Goal: Task Accomplishment & Management: Complete application form

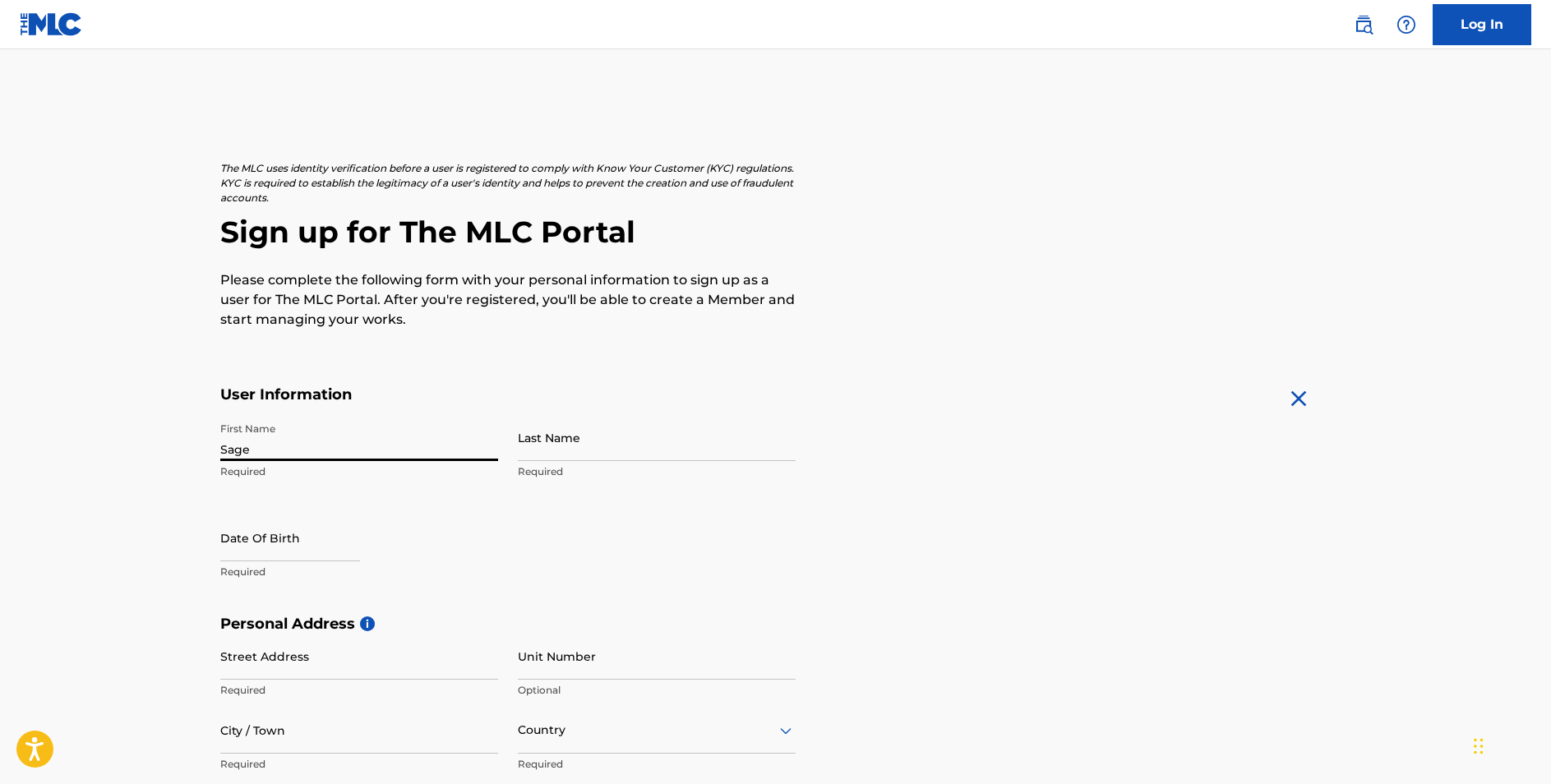
type input "Sage"
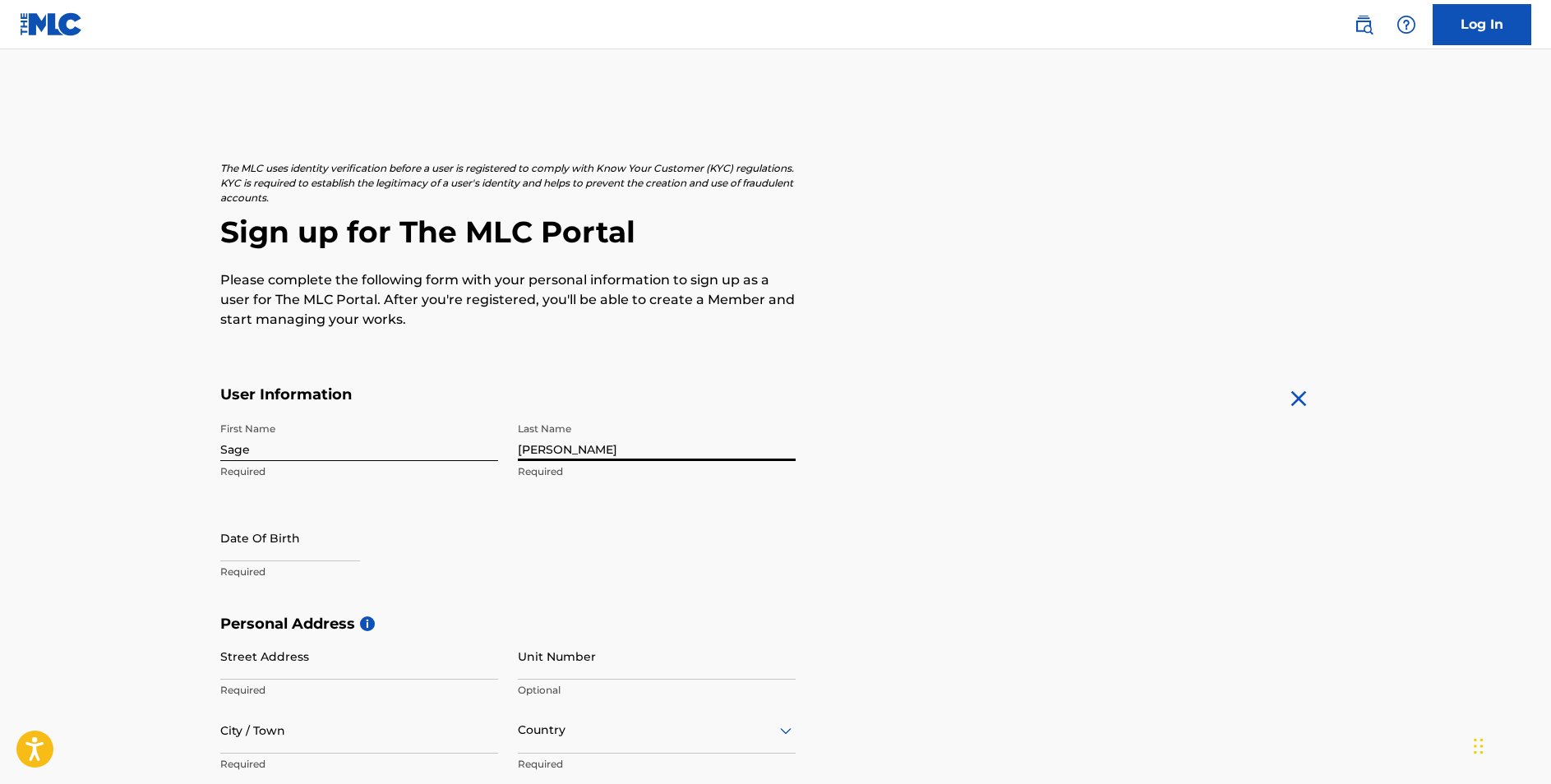
type input "Castleberry"
select select "7"
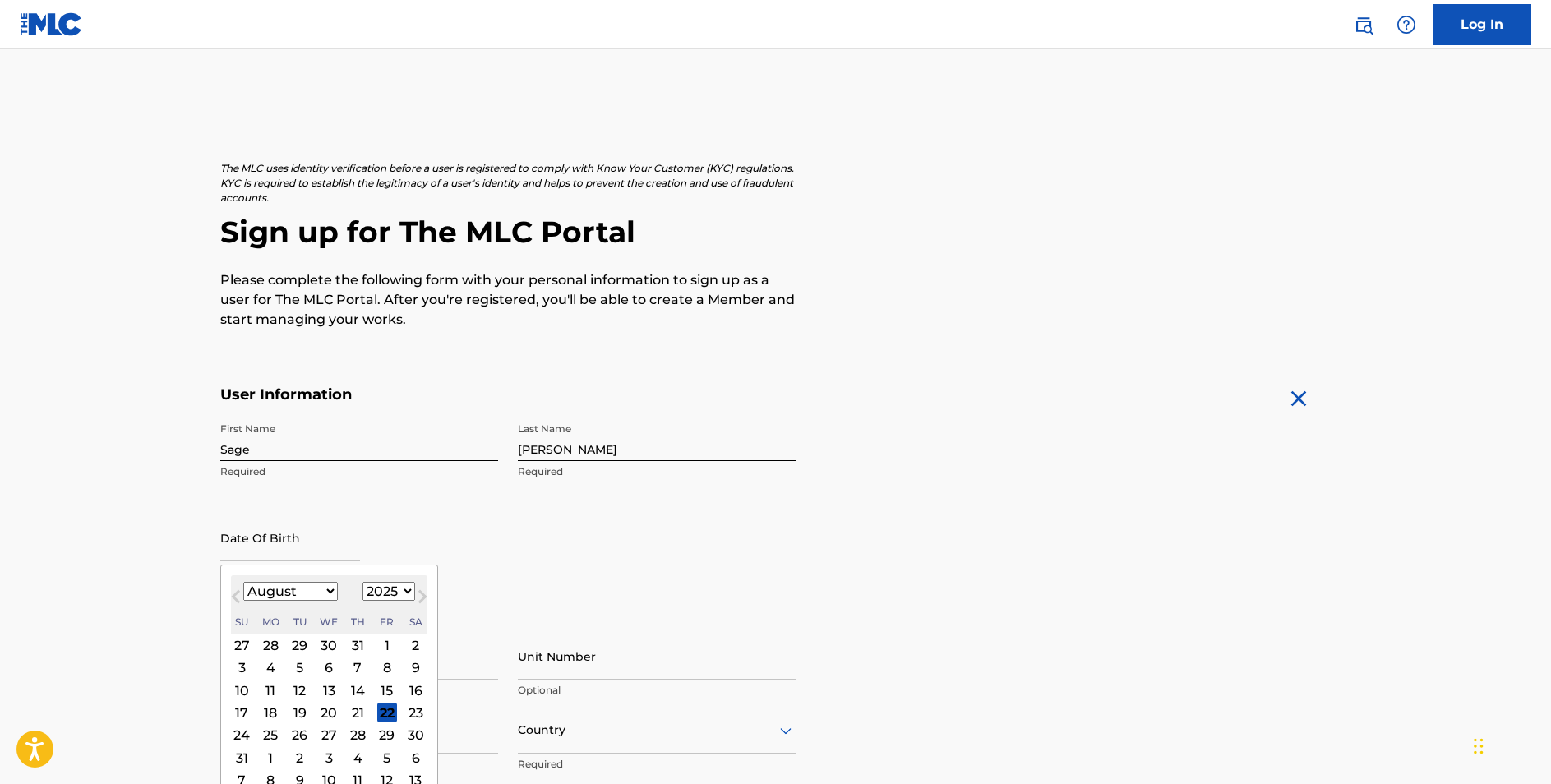
select select "1999"
select select "4"
click at [406, 665] on div "8" at bounding box center [416, 668] width 20 height 20
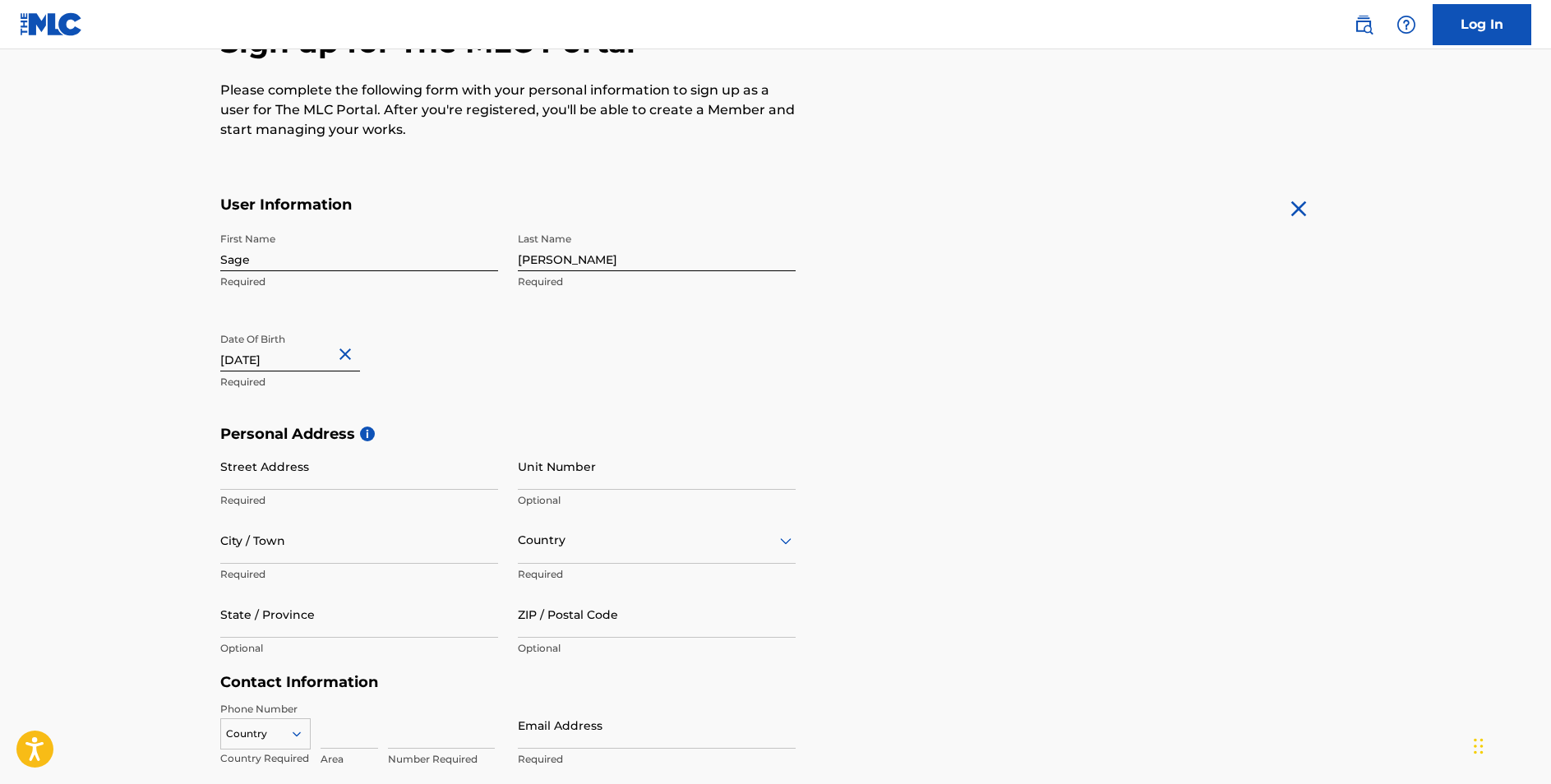
scroll to position [242, 0]
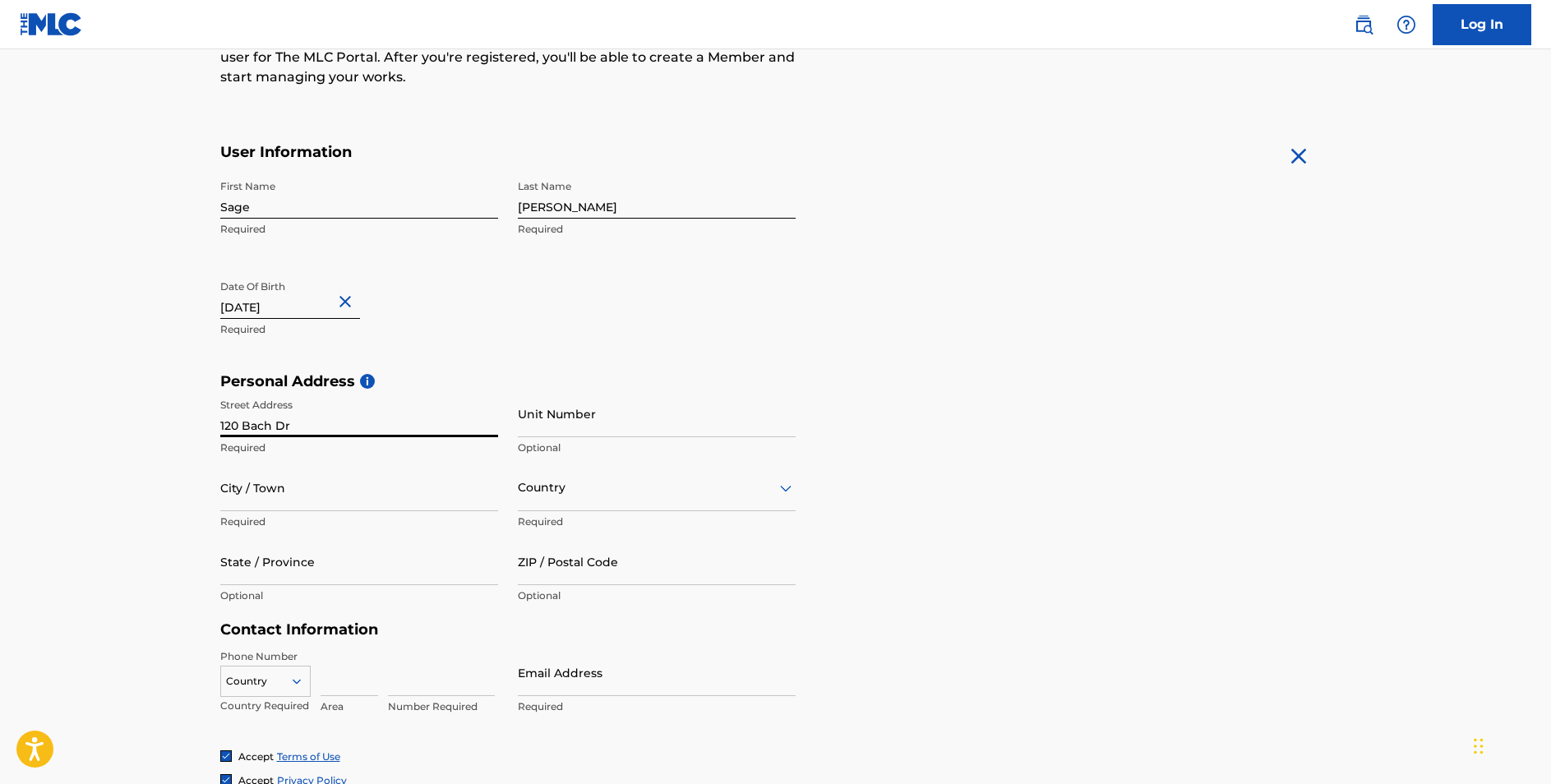
type input "120 Bach Dr"
type input "Battle CReek"
type input "Michigan"
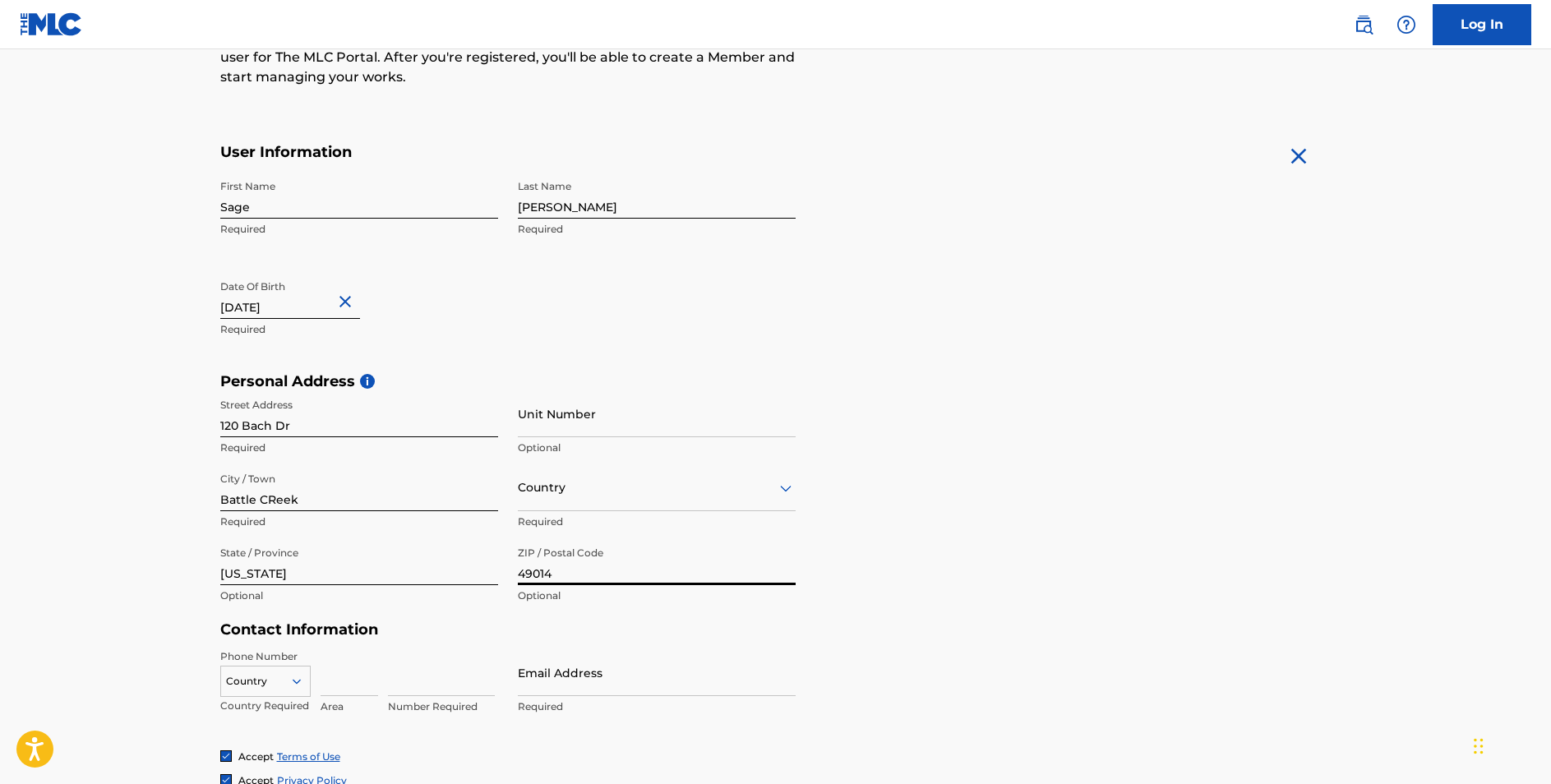
type input "49014"
click at [913, 608] on div "Personal Address i Street Address 120 Bach Dr Required Unit Number Optional Cit…" at bounding box center [776, 496] width 1112 height 249
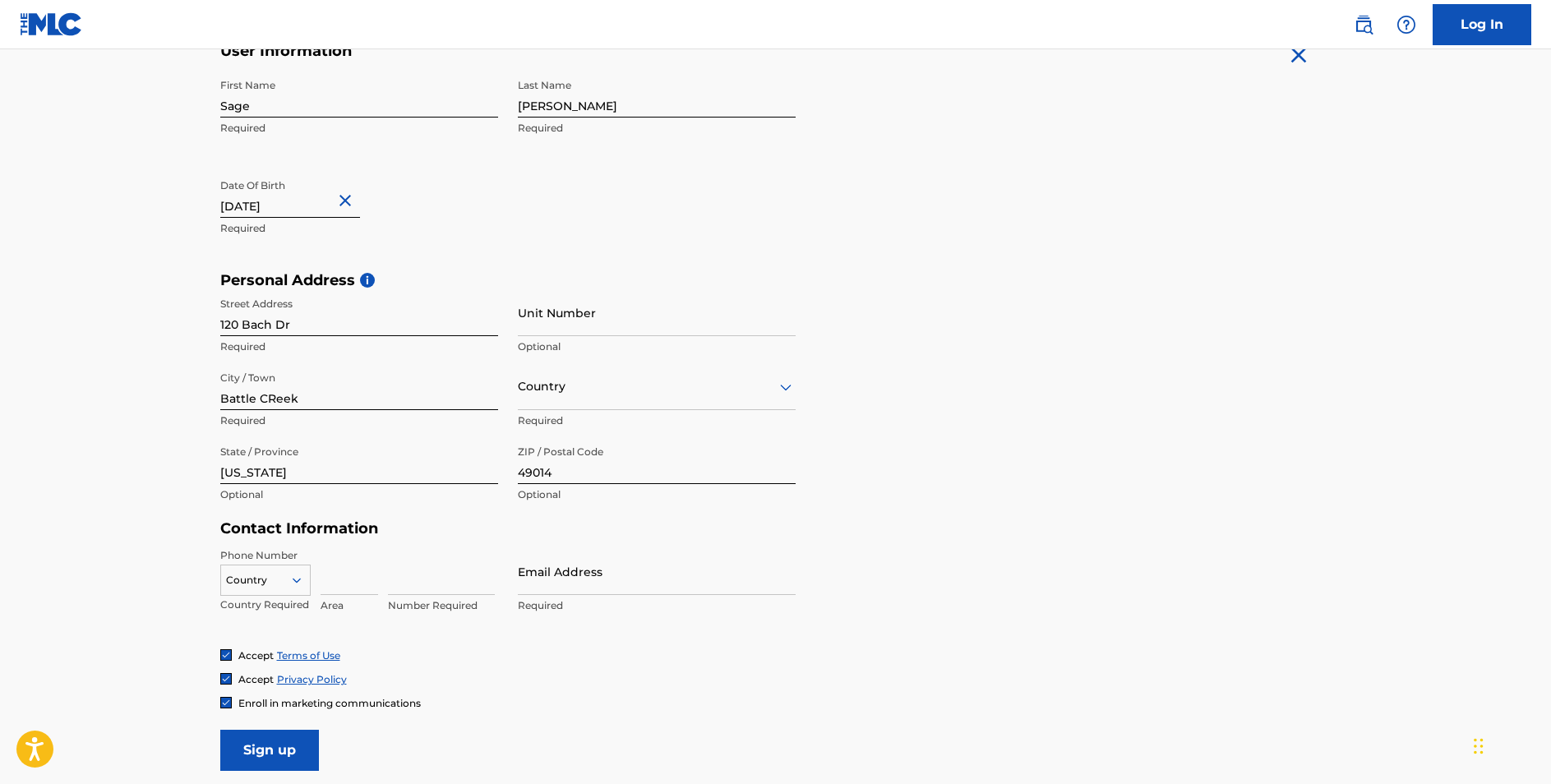
scroll to position [437, 0]
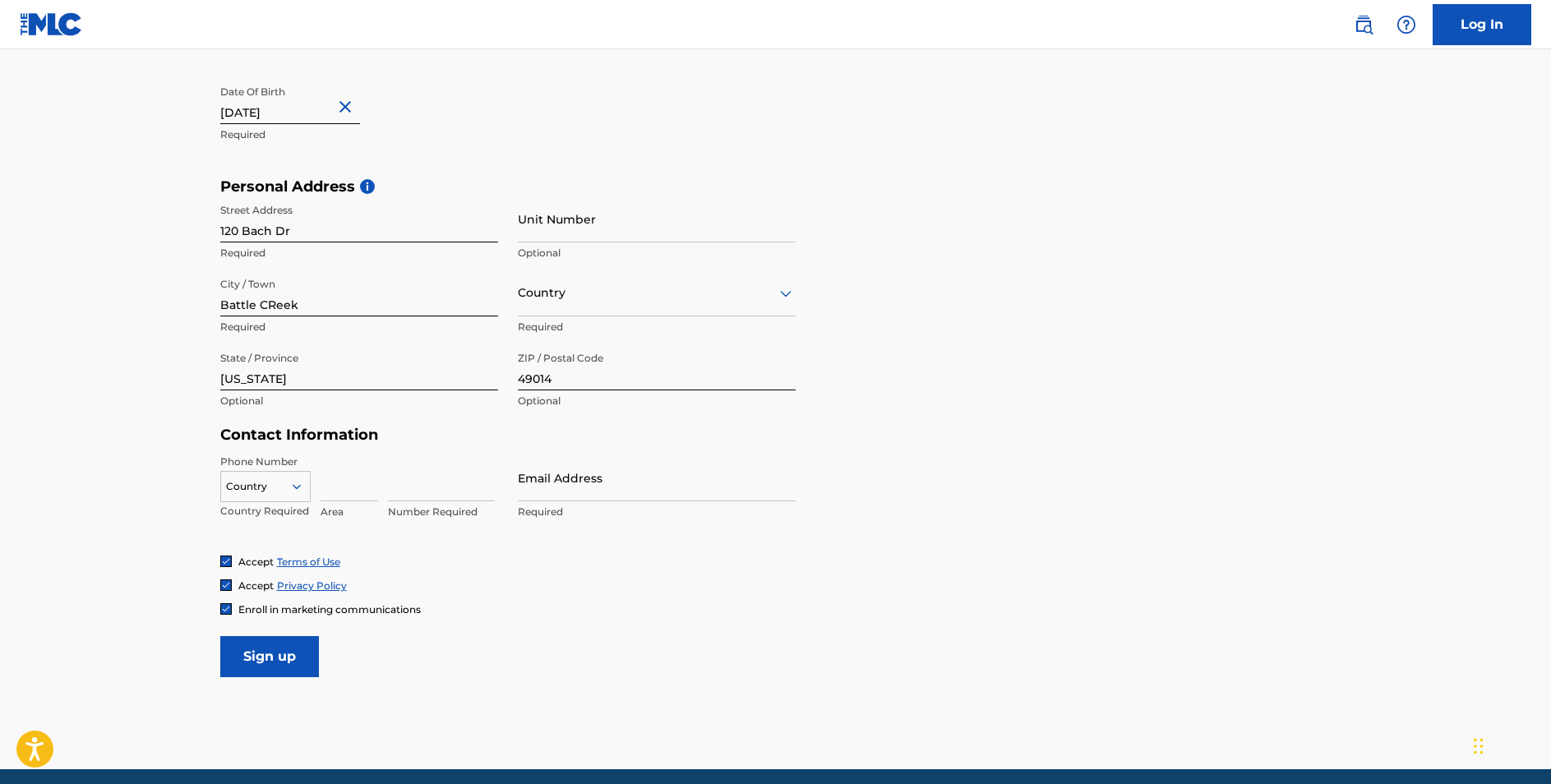
click at [350, 485] on input at bounding box center [349, 478] width 57 height 47
click at [279, 488] on div at bounding box center [265, 487] width 89 height 18
click at [289, 511] on div "US, CA +1" at bounding box center [265, 527] width 89 height 64
click at [350, 488] on input at bounding box center [349, 478] width 57 height 47
type input "269"
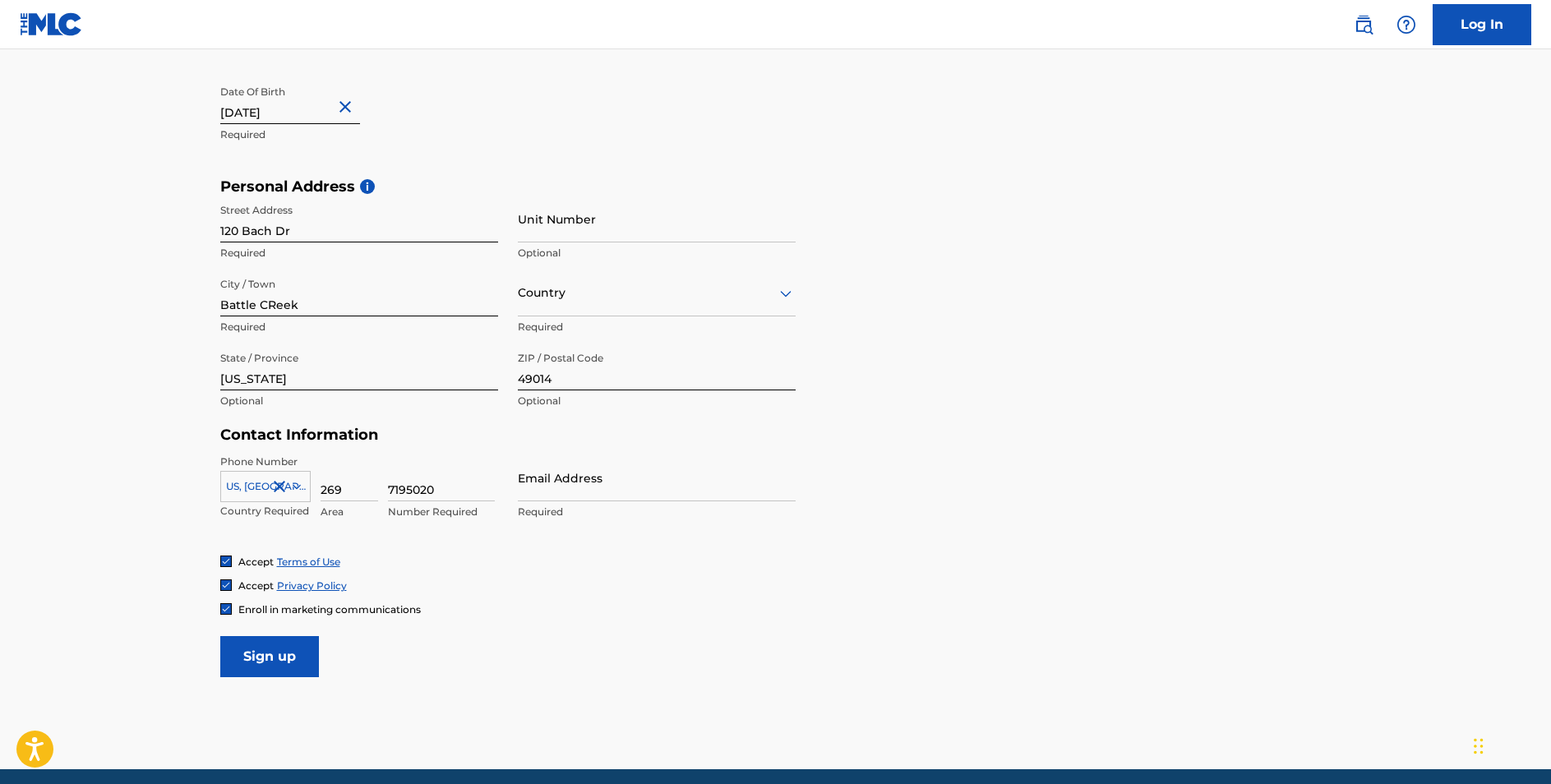
type input "7195020"
type input "sagecastleberrymusic@gmail.com"
click at [641, 539] on div "Phone Number US, CA +1 Country Required 269 Area 7195020 Number Required Email …" at bounding box center [508, 504] width 575 height 100
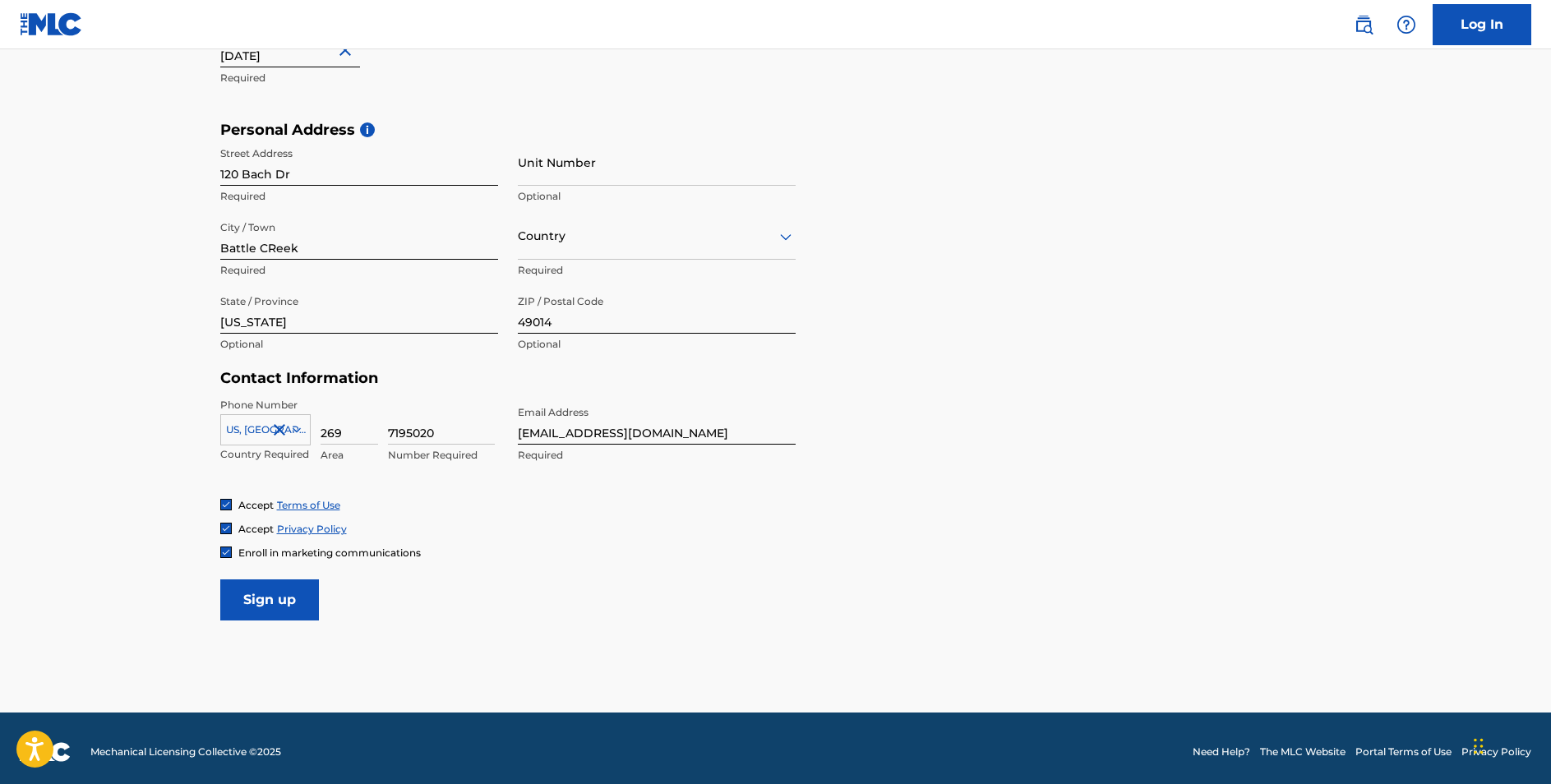
scroll to position [496, 0]
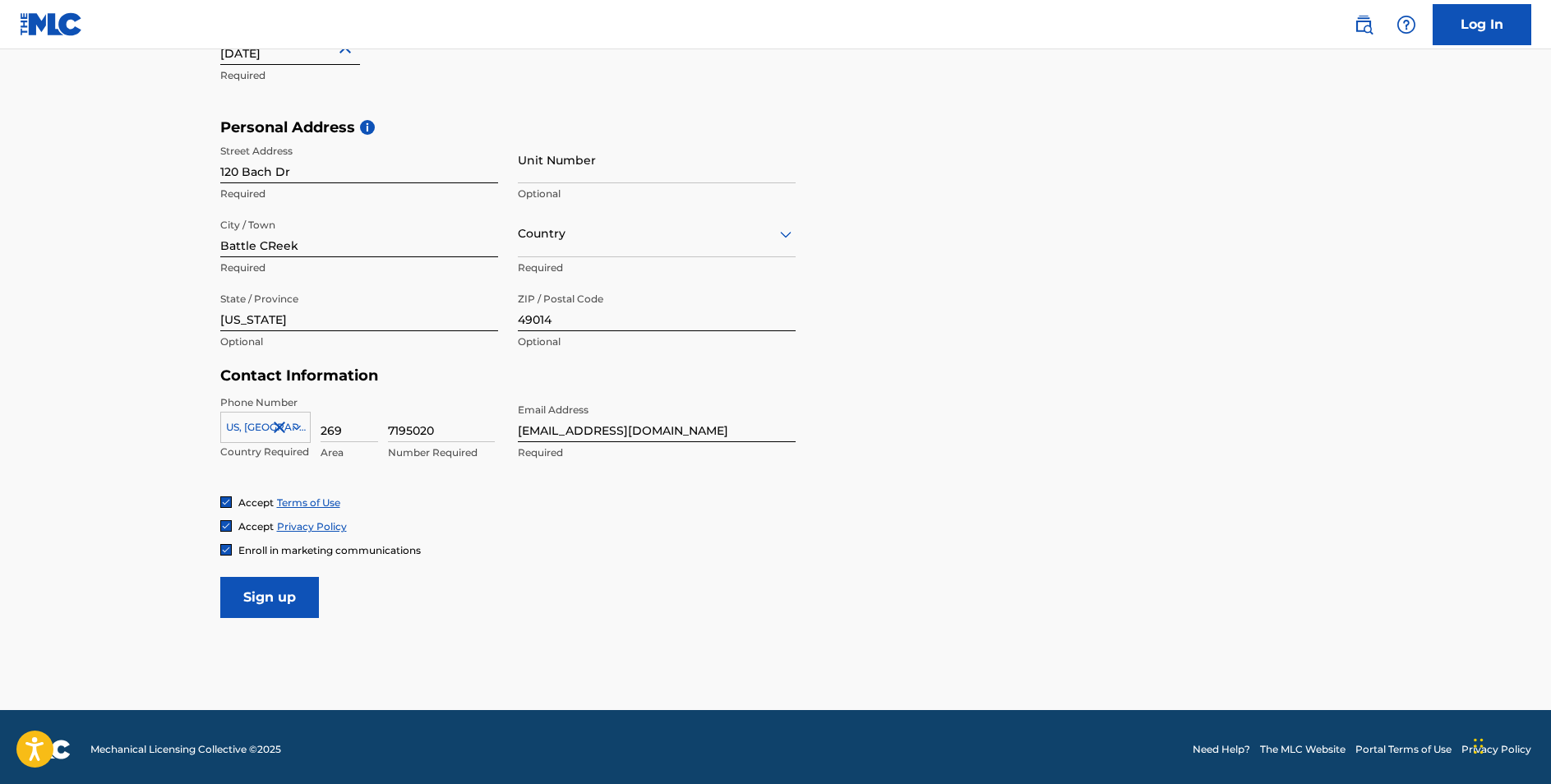
click at [276, 593] on input "Sign up" at bounding box center [270, 598] width 99 height 41
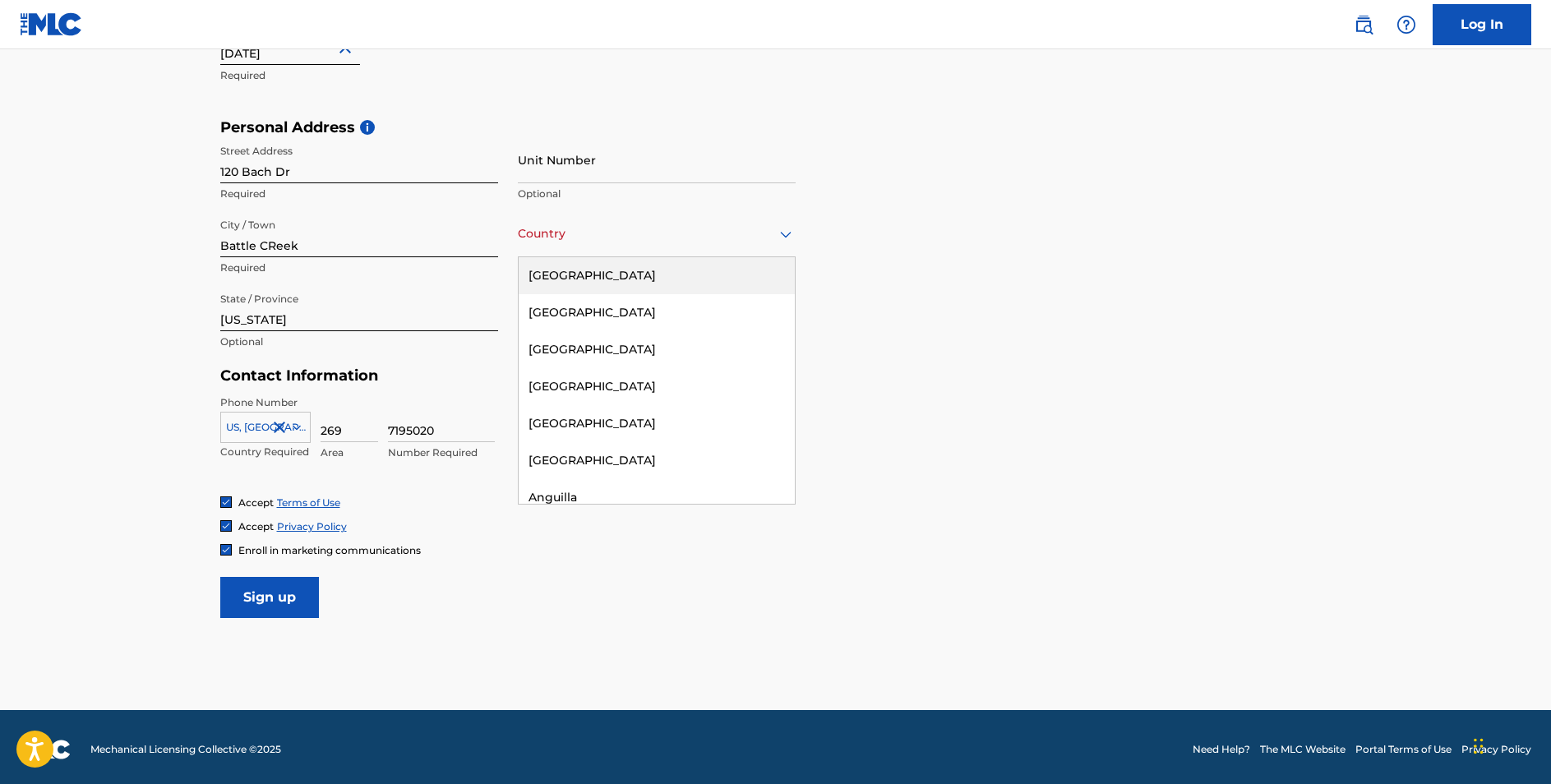
click at [650, 234] on div at bounding box center [656, 233] width 278 height 21
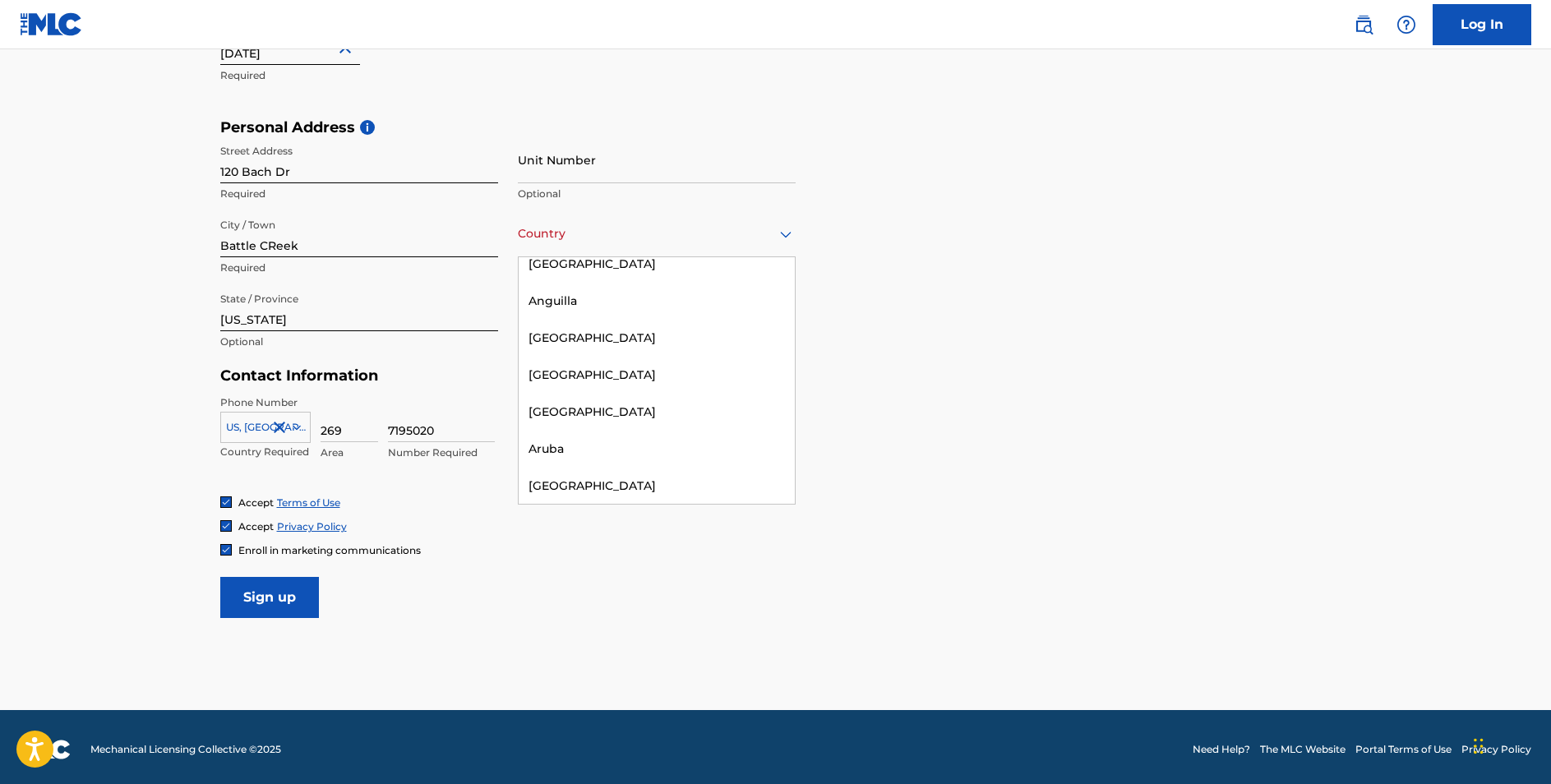
scroll to position [0, 0]
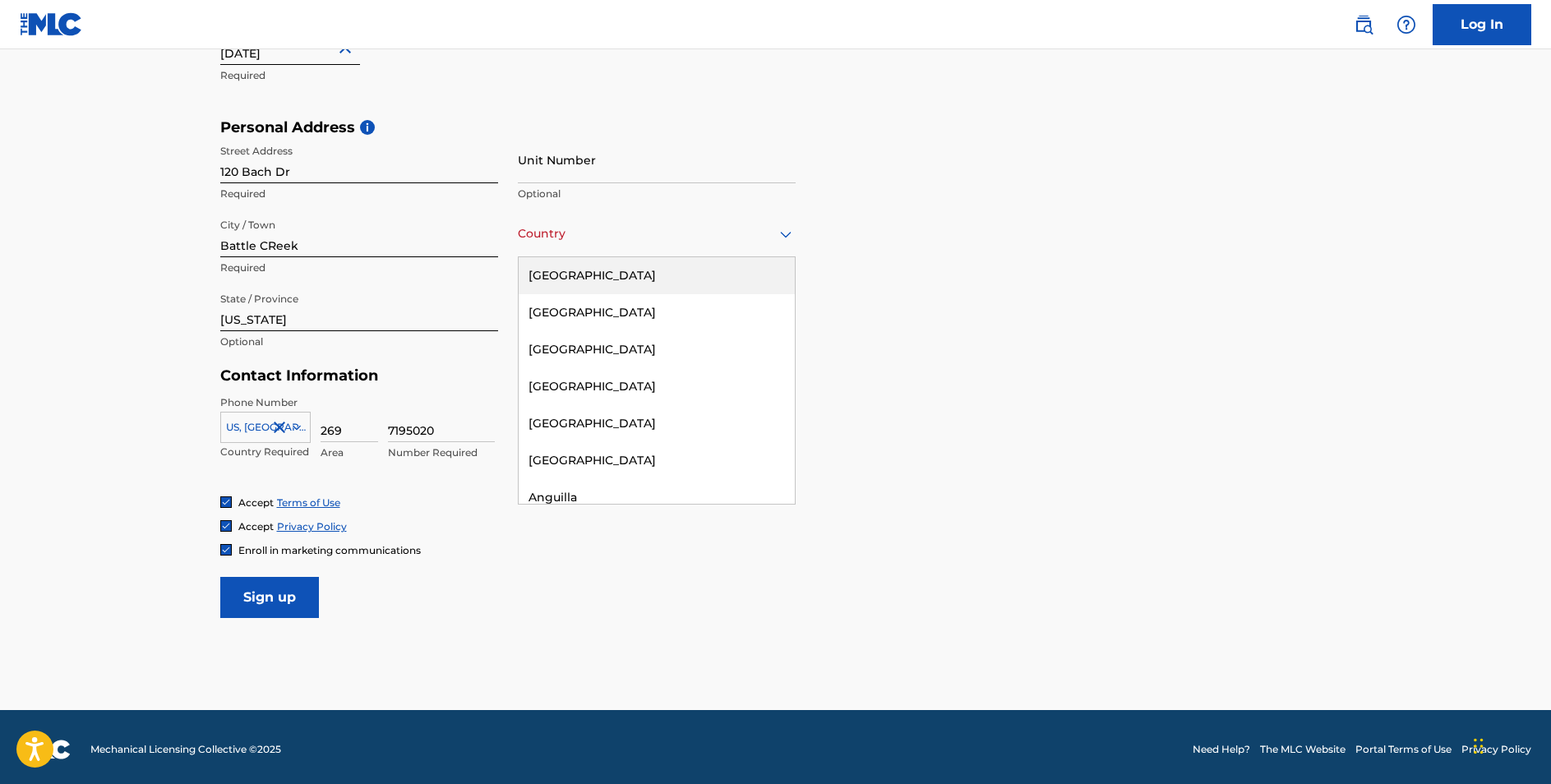
click at [627, 270] on div "United States" at bounding box center [656, 276] width 276 height 37
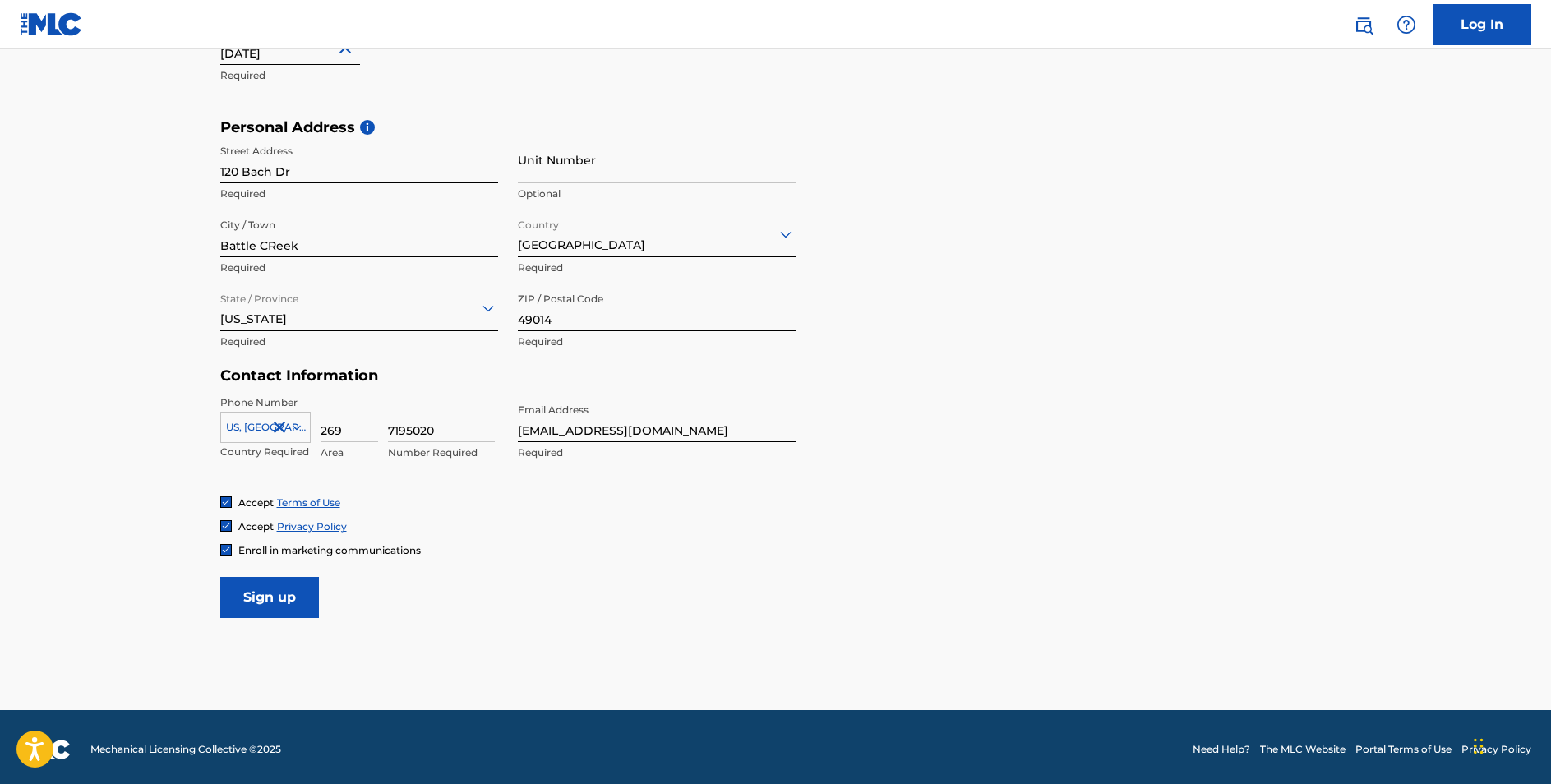
click at [263, 589] on input "Sign up" at bounding box center [270, 598] width 99 height 41
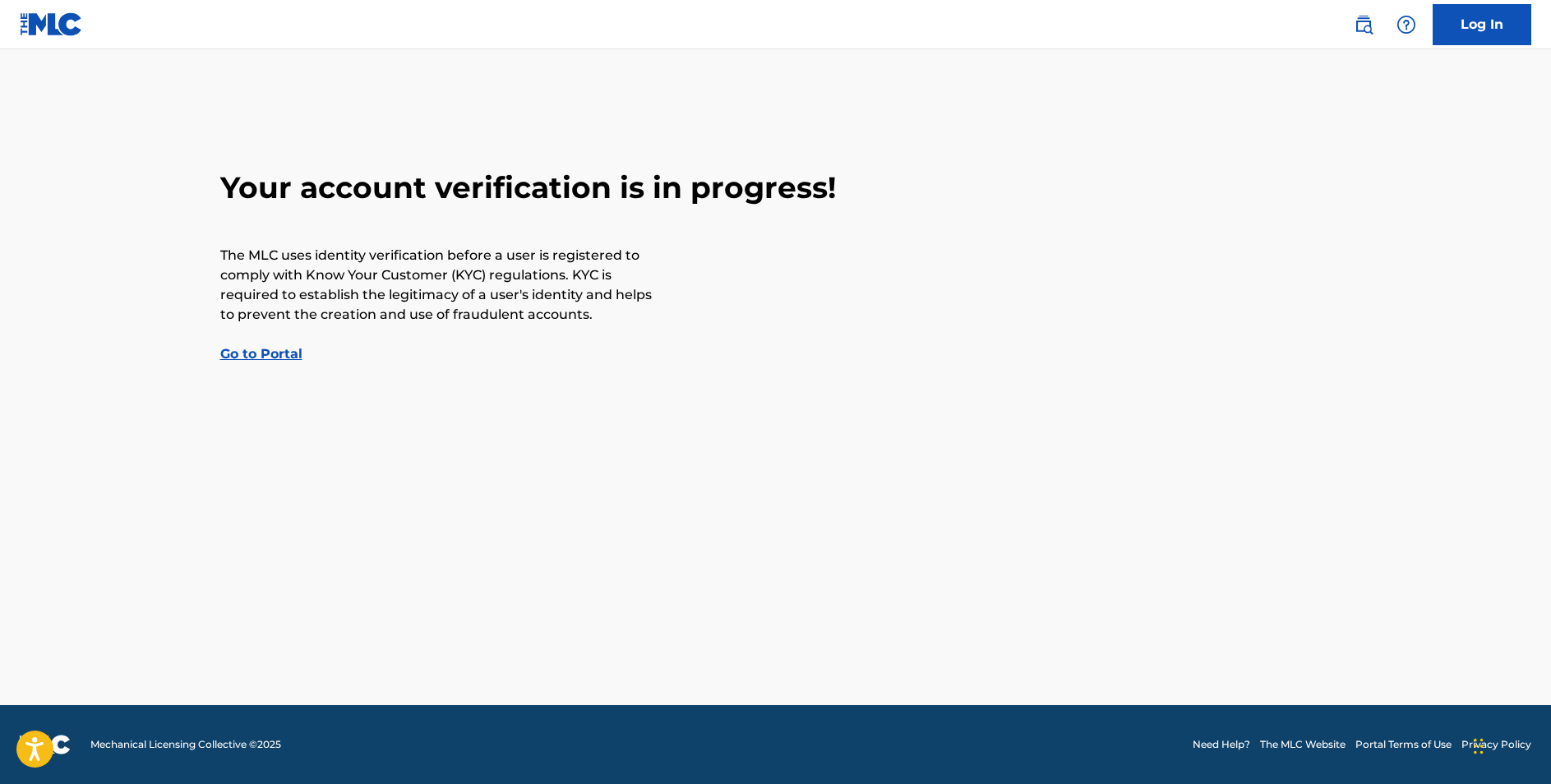
click at [279, 354] on link "Go to Portal" at bounding box center [261, 354] width 82 height 16
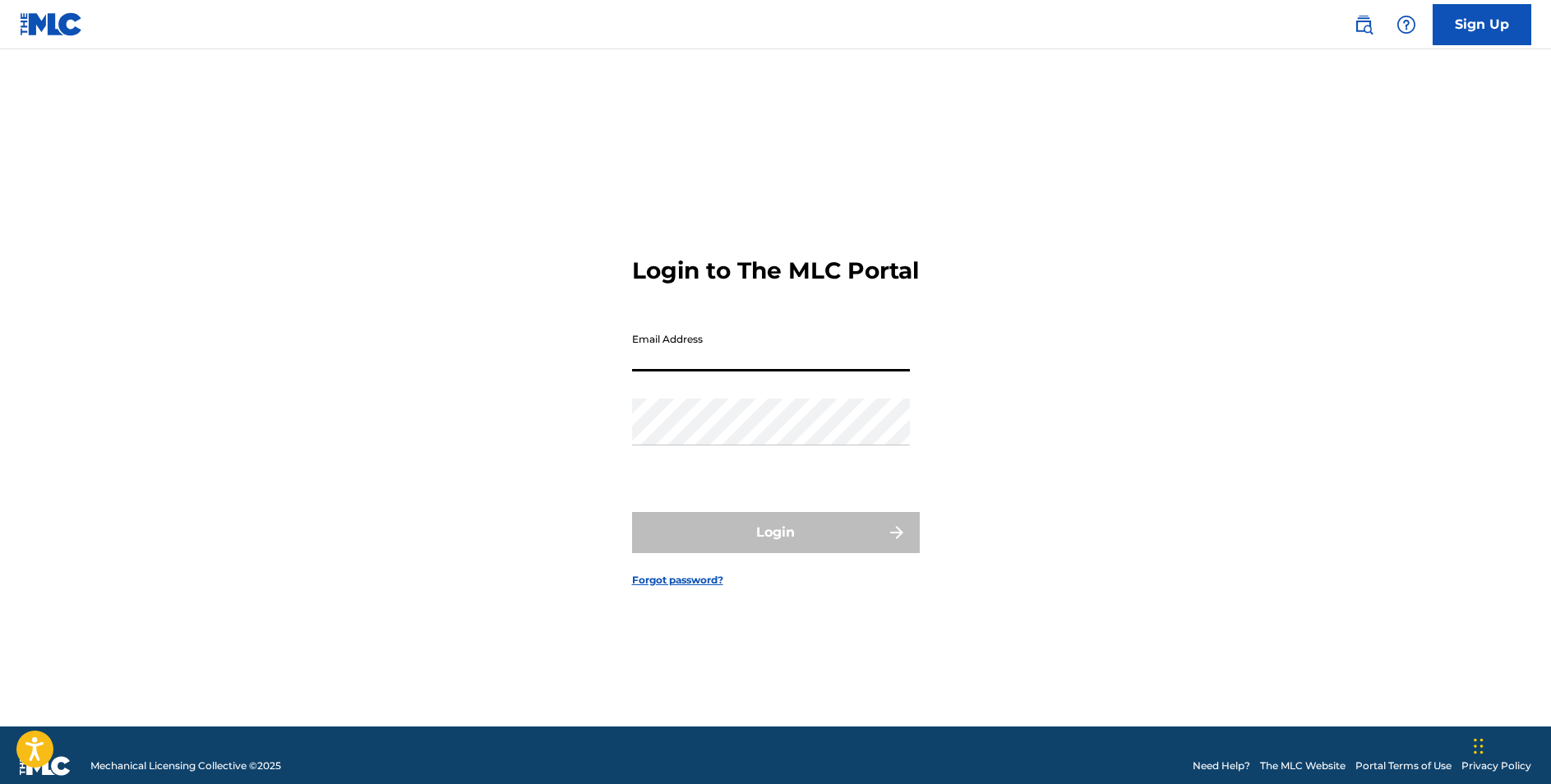
click at [1451, 27] on link "Sign Up" at bounding box center [1482, 25] width 99 height 41
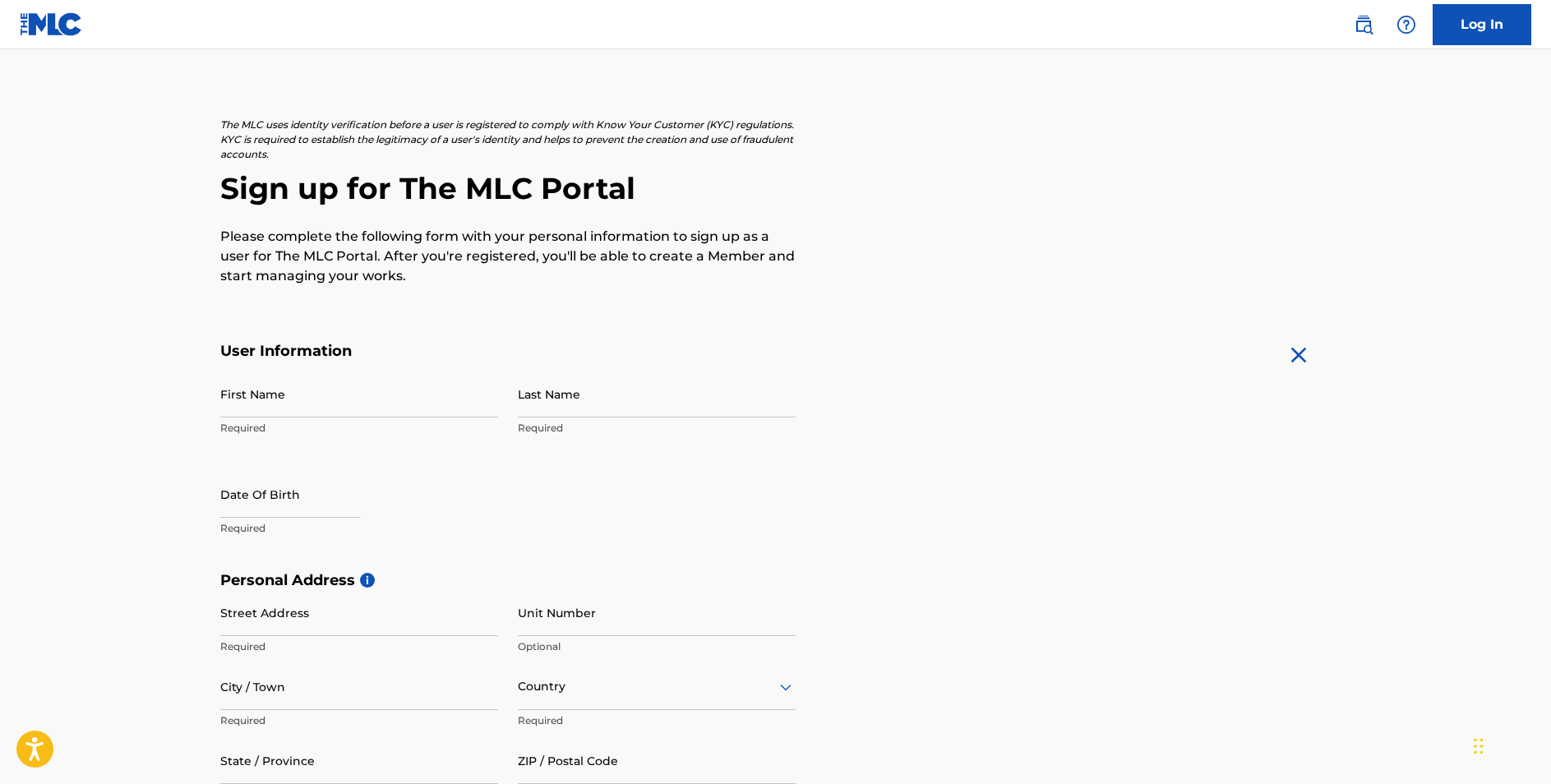
scroll to position [42, 0]
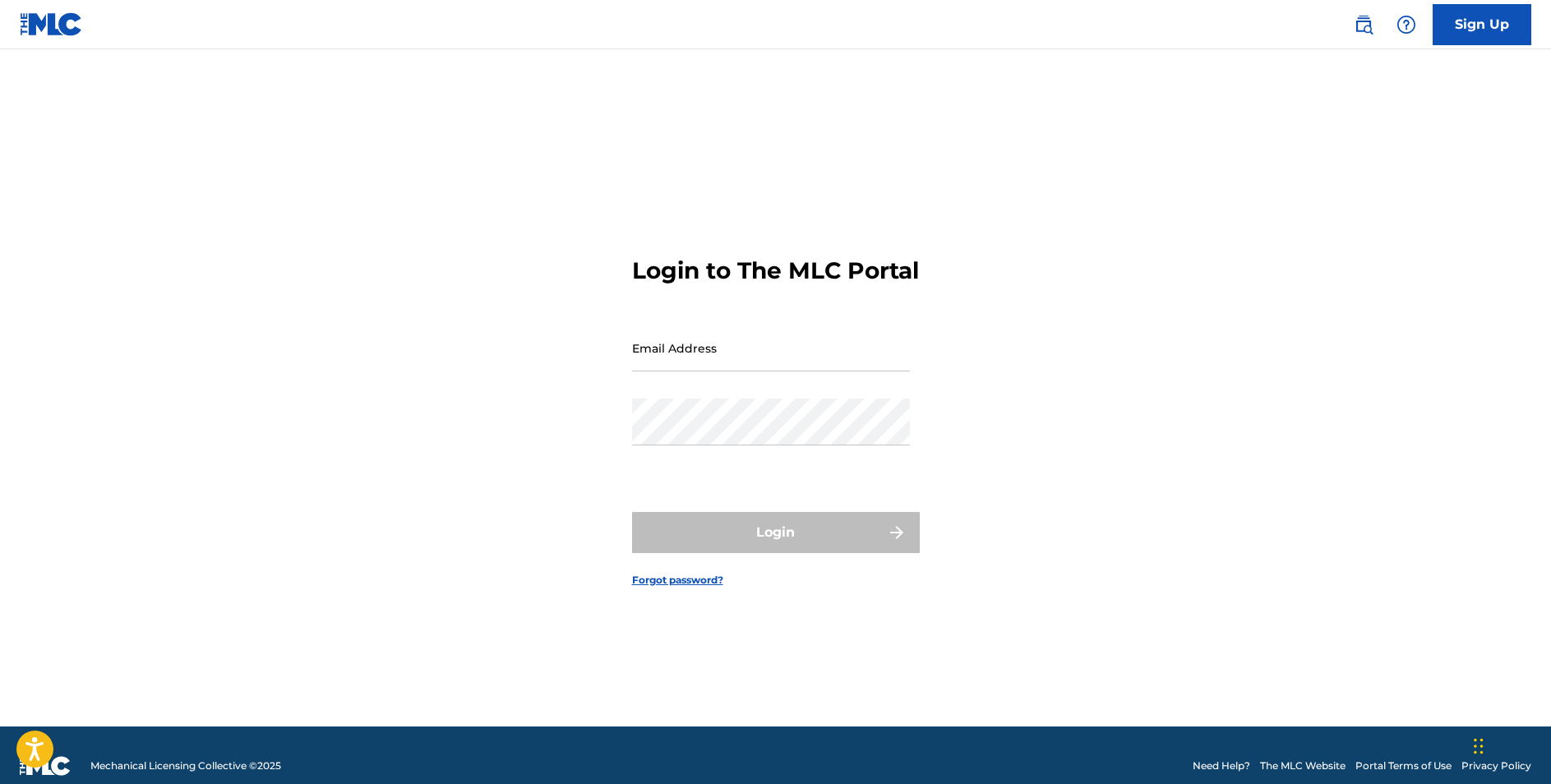
click at [805, 338] on form "Login to The MLC Portal Email Address Password Login Forgot password?" at bounding box center [776, 409] width 288 height 636
click at [696, 349] on input "Email Address" at bounding box center [771, 348] width 278 height 47
type input "sagecastleberrymusic@gmail.com"
click at [807, 473] on div "Password" at bounding box center [771, 435] width 278 height 74
click at [692, 587] on link "Forgot password?" at bounding box center [677, 579] width 92 height 15
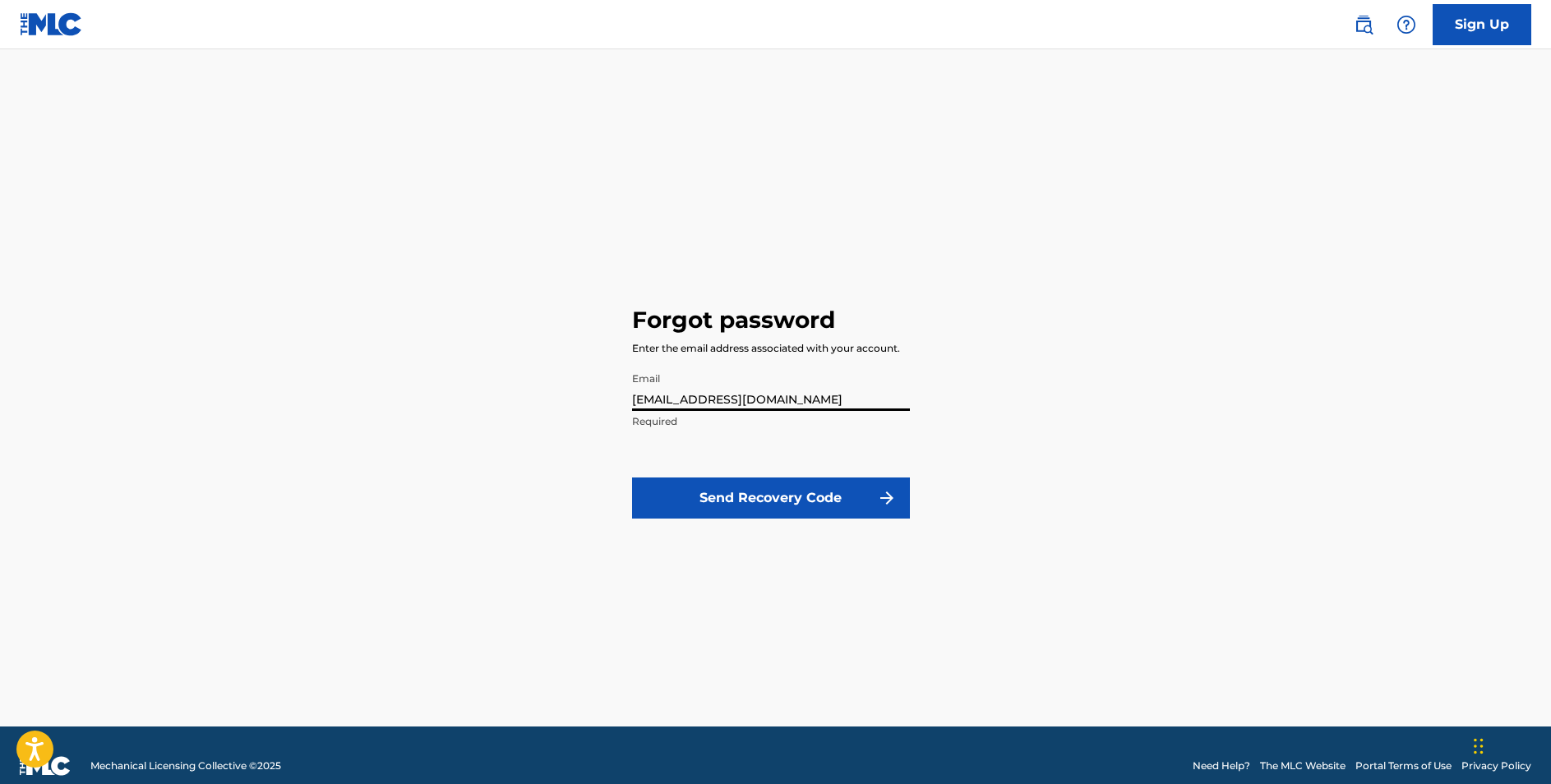
type input "sagecastleberrymusic@gmail.com"
click at [760, 506] on button "Send Recovery Code" at bounding box center [771, 498] width 278 height 41
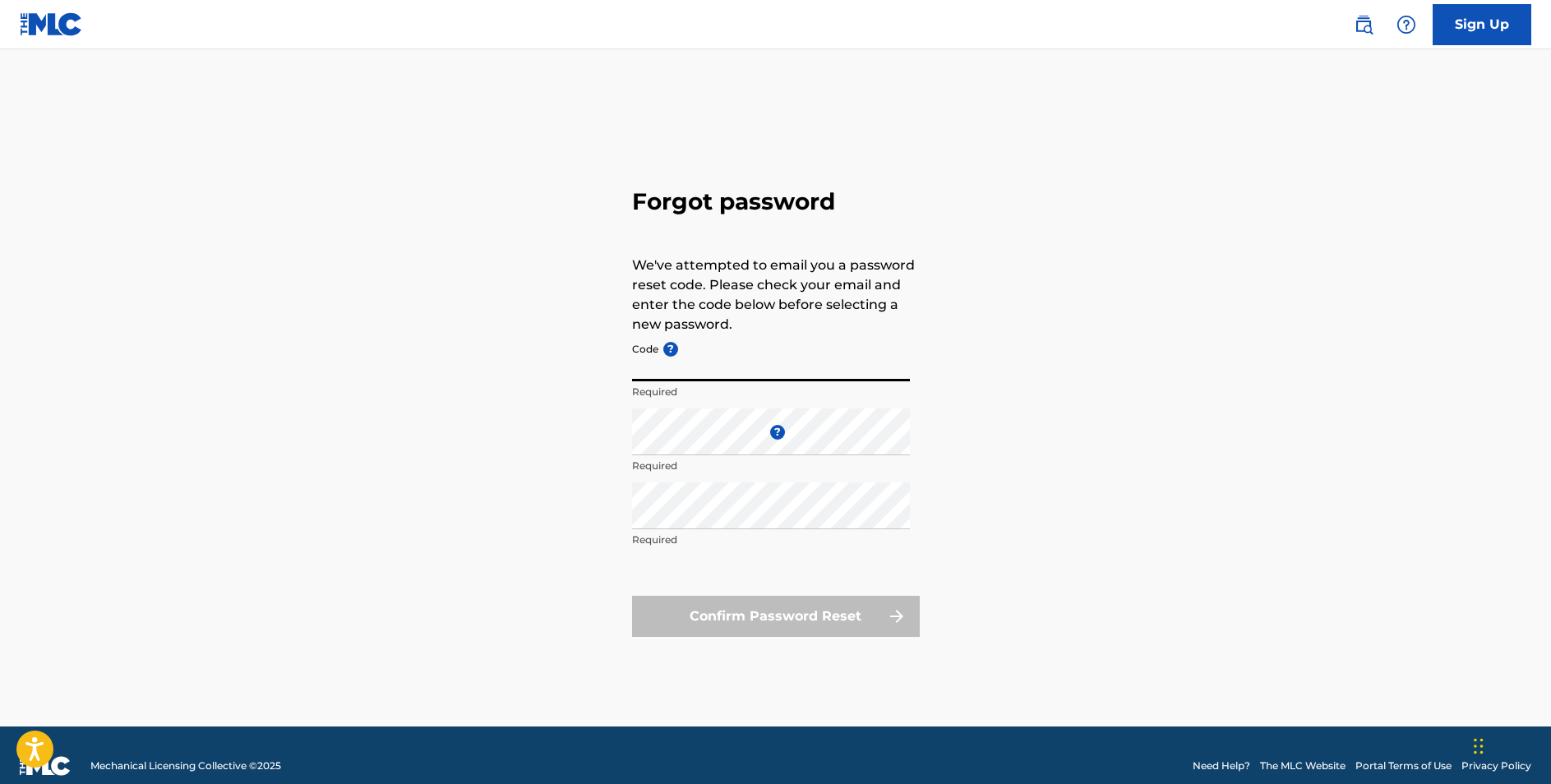
click at [716, 372] on input "Code ?" at bounding box center [771, 358] width 278 height 47
paste input "FP_5811ae8e20410c2cc138e0c53195"
type input "FP_5811ae8e20410c2cc138e0c53195"
click at [783, 618] on div "Confirm Password Reset" at bounding box center [776, 617] width 288 height 41
click at [753, 582] on form "Code ? FP_5811ae8e20410c2cc138e0c53195 Required Enter a new password ? Minimum …" at bounding box center [776, 485] width 288 height 302
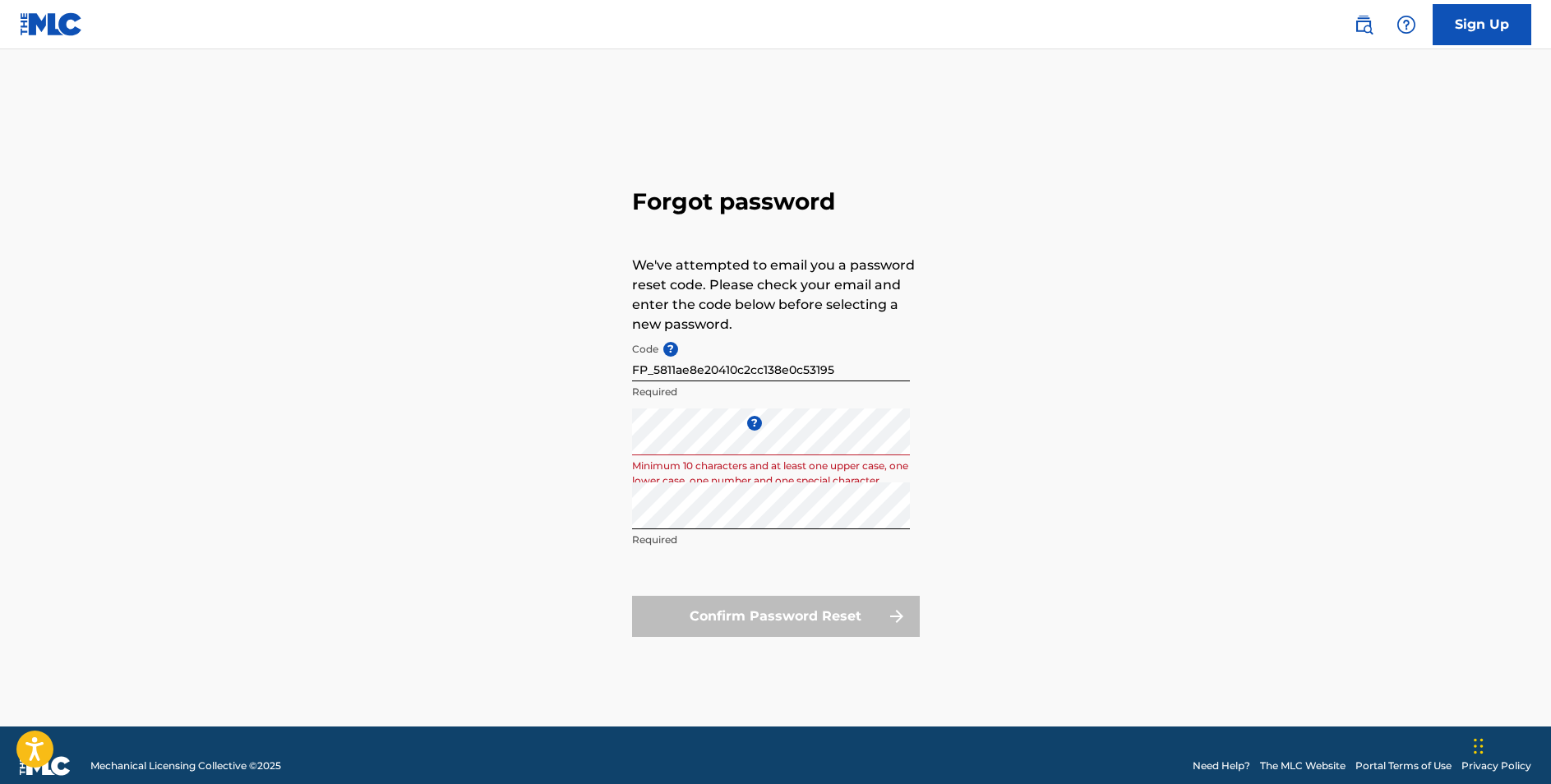
click at [753, 621] on div "Confirm Password Reset" at bounding box center [776, 617] width 288 height 41
click at [747, 621] on div "Confirm Password Reset" at bounding box center [776, 617] width 288 height 41
click at [792, 460] on p "Minimum 10 characters and at least one upper case, one lower case, one number a…" at bounding box center [771, 473] width 278 height 30
click at [595, 453] on div "Forgot password We've attempted to email you a password reset code. Please chec…" at bounding box center [776, 409] width 1151 height 636
click at [800, 602] on div "Confirm Password Reset" at bounding box center [776, 617] width 288 height 41
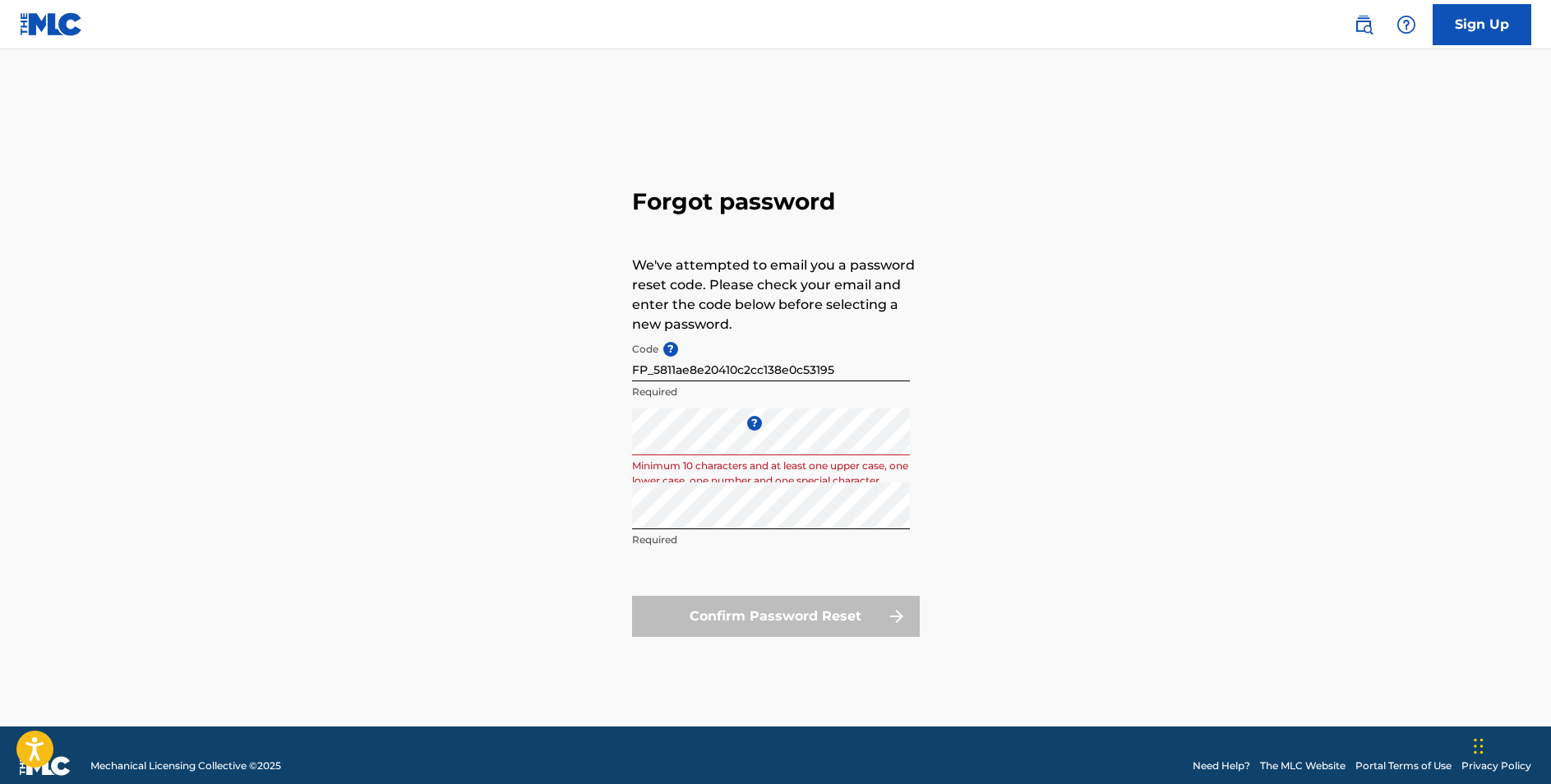
click at [801, 609] on div "Confirm Password Reset" at bounding box center [776, 617] width 288 height 41
click at [887, 614] on div "Confirm Password Reset" at bounding box center [776, 617] width 288 height 41
click at [914, 612] on div "Confirm Password Reset" at bounding box center [776, 617] width 288 height 41
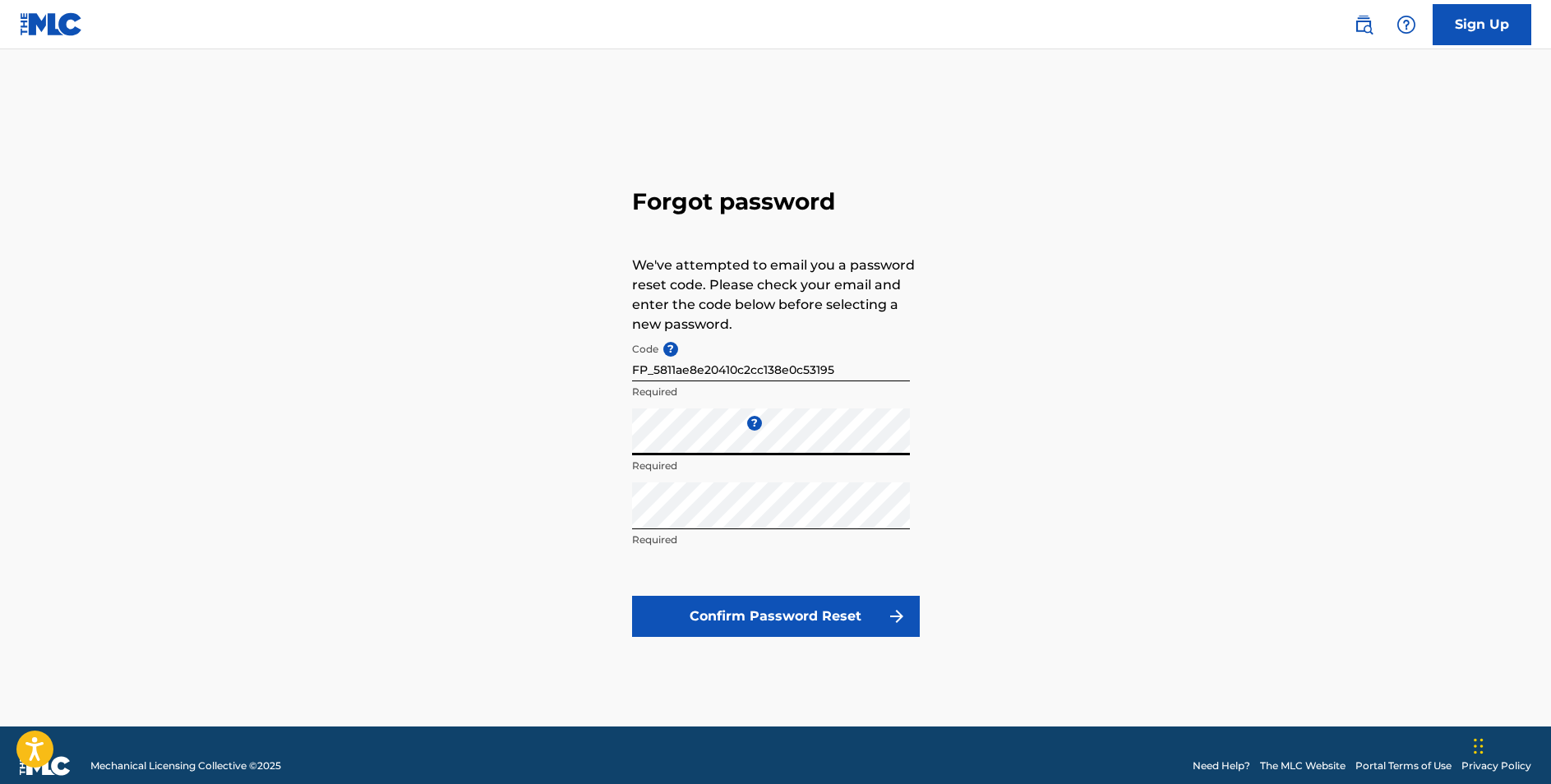
click at [765, 623] on button "Confirm Password Reset" at bounding box center [776, 617] width 288 height 41
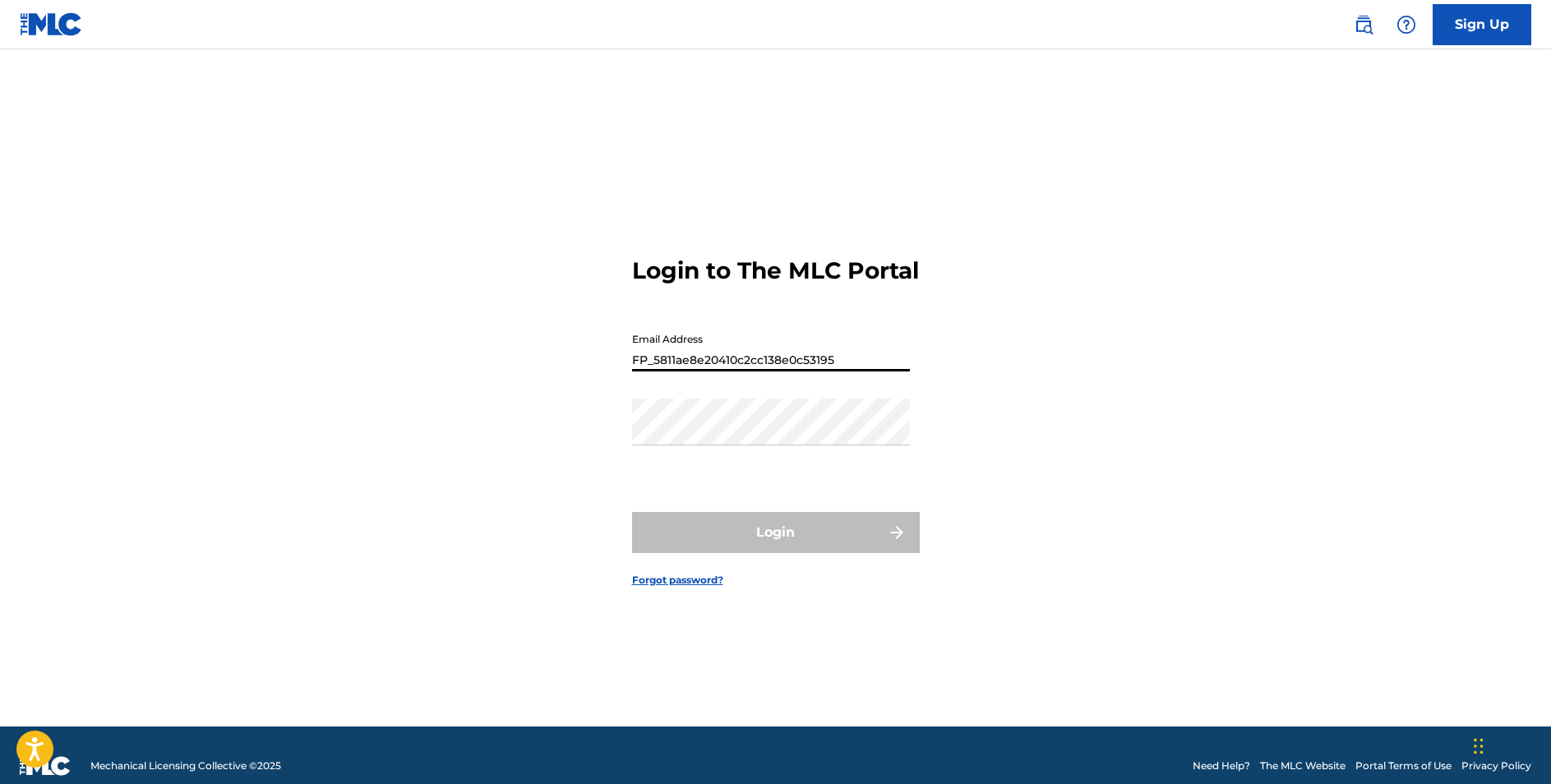
click at [776, 547] on button "Login" at bounding box center [776, 533] width 288 height 41
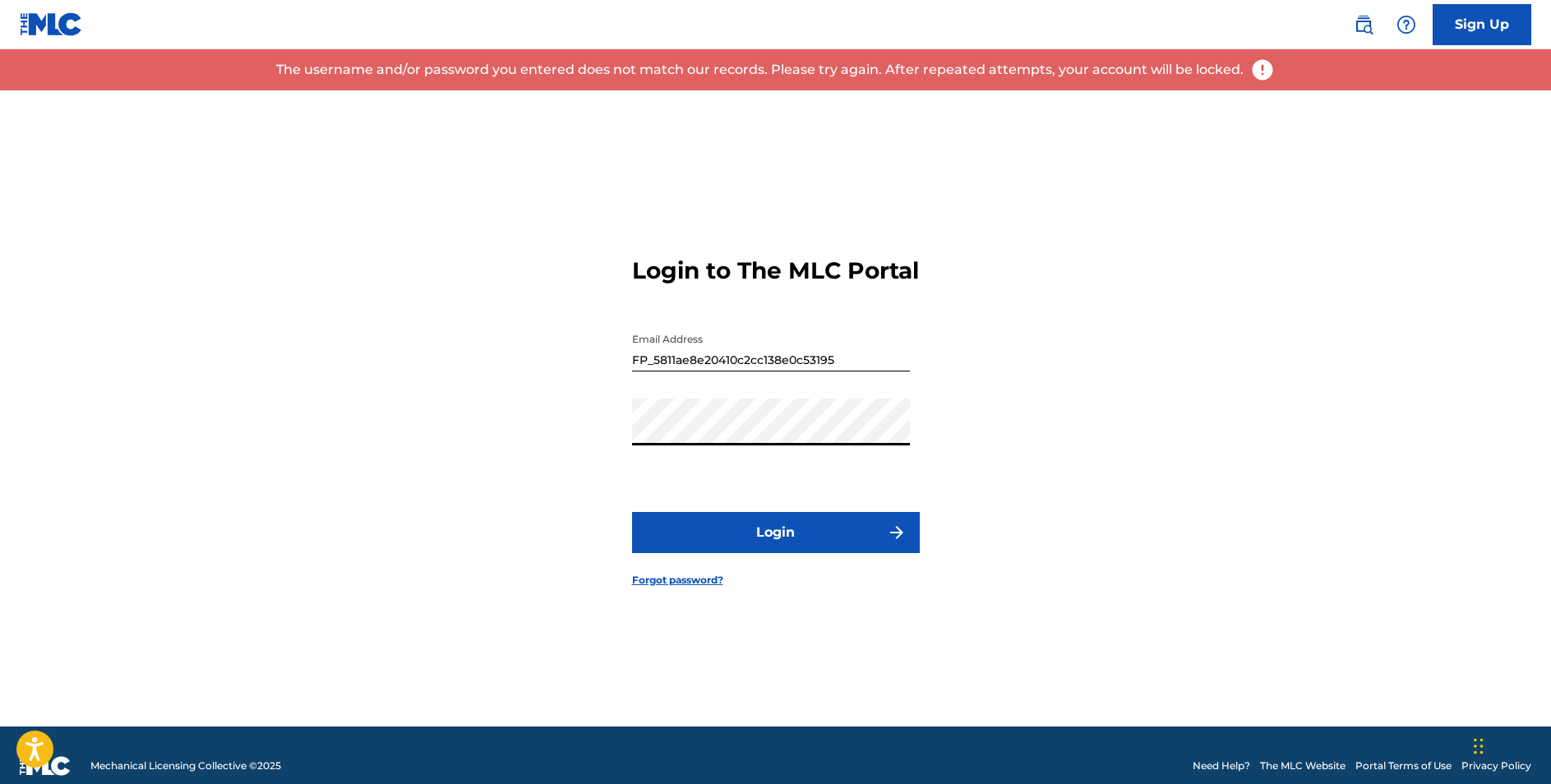
click at [774, 368] on input "FP_5811ae8e20410c2cc138e0c53195" at bounding box center [771, 348] width 278 height 47
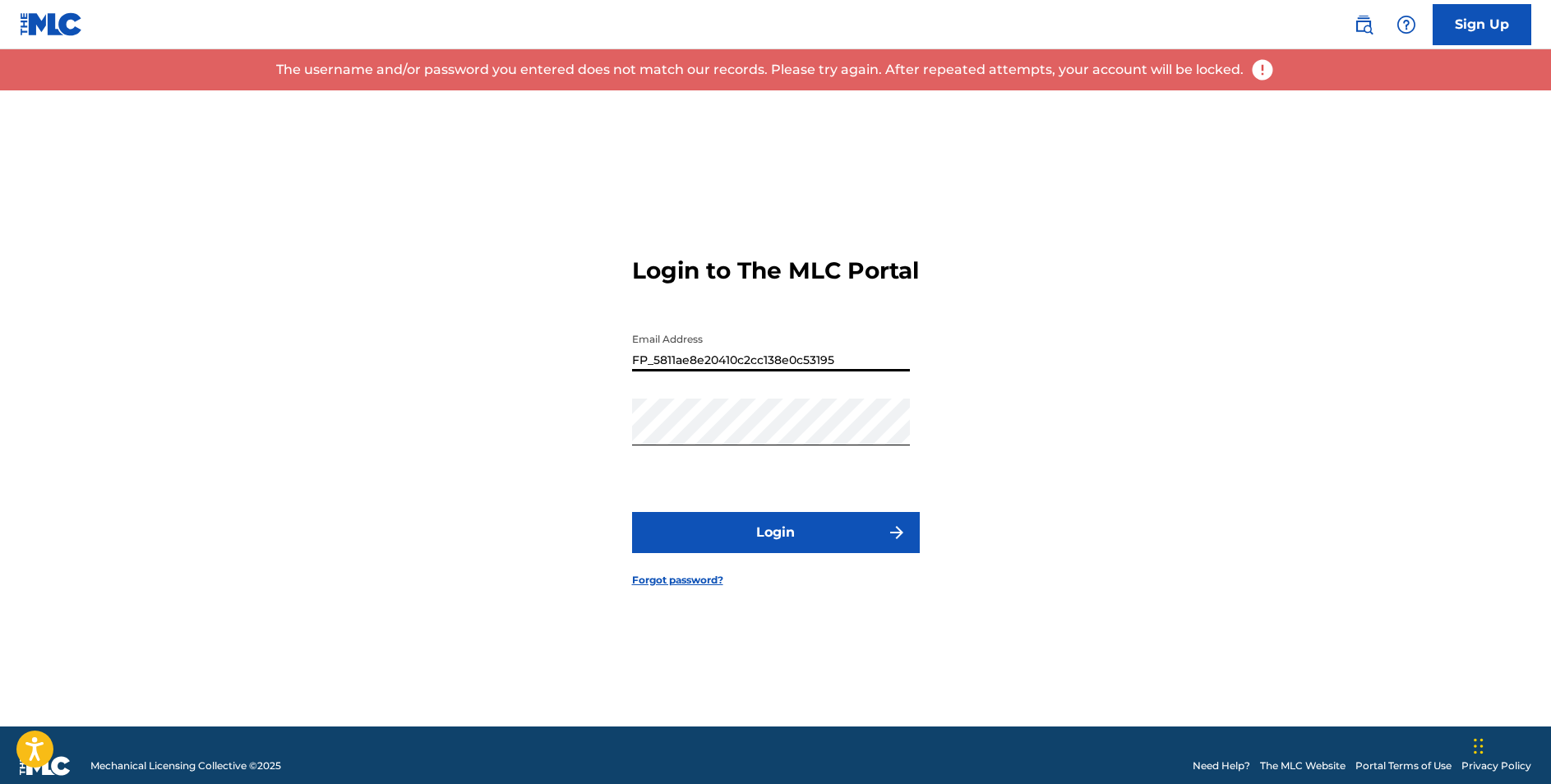
click at [774, 368] on input "FP_5811ae8e20410c2cc138e0c53195" at bounding box center [771, 348] width 278 height 47
type input "S"
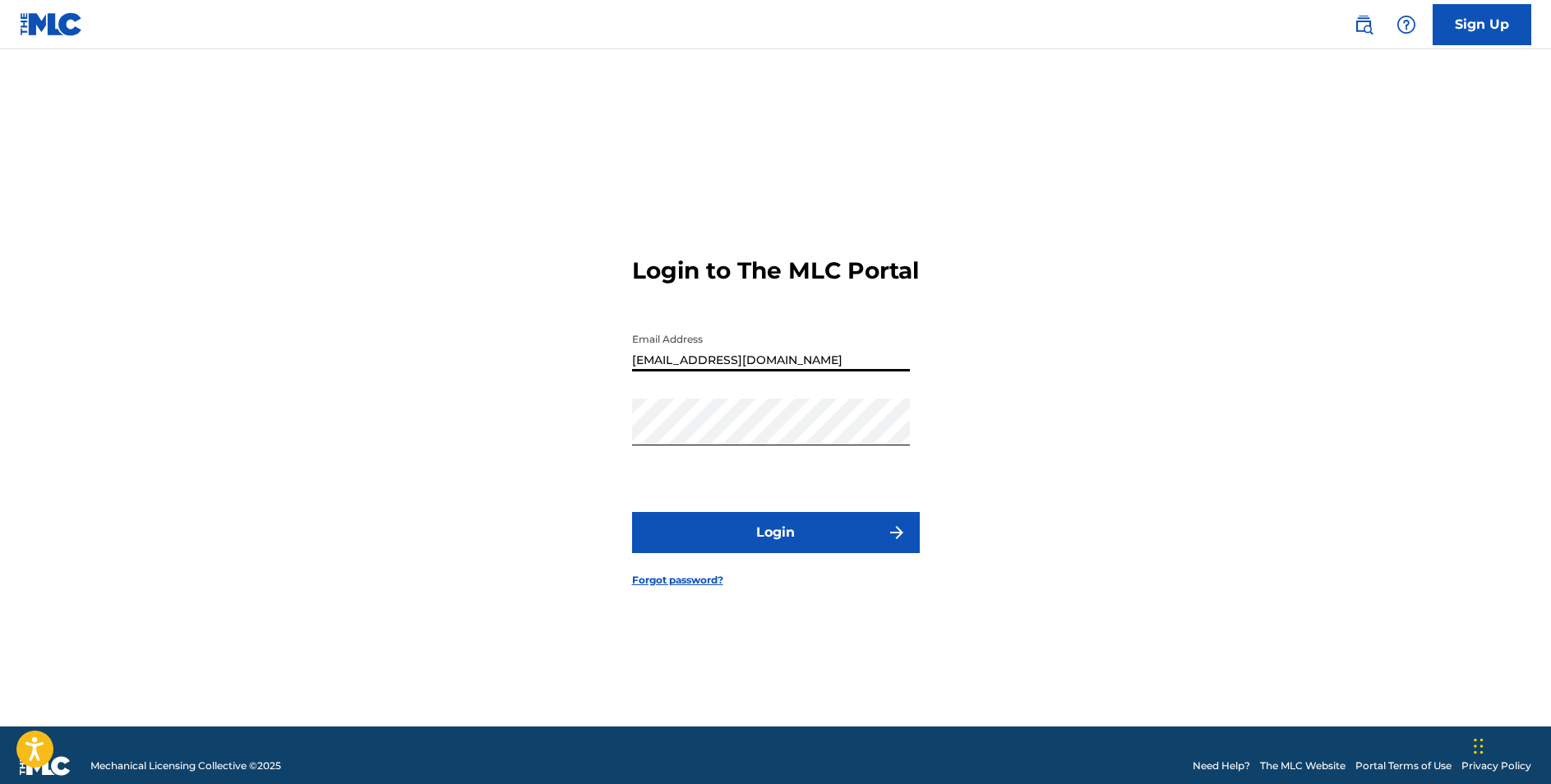
click at [896, 371] on input "sagecastleberrymusic@gmail.com" at bounding box center [771, 348] width 278 height 47
type input "sagecastleberrymusic@gmail.com"
click at [918, 330] on form "Login to The MLC Portal Email Address sagecastleberrymusic@gmail.com Password L…" at bounding box center [776, 409] width 288 height 636
click at [803, 553] on button "Login" at bounding box center [776, 533] width 288 height 41
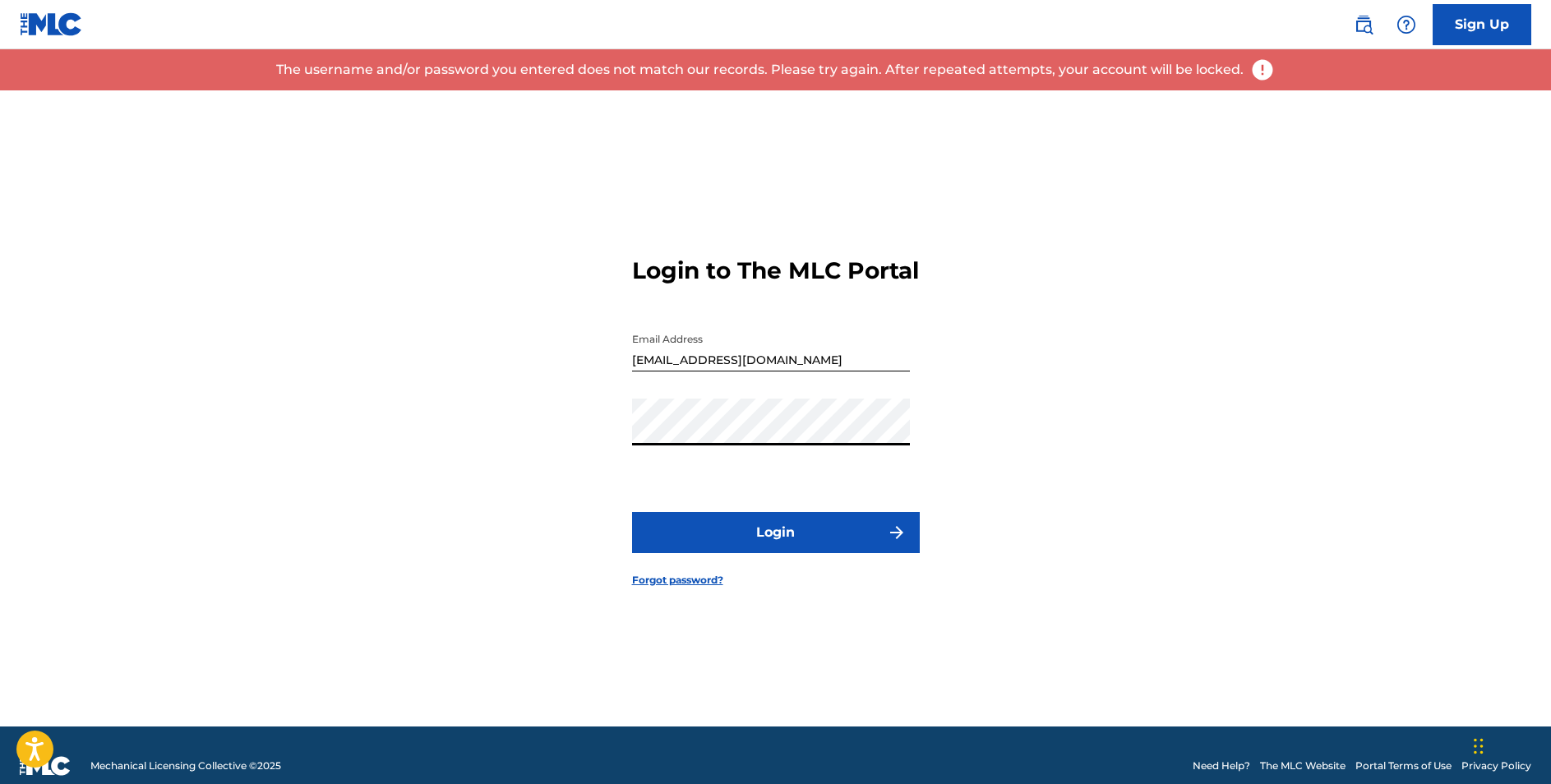
click at [545, 446] on div "Login to The MLC Portal Email Address sagecastleberrymusic@gmail.com Password L…" at bounding box center [776, 409] width 1151 height 636
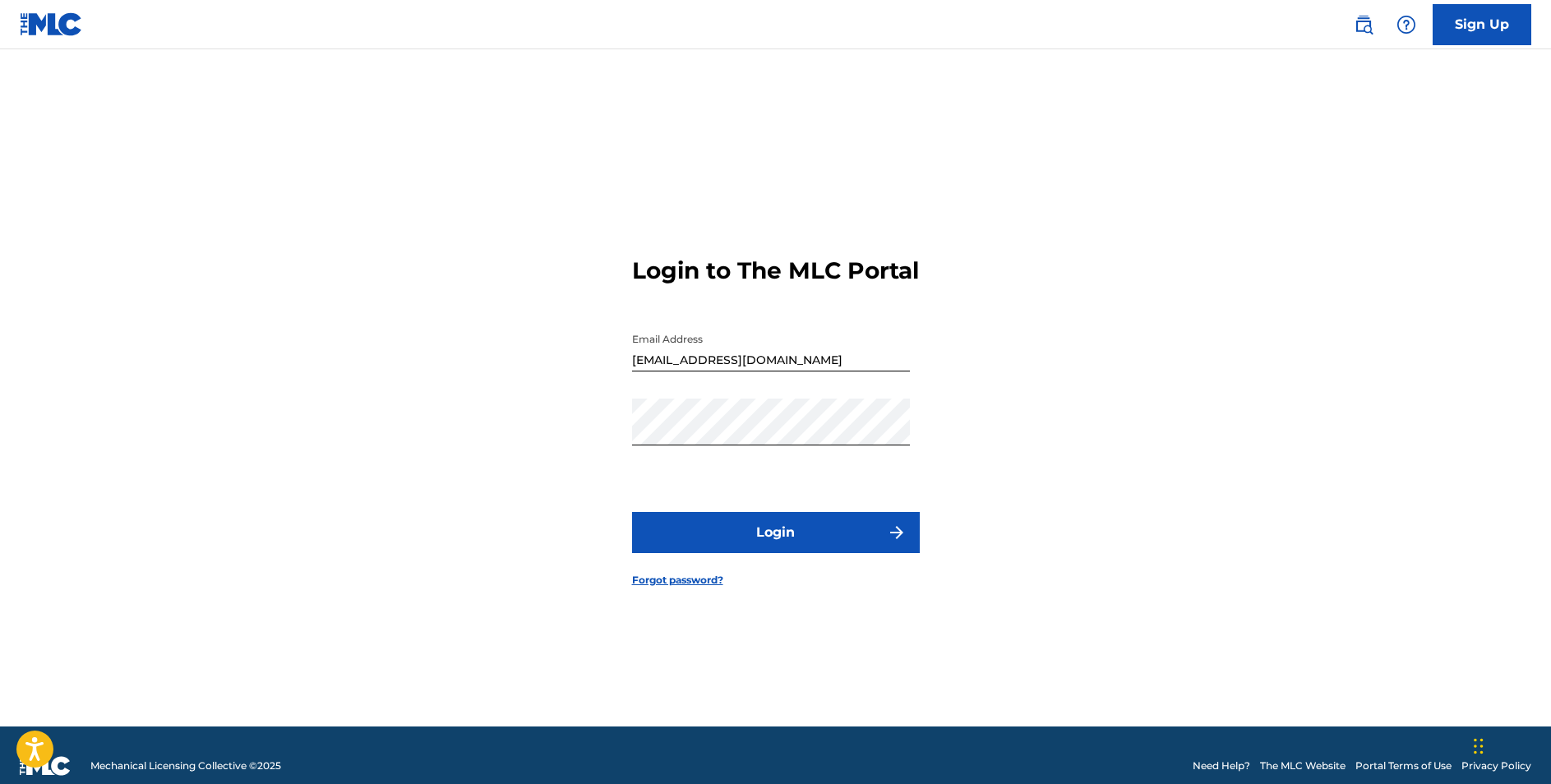
click at [806, 531] on button "Login" at bounding box center [776, 533] width 288 height 41
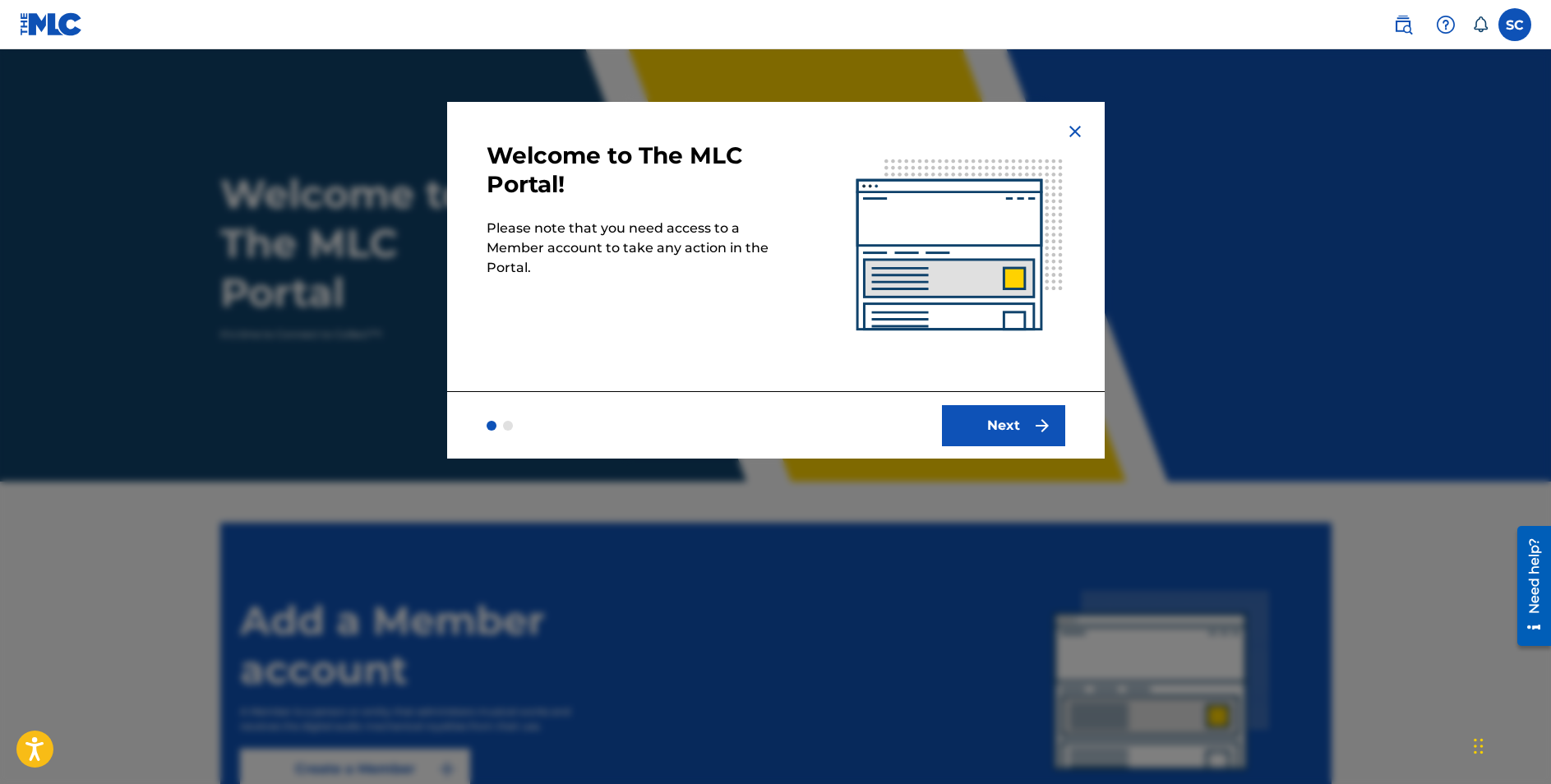
click at [1011, 422] on button "Next" at bounding box center [1003, 425] width 123 height 41
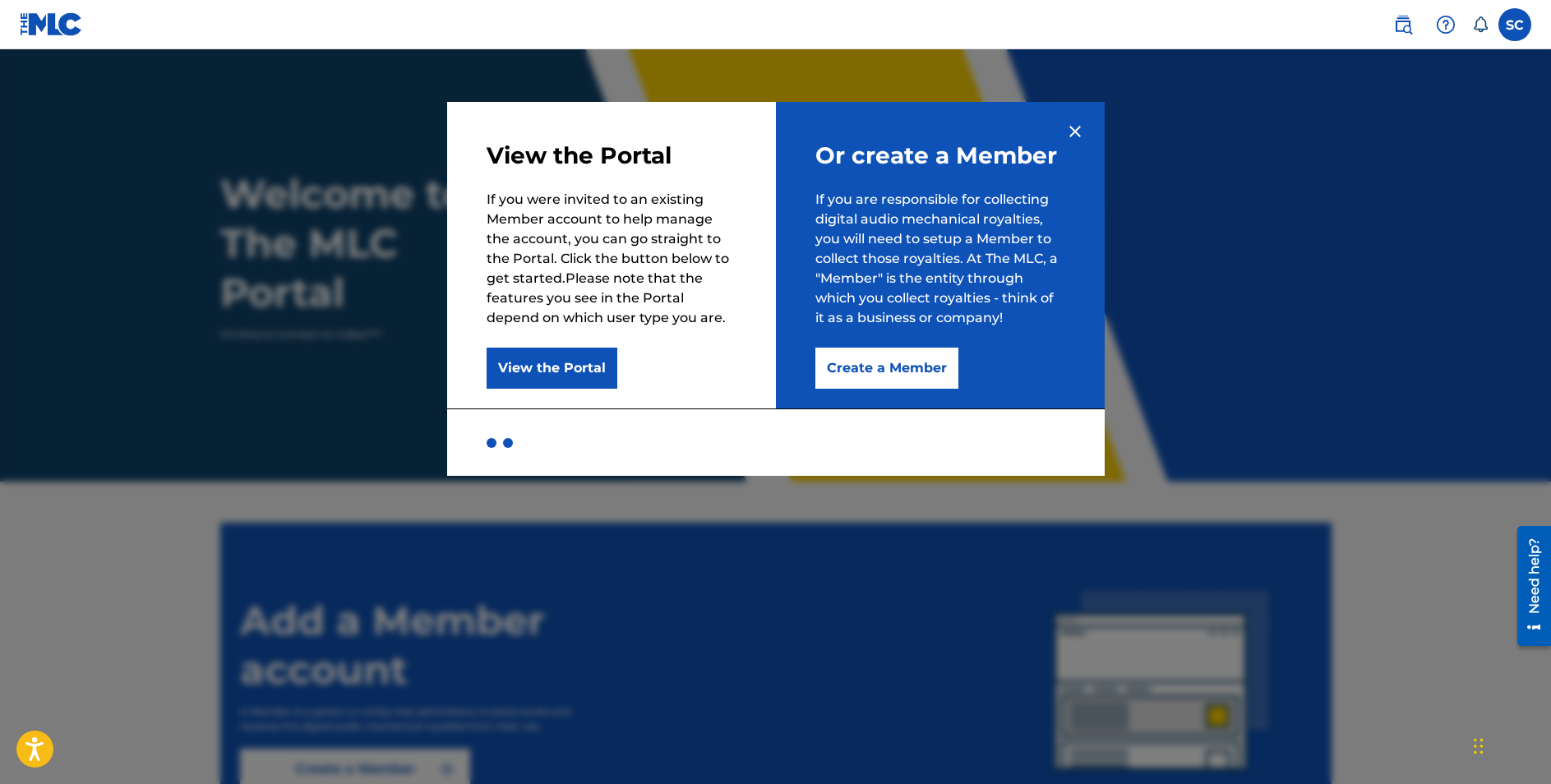
click at [895, 367] on button "Create a Member" at bounding box center [886, 368] width 143 height 41
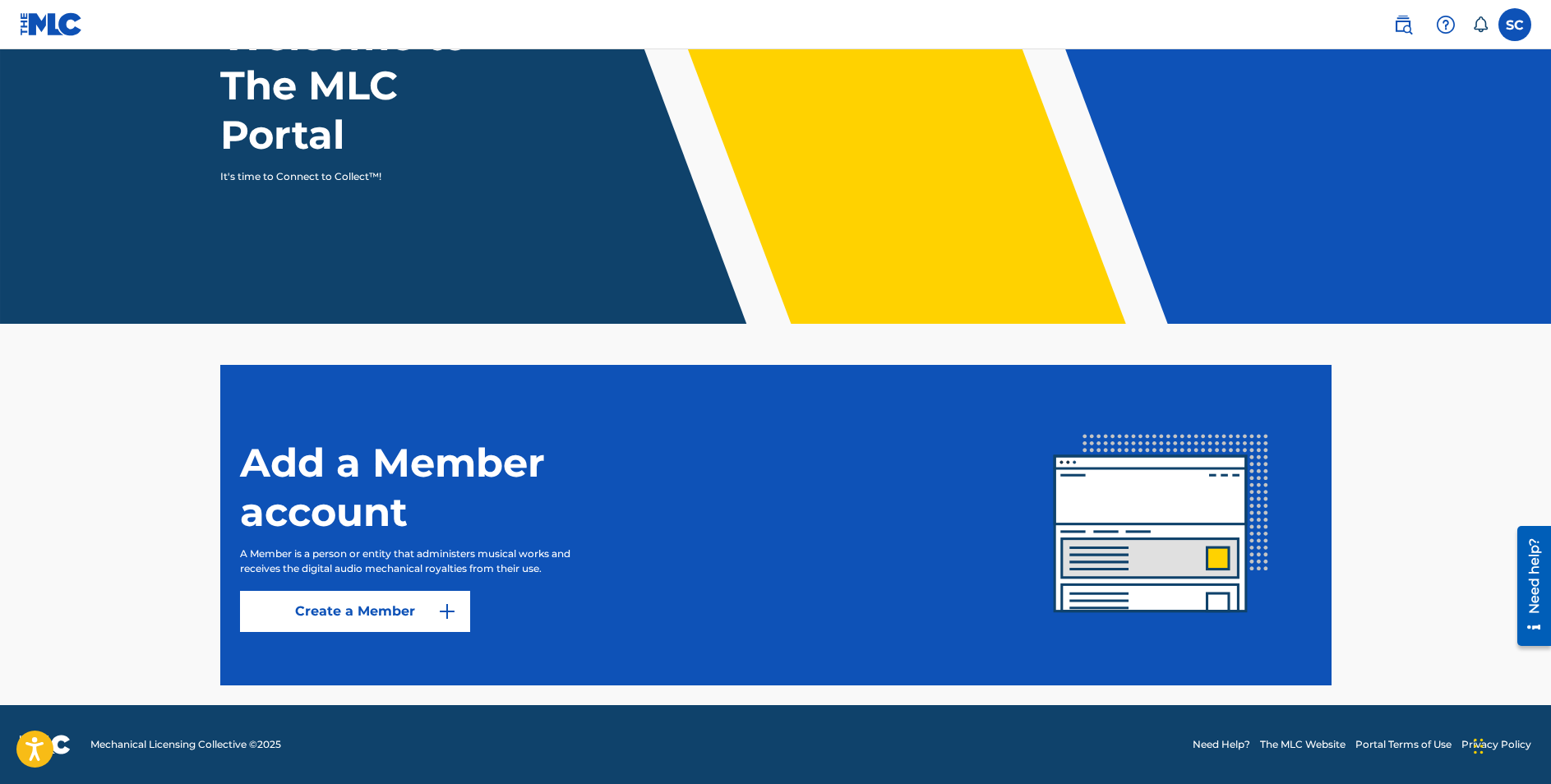
scroll to position [158, 0]
click at [424, 603] on link "Create a Member" at bounding box center [356, 612] width 231 height 41
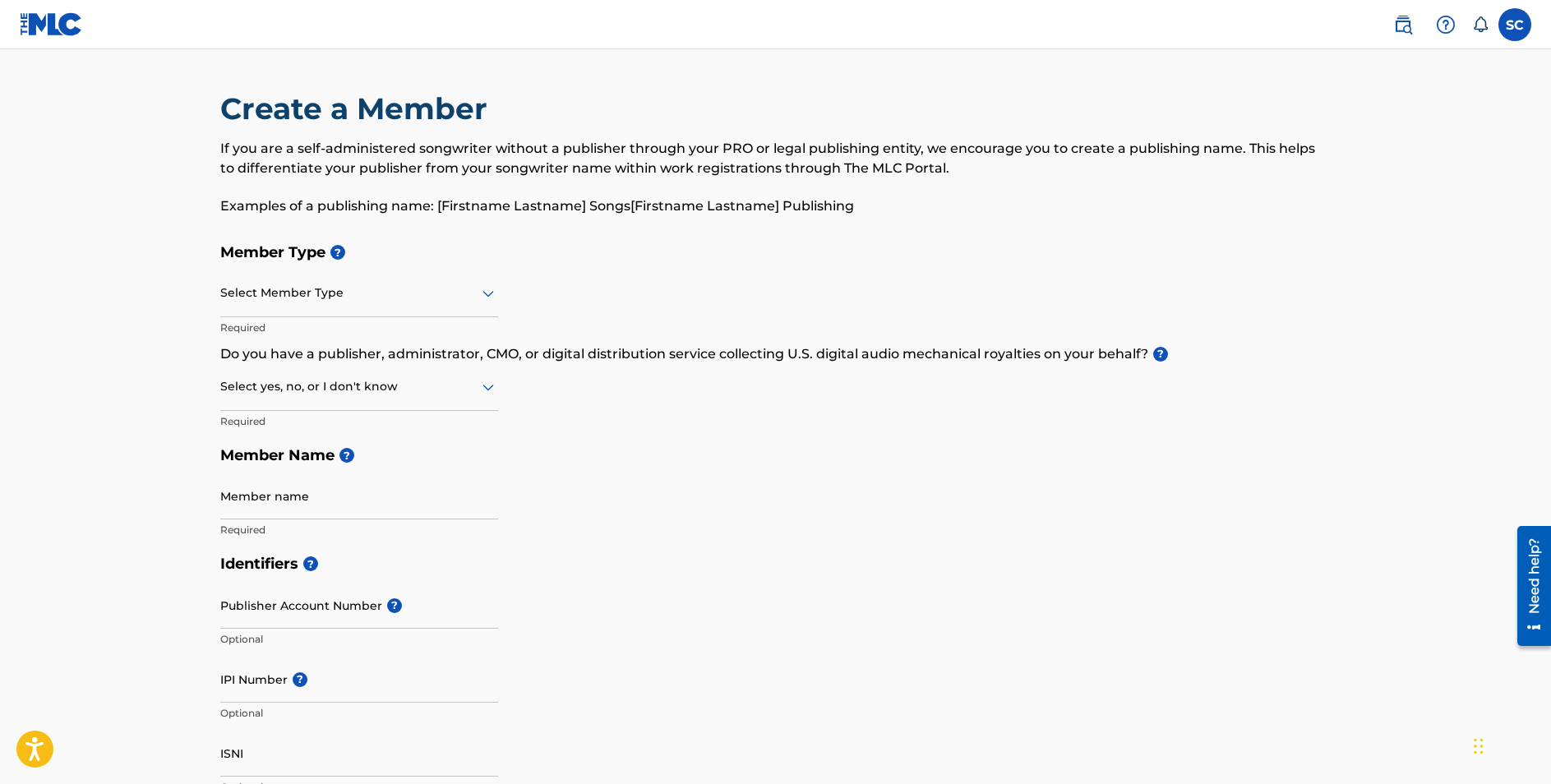
click at [391, 305] on div "Select Member Type" at bounding box center [360, 294] width 278 height 47
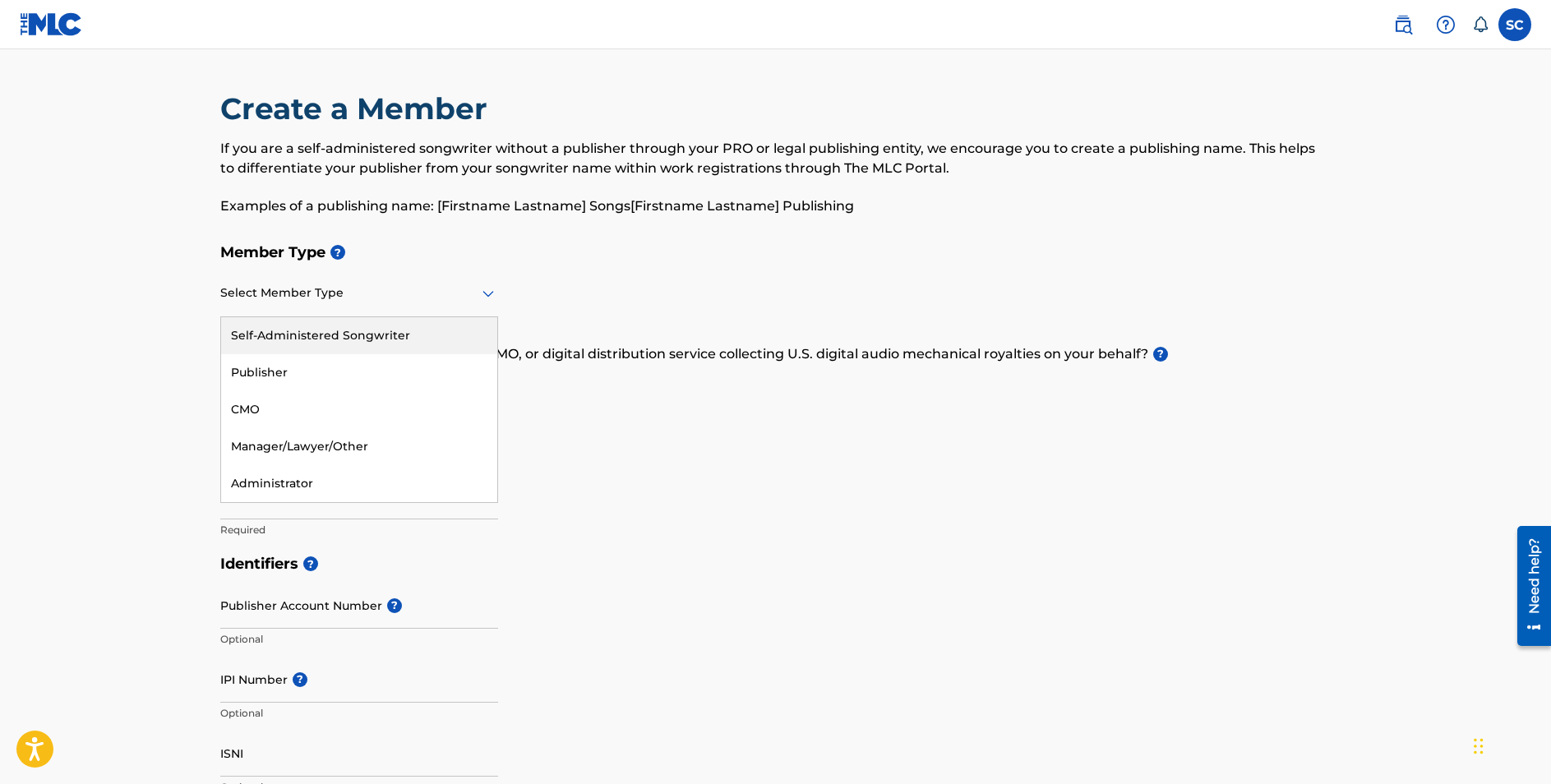
click at [390, 344] on div "Self-Administered Songwriter" at bounding box center [359, 336] width 276 height 37
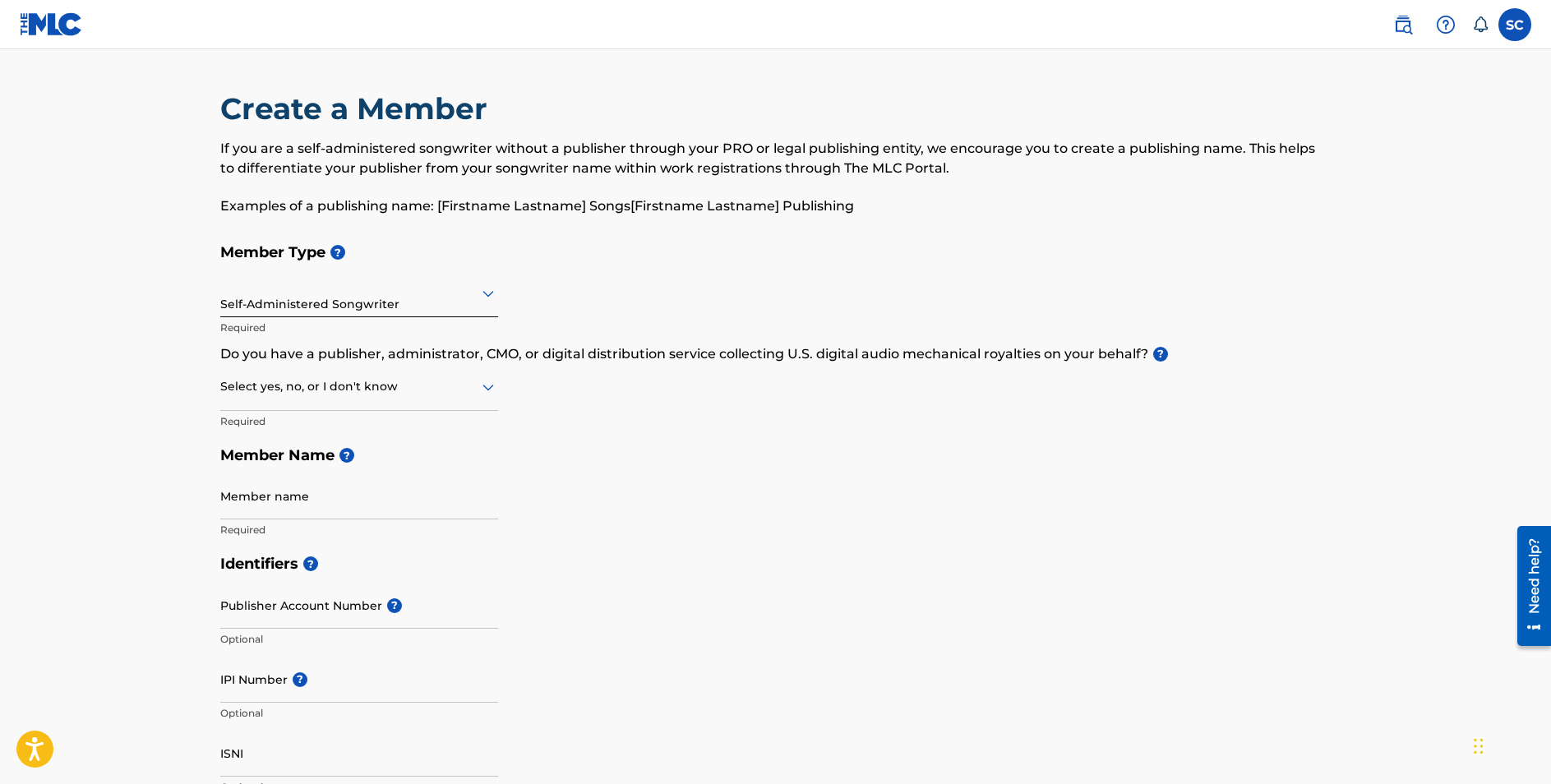
click at [383, 395] on div at bounding box center [360, 386] width 278 height 21
click at [583, 399] on div "Member Type ? Self-Administered Songwriter Required Do you have a publisher, ad…" at bounding box center [776, 391] width 1112 height 311
click at [475, 381] on div at bounding box center [360, 386] width 278 height 21
click at [477, 487] on div "I don't know" at bounding box center [359, 503] width 276 height 37
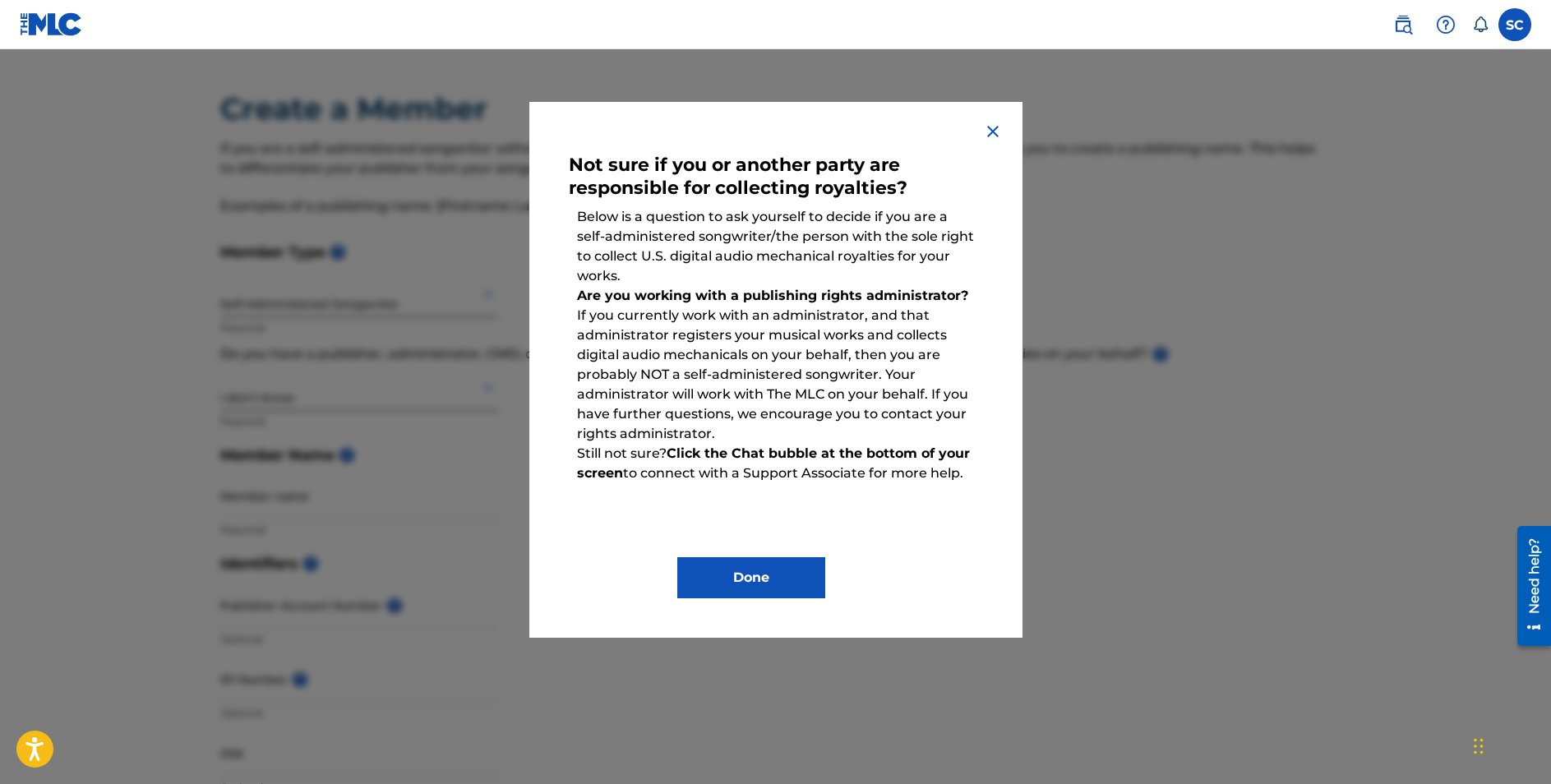
click at [991, 126] on img at bounding box center [993, 131] width 20 height 20
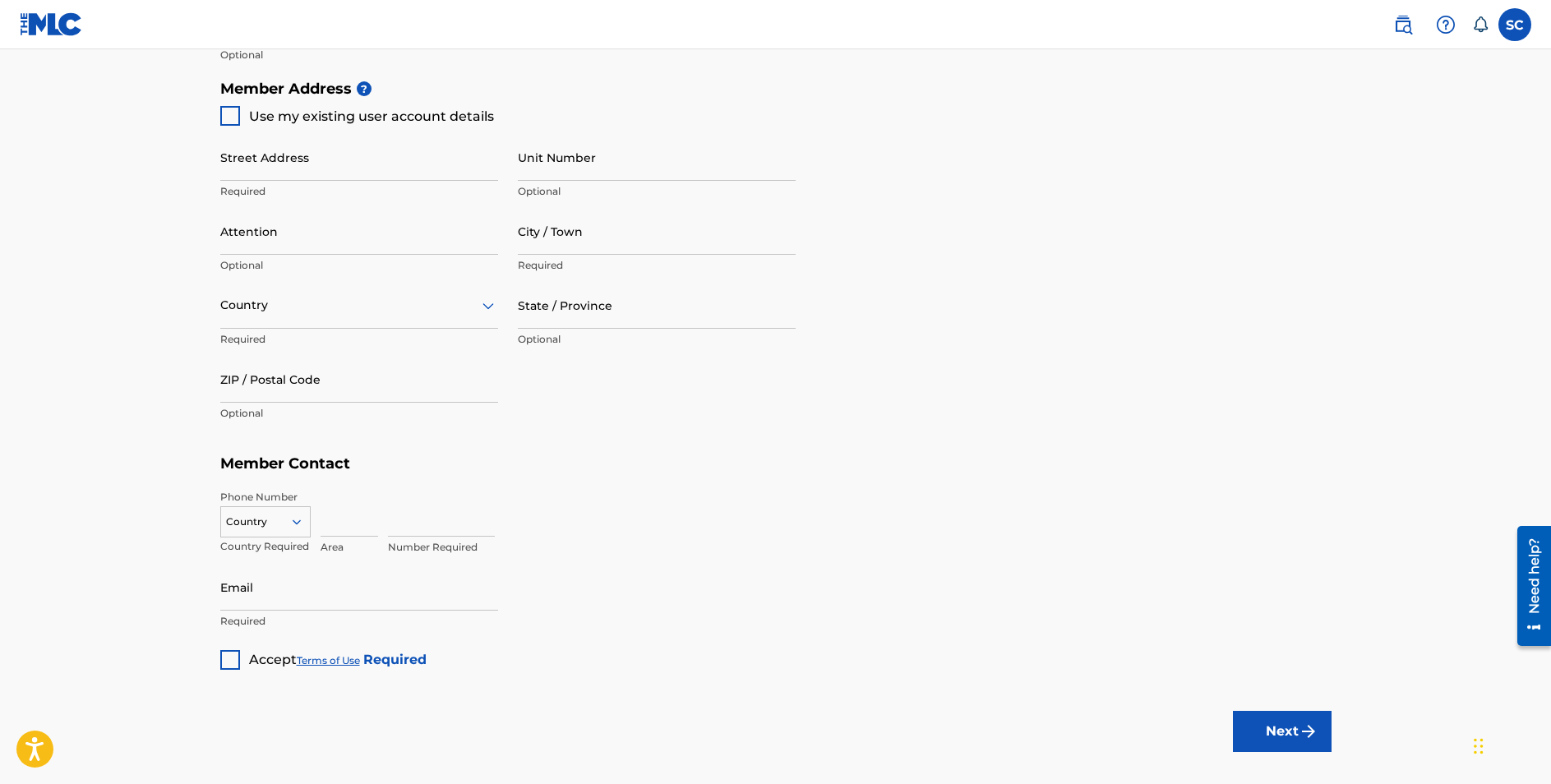
scroll to position [706, 0]
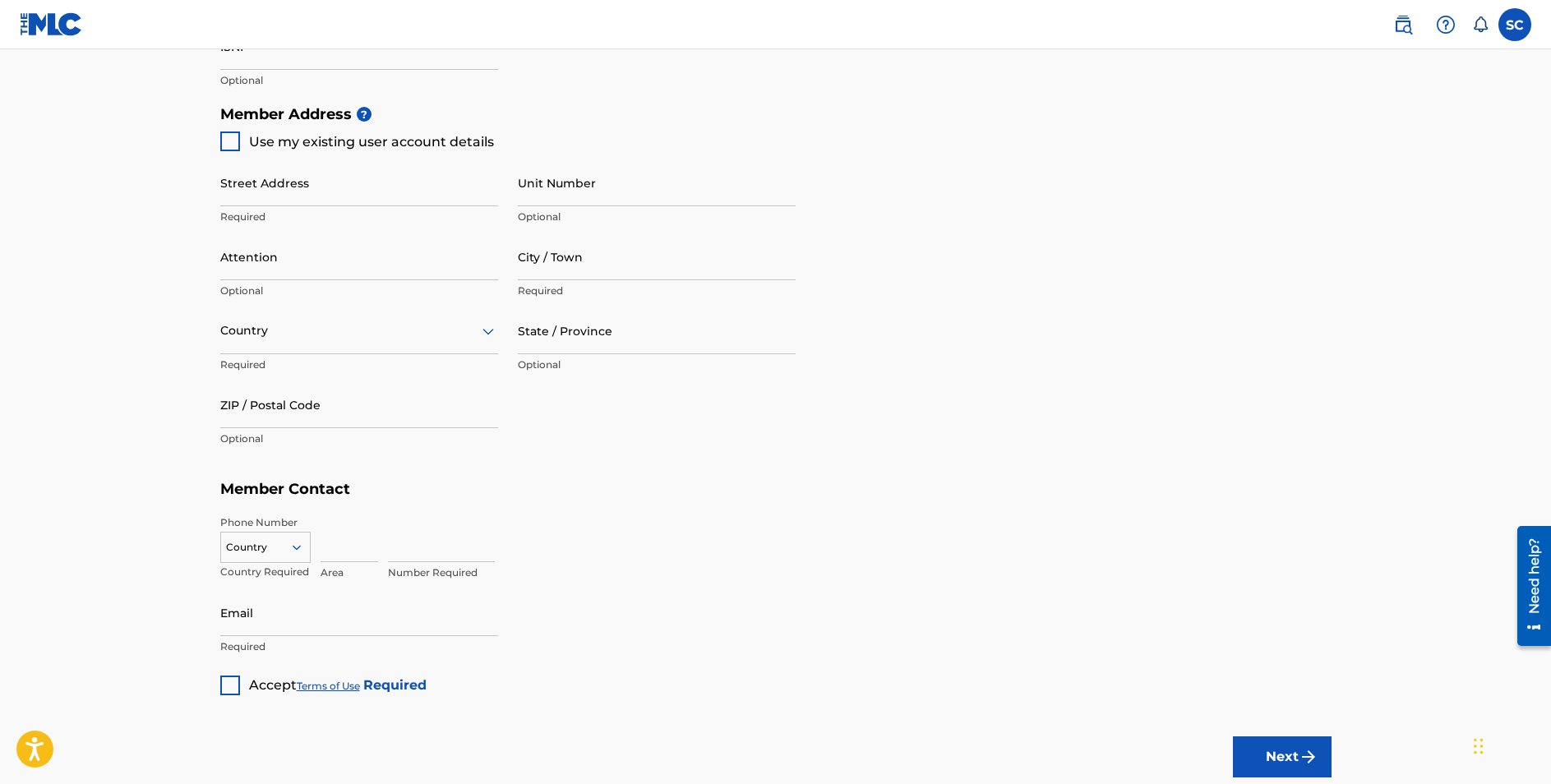
click at [232, 136] on div at bounding box center [231, 141] width 20 height 20
type input "120 Bach Dr"
type input "Battle CReek"
type input "49014"
type input "269"
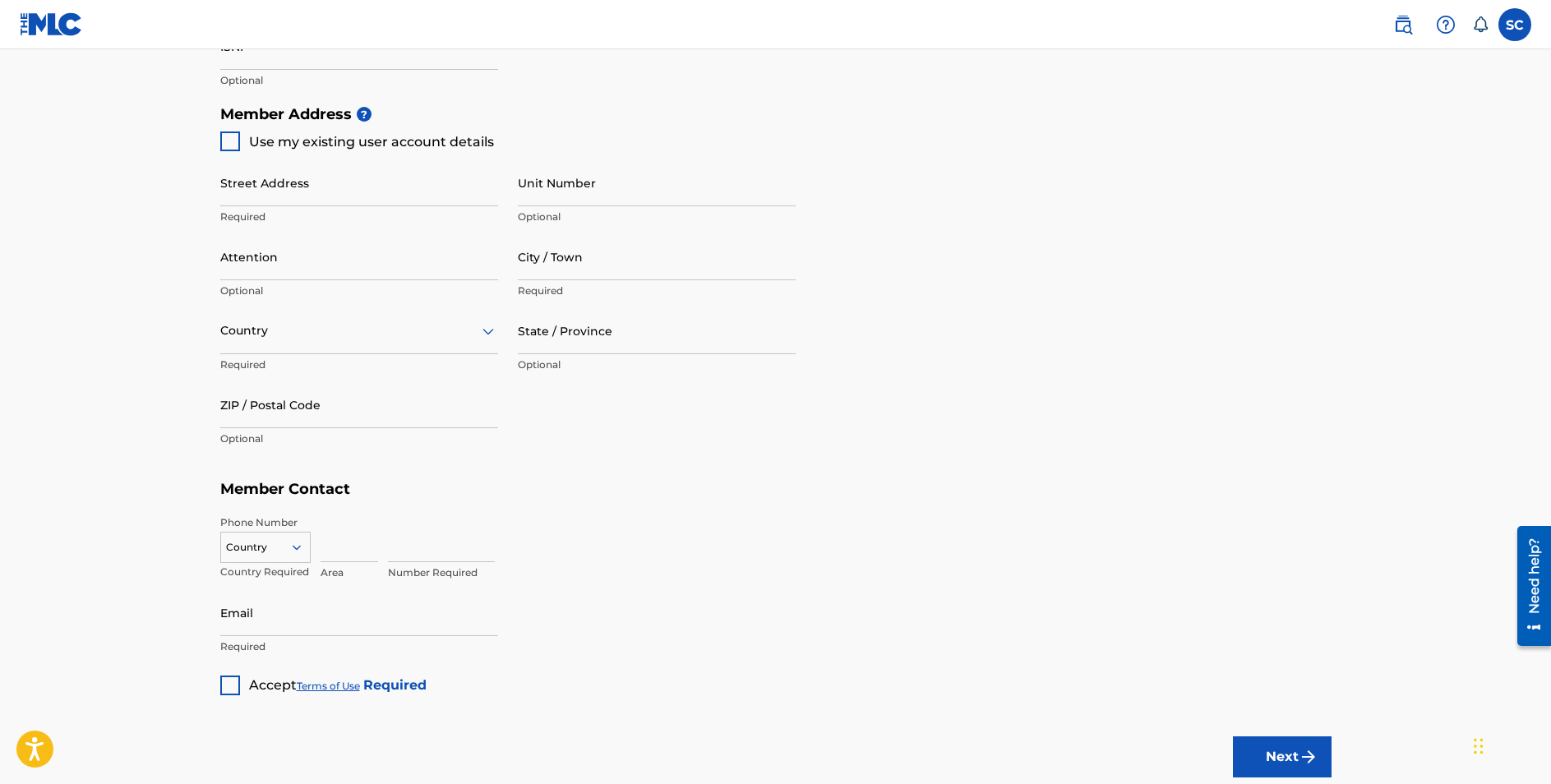
type input "7195020"
type input "sagecastleberrymusic@gmail.com"
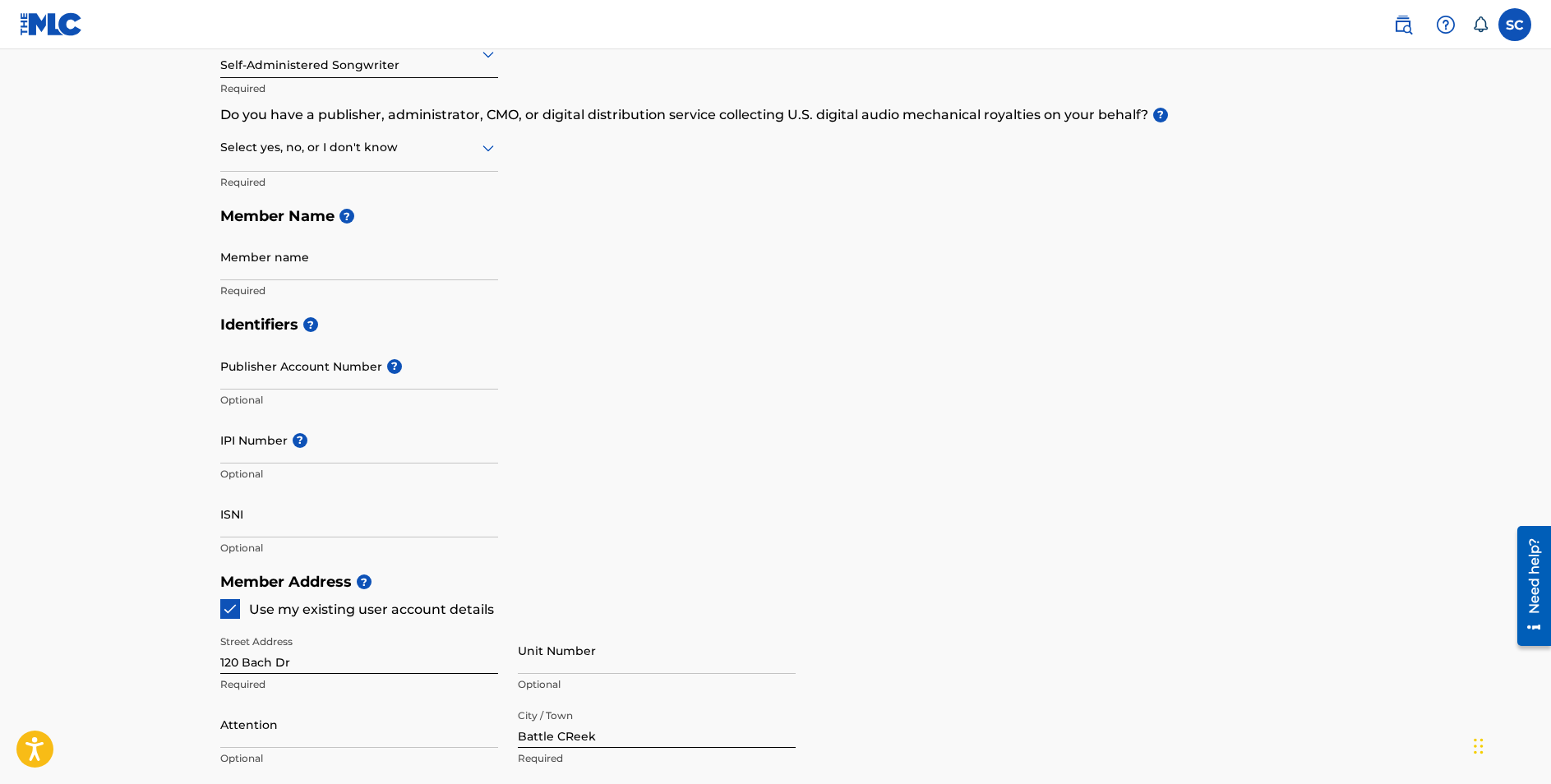
scroll to position [221, 0]
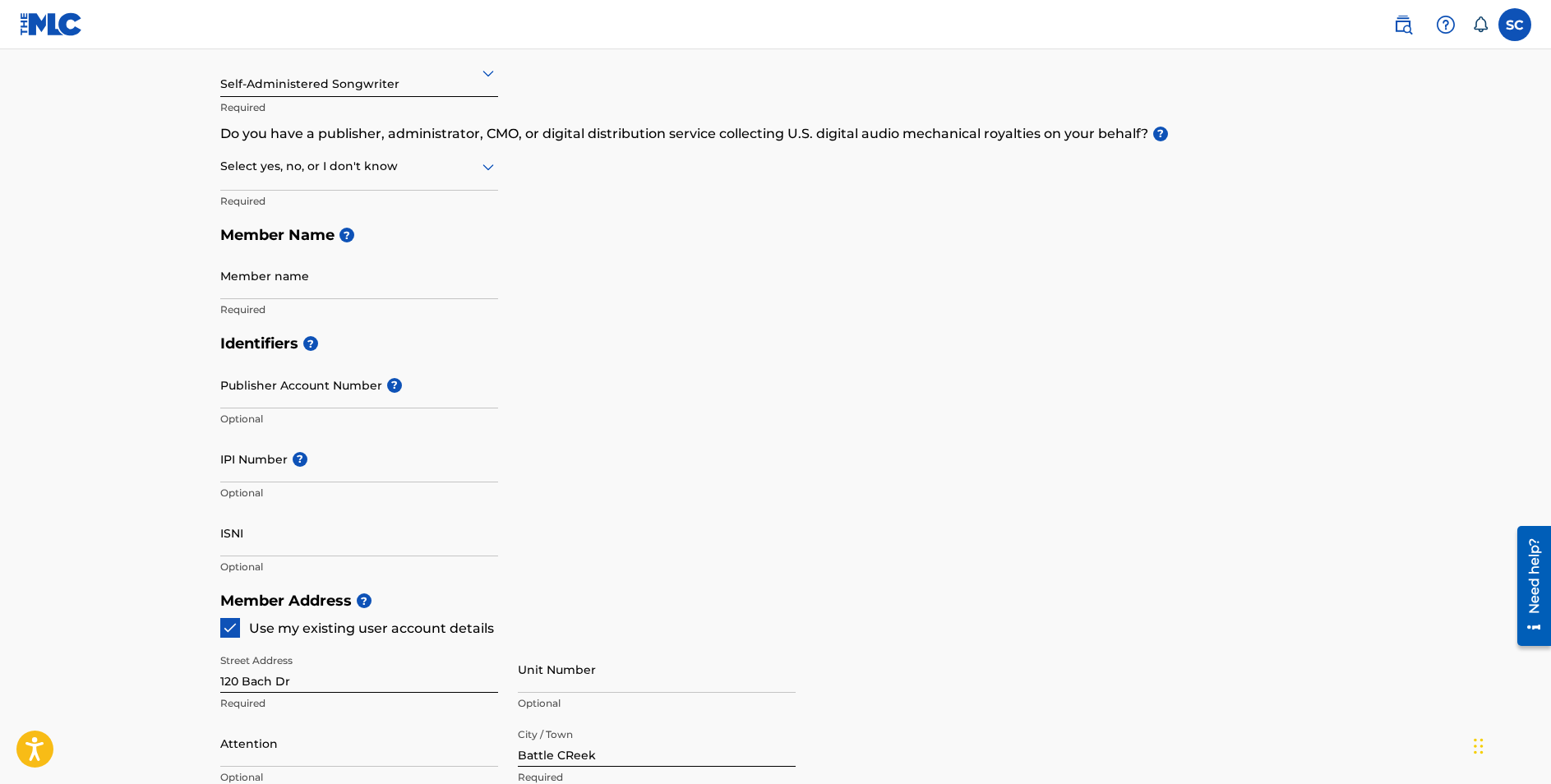
click at [389, 537] on input "ISNI" at bounding box center [360, 533] width 278 height 47
click at [592, 527] on div "Identifiers ? Publisher Account Number ? Optional IPI Number ? Optional ISNI Op…" at bounding box center [776, 454] width 1112 height 257
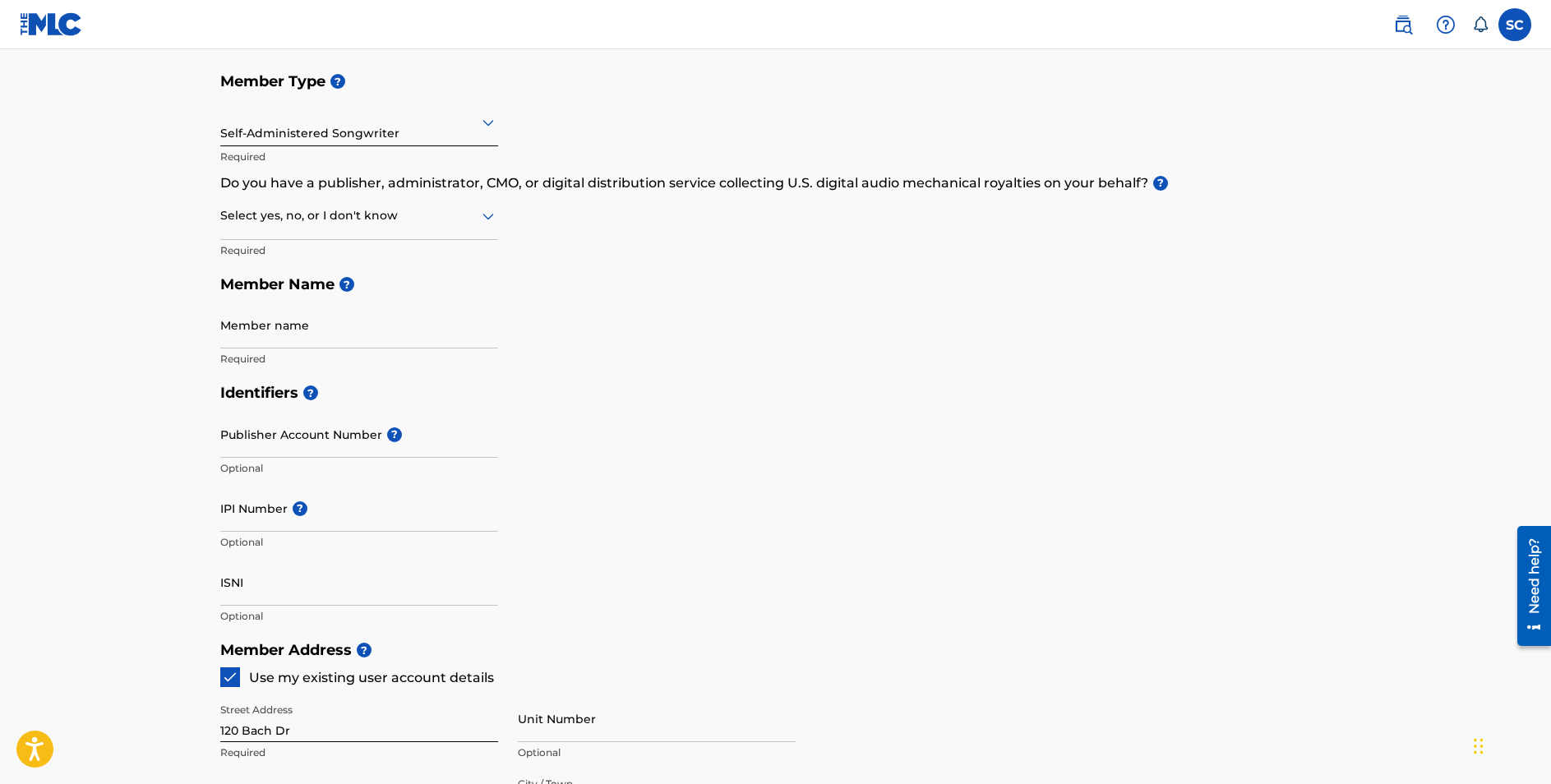
scroll to position [165, 0]
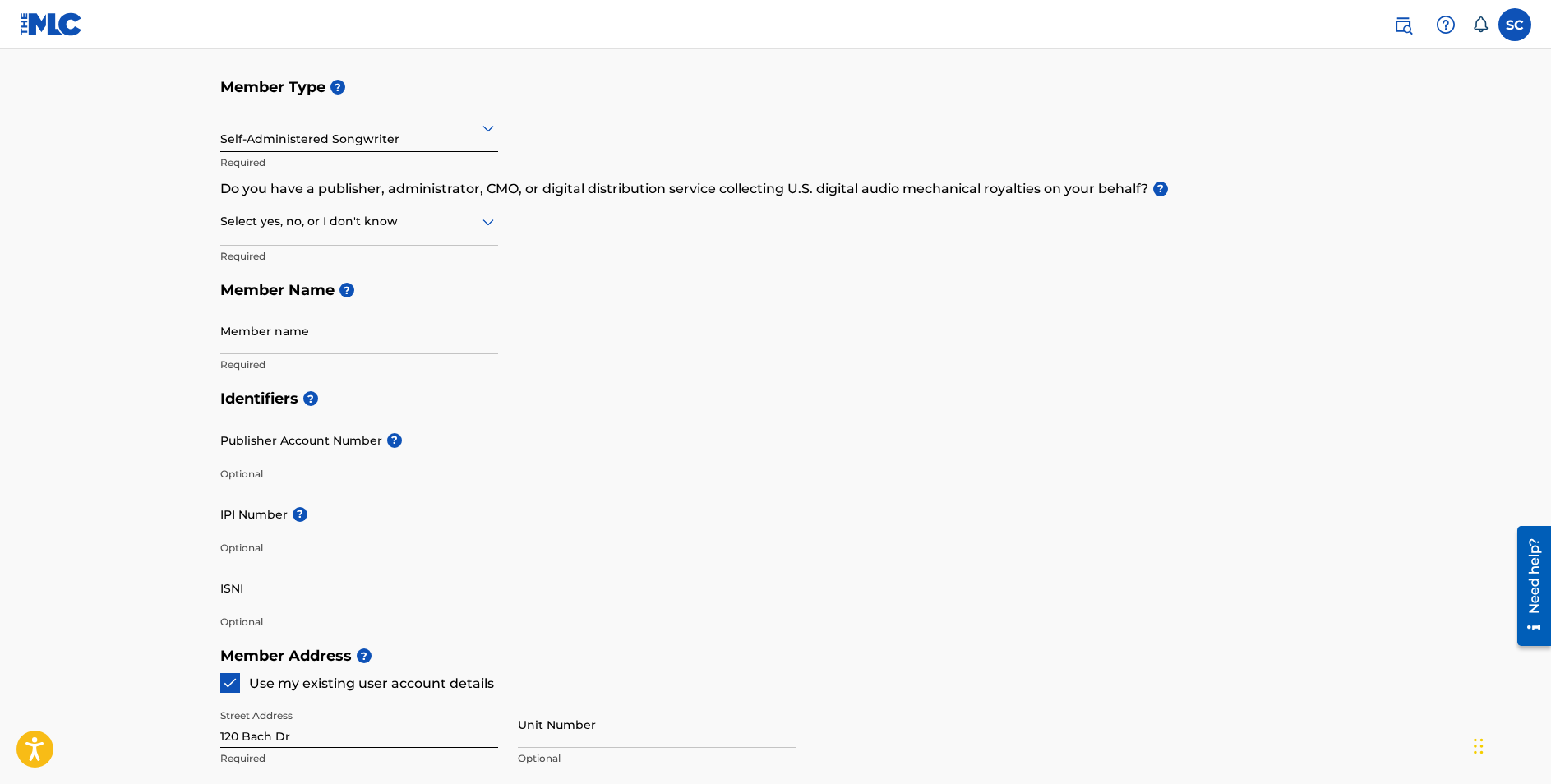
click at [414, 230] on div at bounding box center [360, 221] width 278 height 21
click at [388, 293] on div "No" at bounding box center [359, 301] width 276 height 37
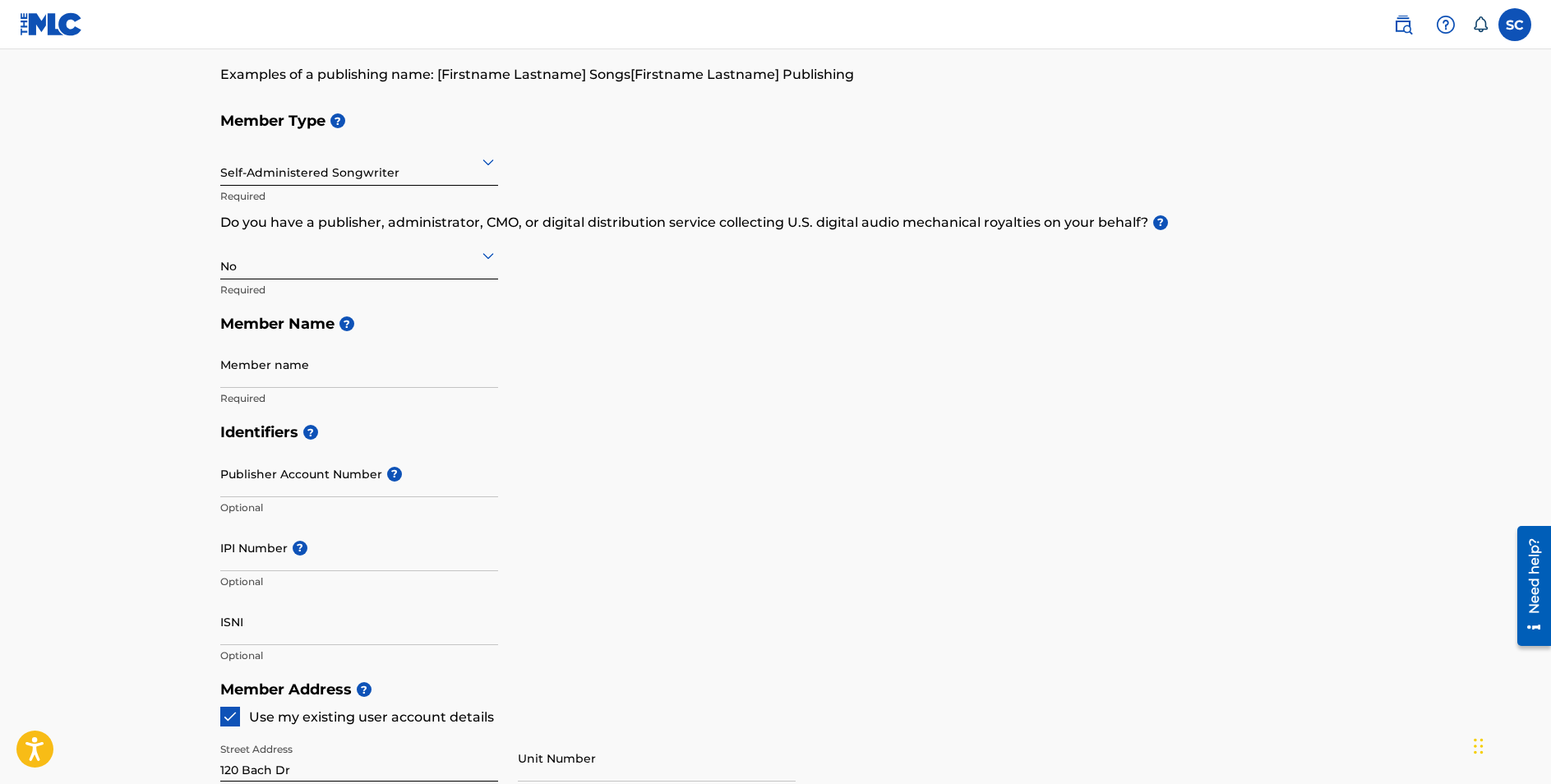
scroll to position [129, 0]
click at [437, 255] on div at bounding box center [360, 257] width 278 height 21
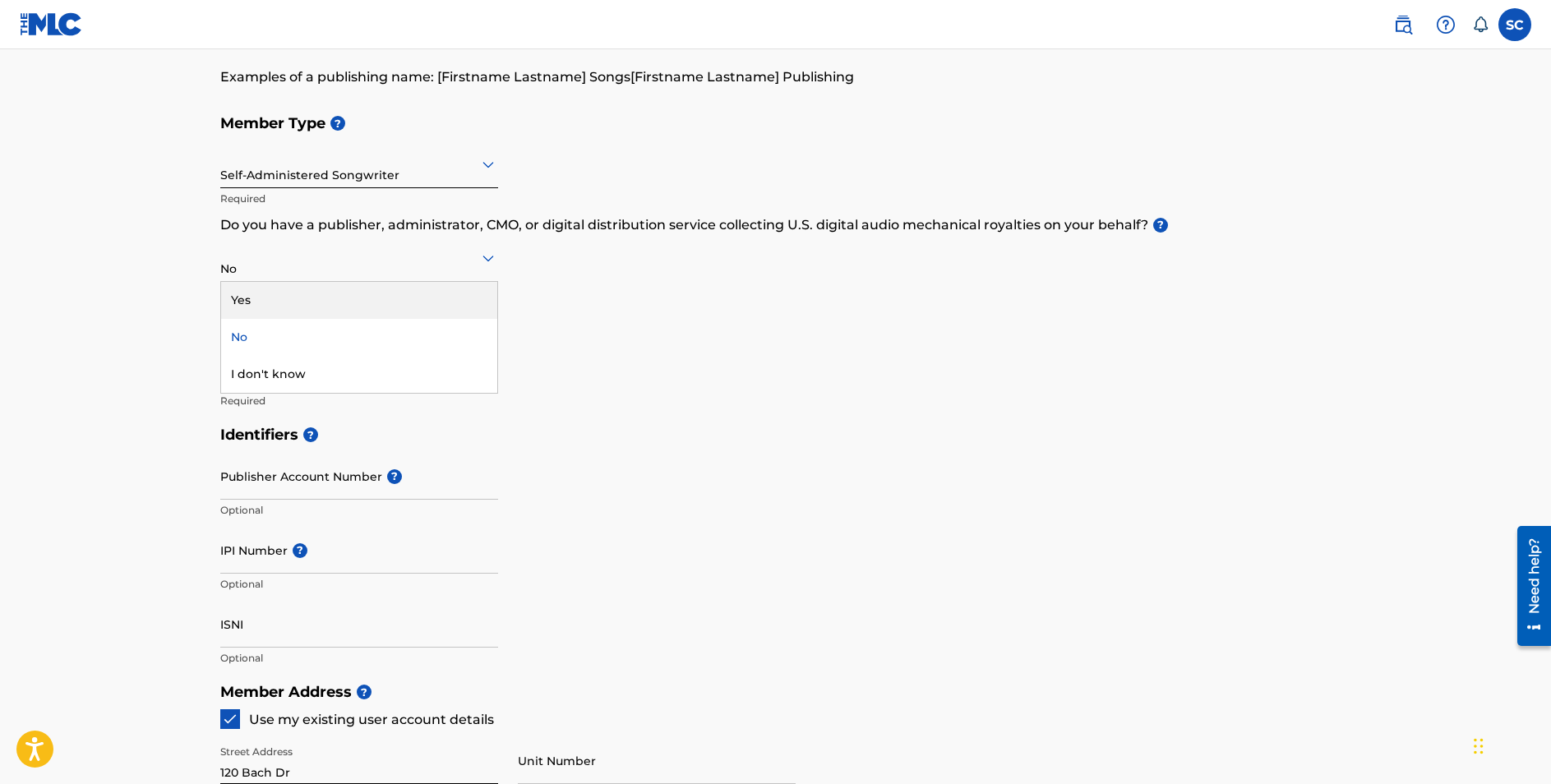
click at [425, 296] on div "Yes" at bounding box center [359, 300] width 276 height 37
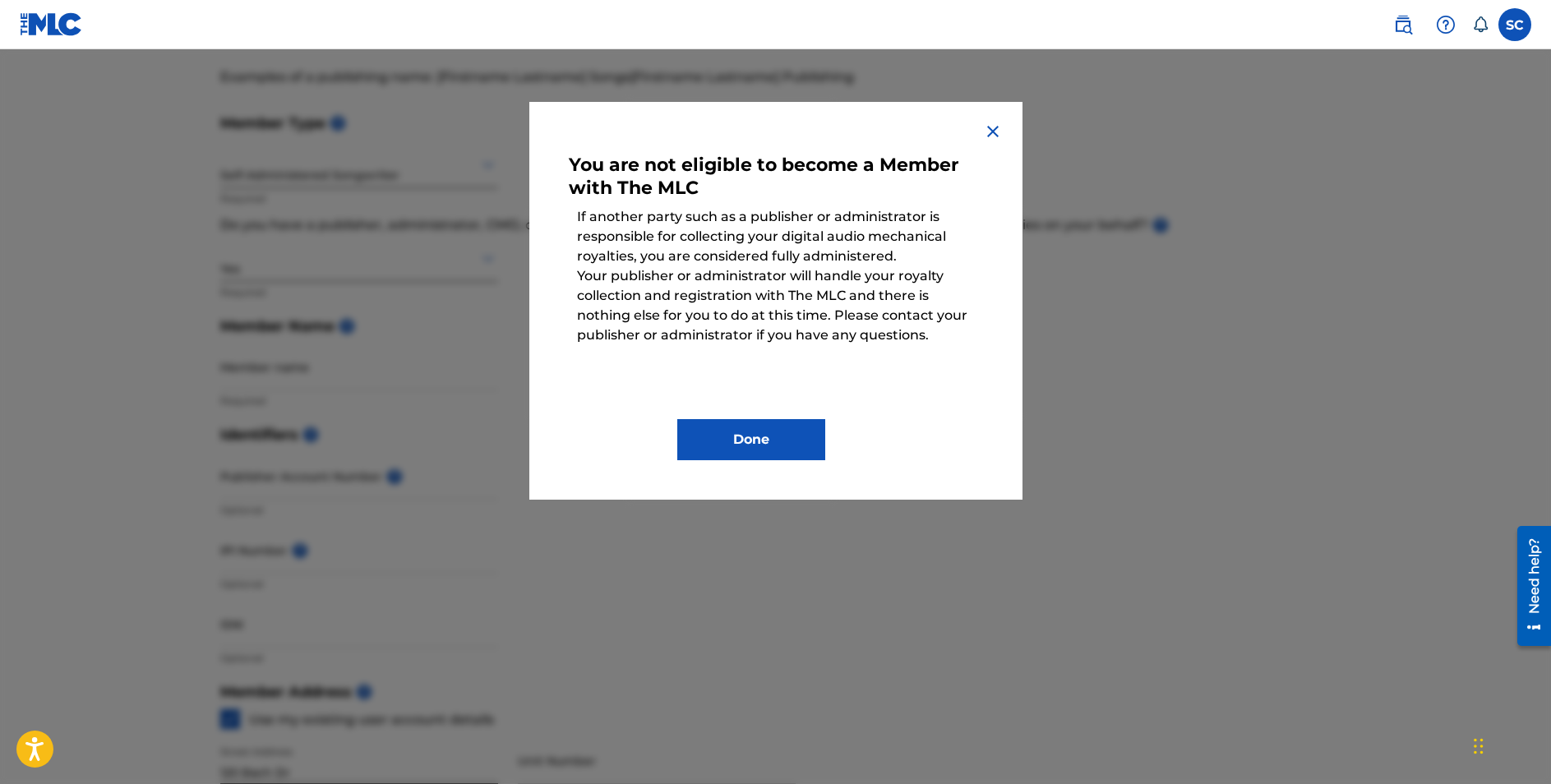
click at [756, 438] on button "Done" at bounding box center [751, 439] width 148 height 41
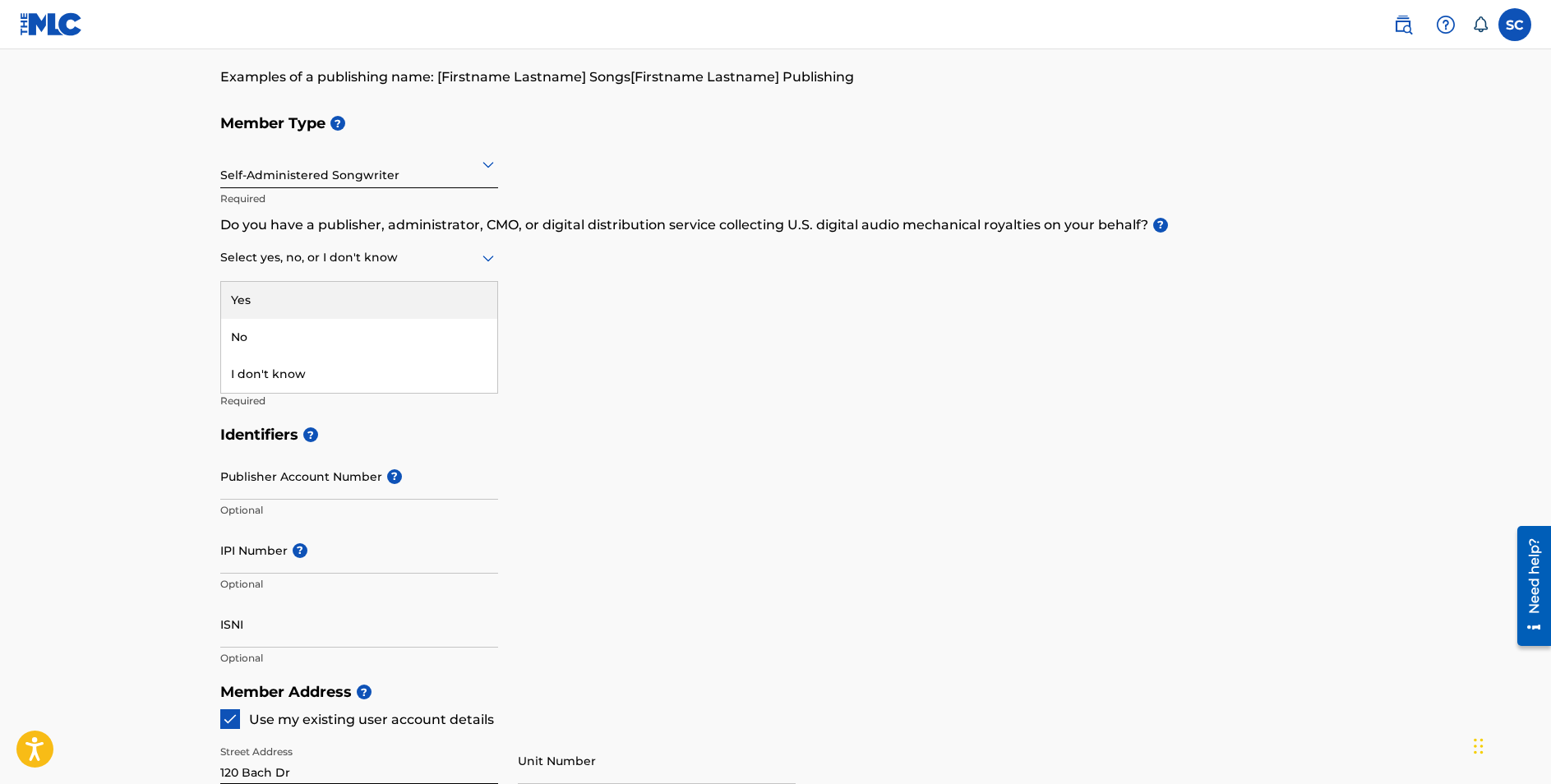
click at [438, 265] on div at bounding box center [360, 257] width 278 height 21
click at [430, 293] on div "Yes" at bounding box center [359, 300] width 276 height 37
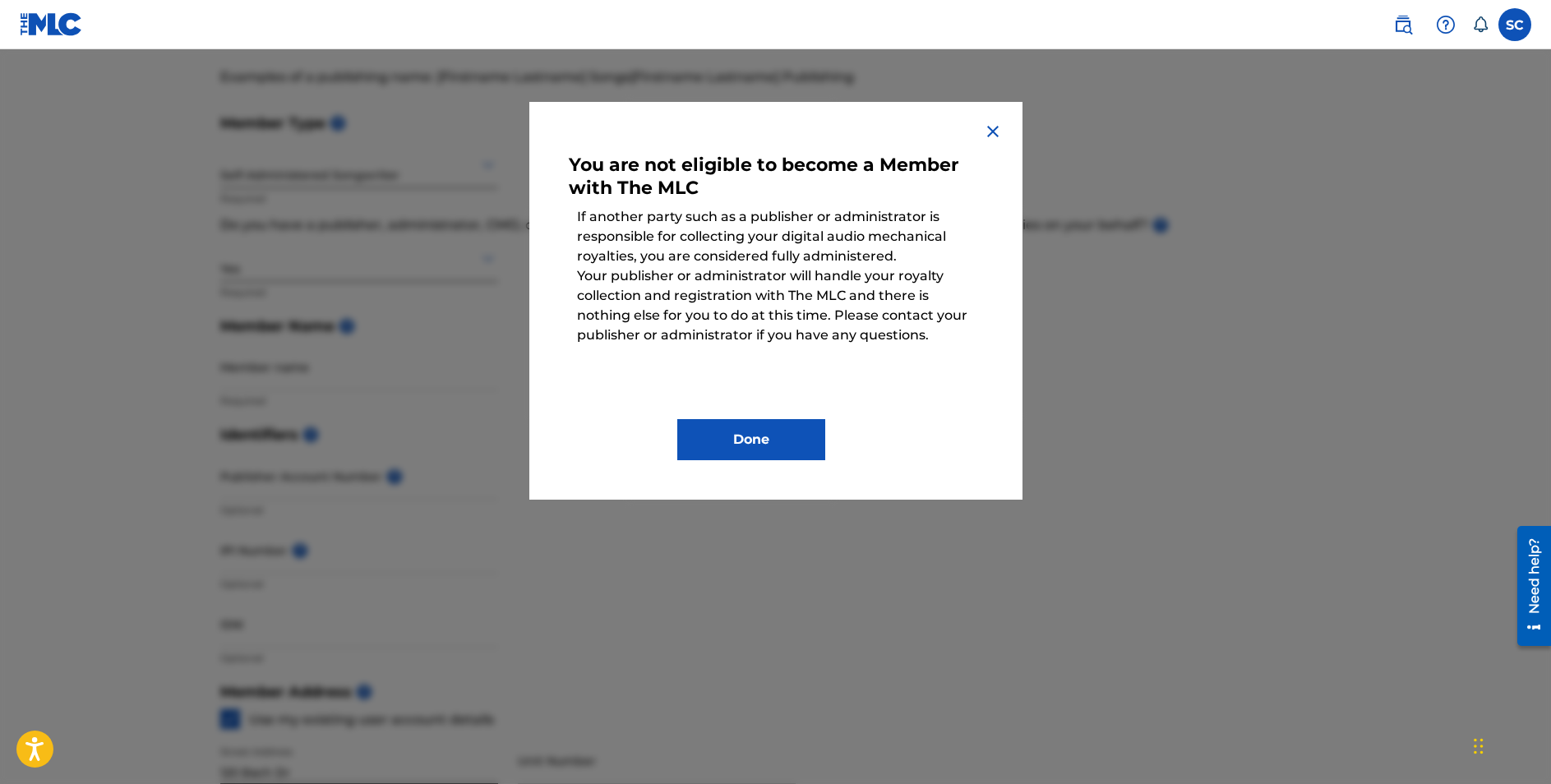
click at [795, 443] on button "Done" at bounding box center [751, 439] width 148 height 41
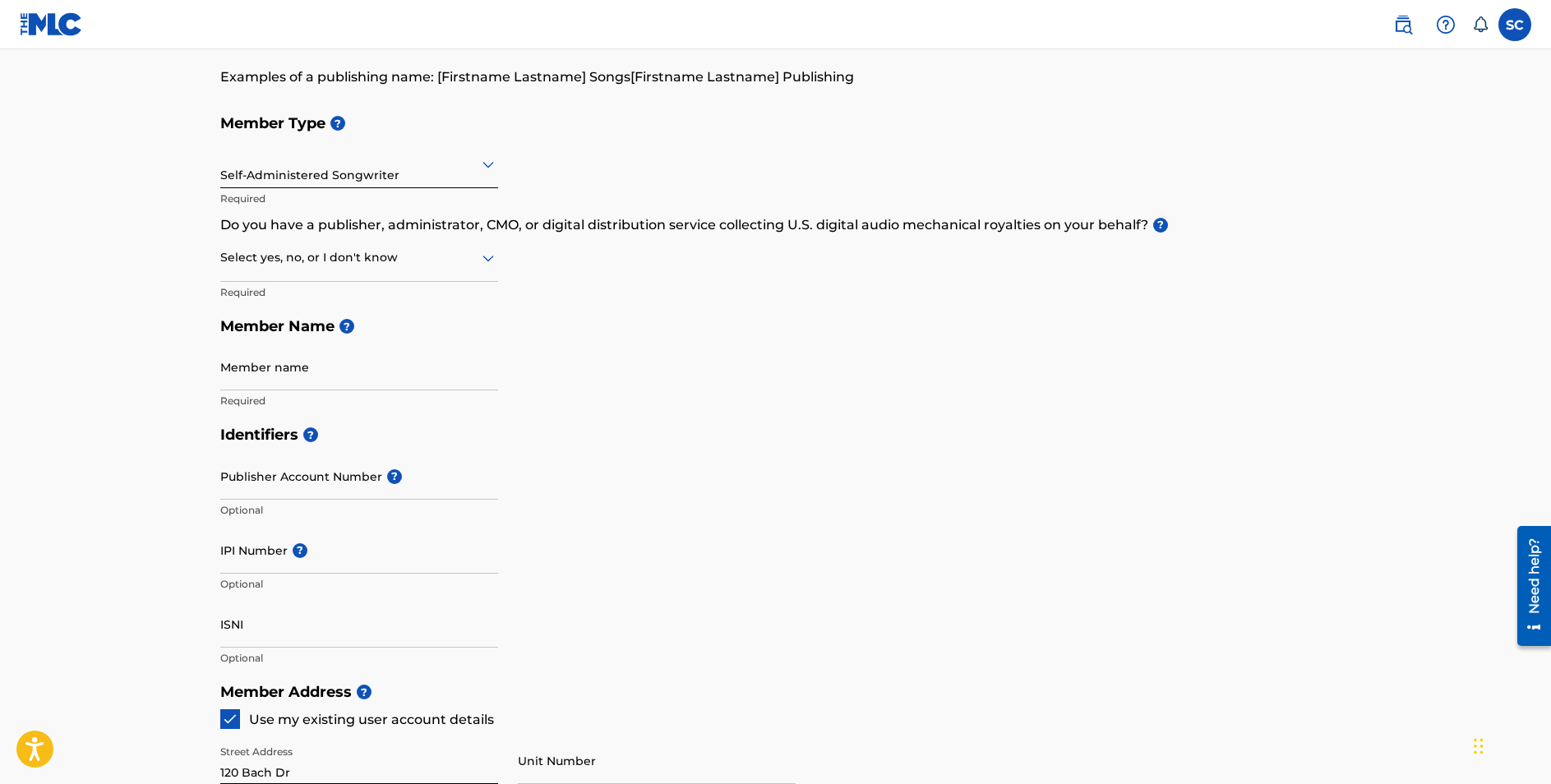
click at [447, 251] on div at bounding box center [360, 257] width 278 height 21
click at [373, 349] on div "No" at bounding box center [359, 338] width 276 height 37
type input "Sage Castleberry"
click at [555, 457] on div "Identifiers ? Publisher Account Number ? Optional IPI Number ? Optional ISNI Op…" at bounding box center [776, 546] width 1112 height 257
click at [250, 477] on input "Publisher Account Number ?" at bounding box center [360, 477] width 278 height 47
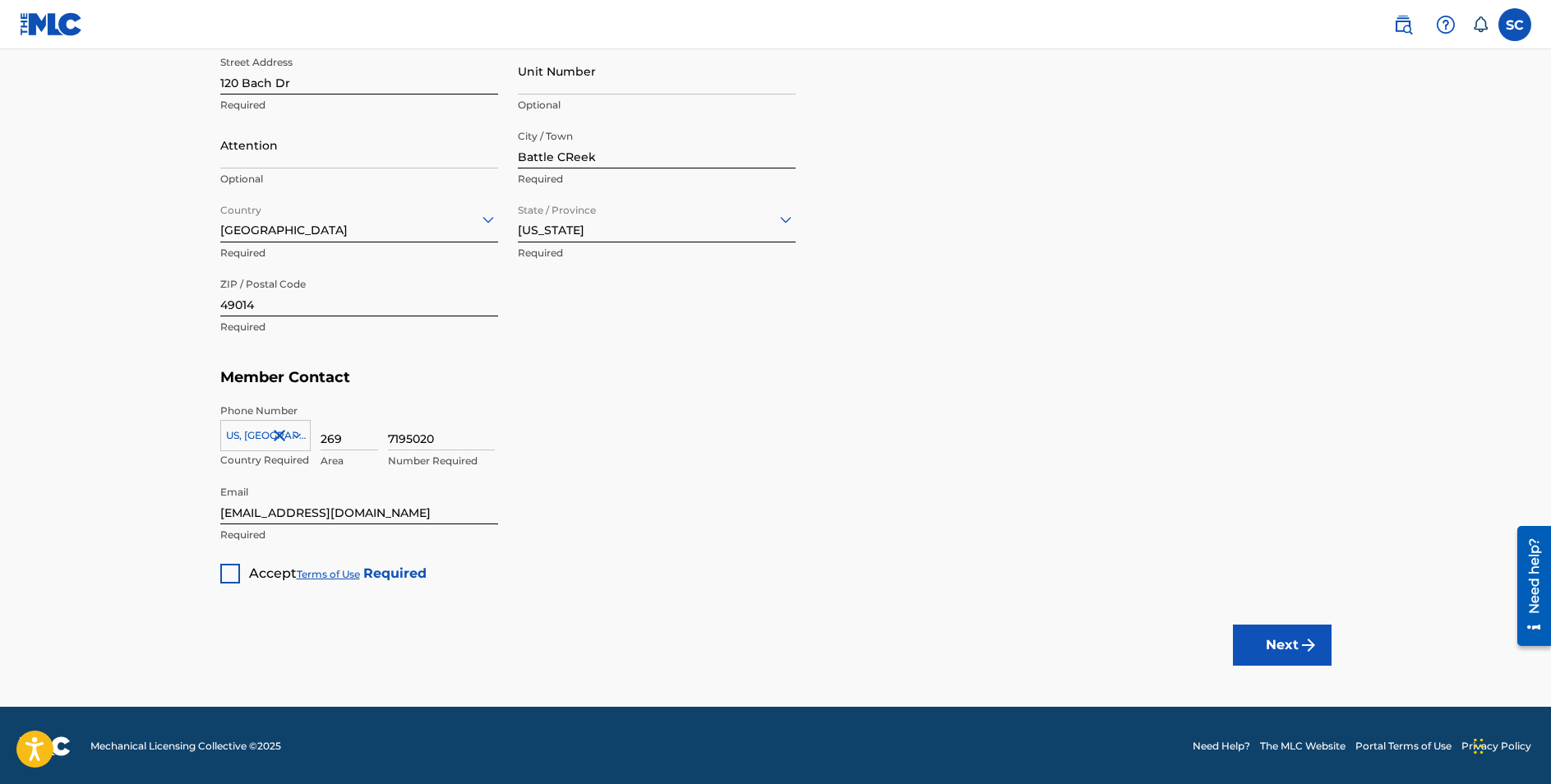
scroll to position [817, 0]
click at [225, 567] on div at bounding box center [231, 574] width 20 height 20
click at [1248, 625] on button "Next" at bounding box center [1282, 646] width 99 height 41
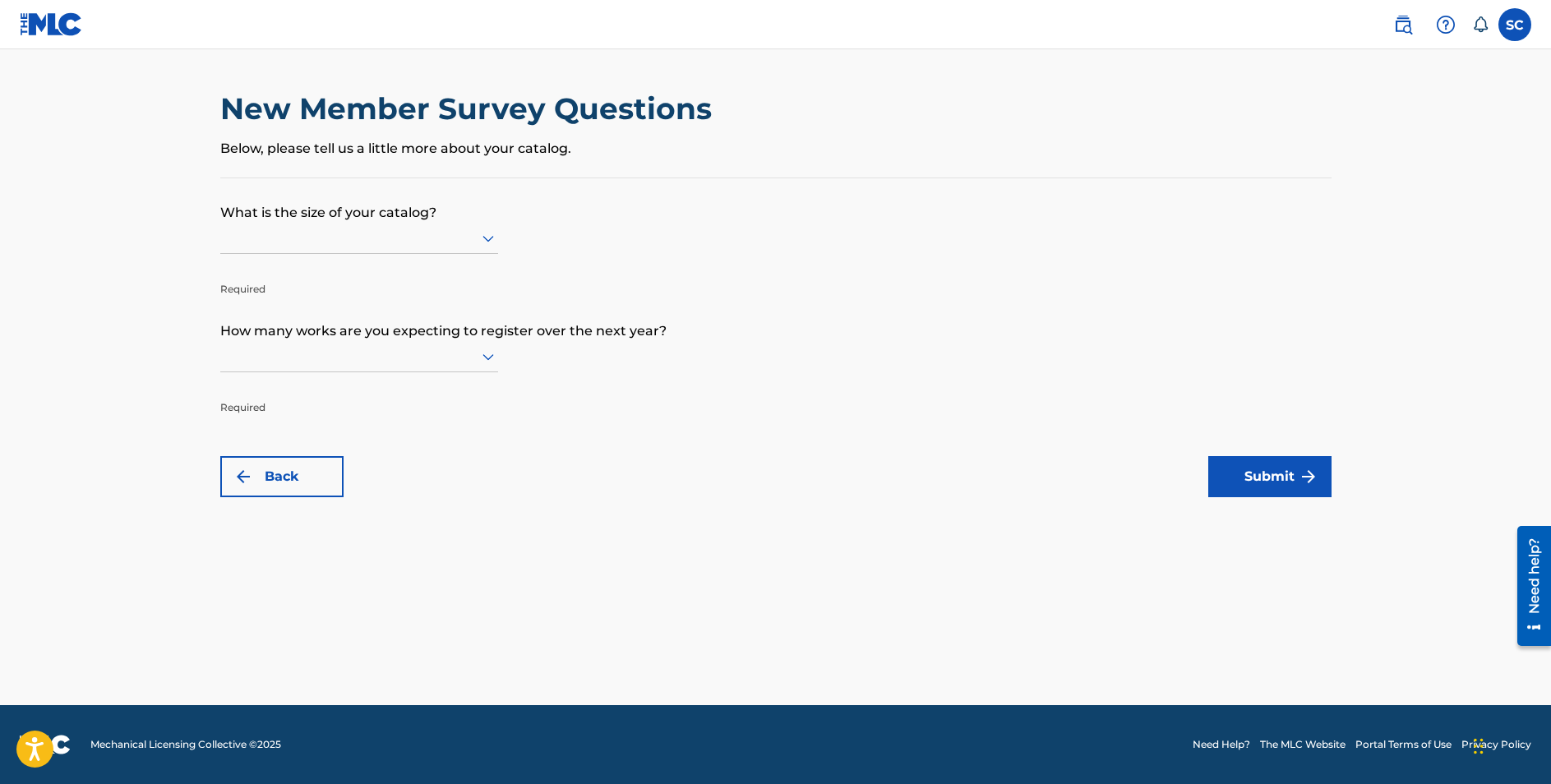
click at [492, 240] on icon at bounding box center [488, 238] width 20 height 20
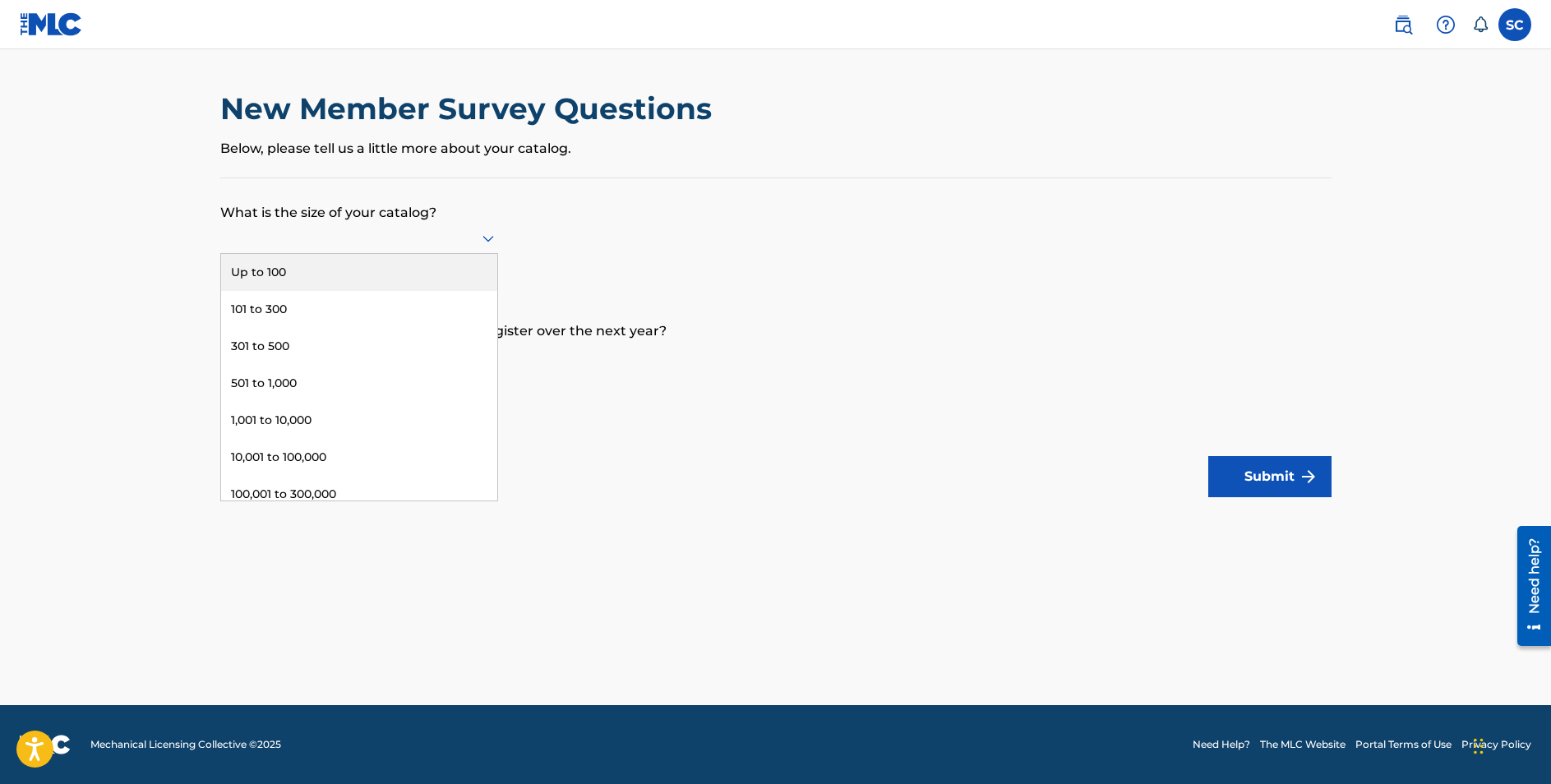
click at [419, 291] on div "Up to 100" at bounding box center [359, 273] width 276 height 37
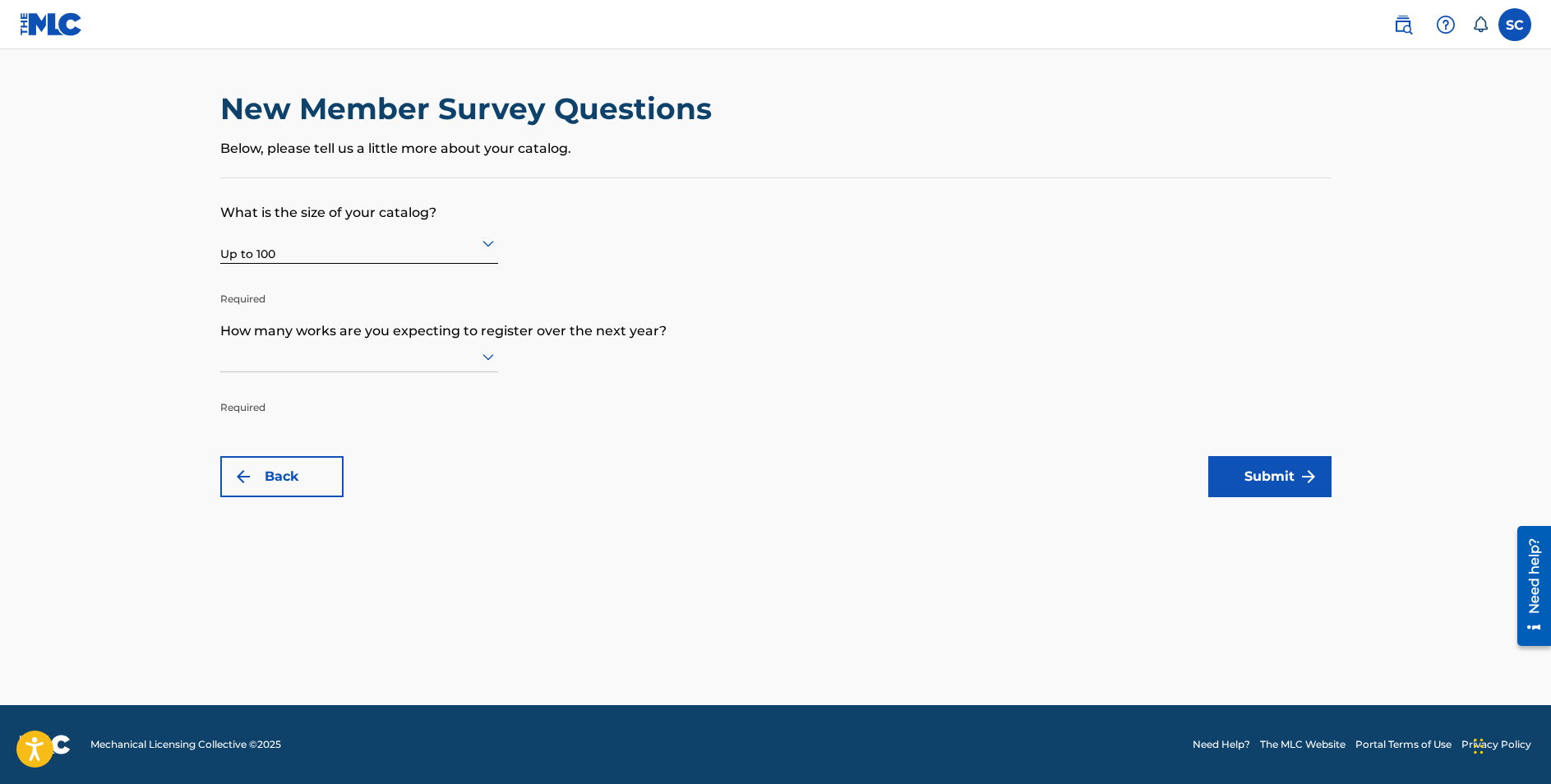
click at [483, 365] on icon at bounding box center [488, 357] width 20 height 20
click at [448, 409] on div "Up to 100" at bounding box center [359, 391] width 276 height 37
click at [1262, 474] on button "Submit" at bounding box center [1269, 477] width 123 height 41
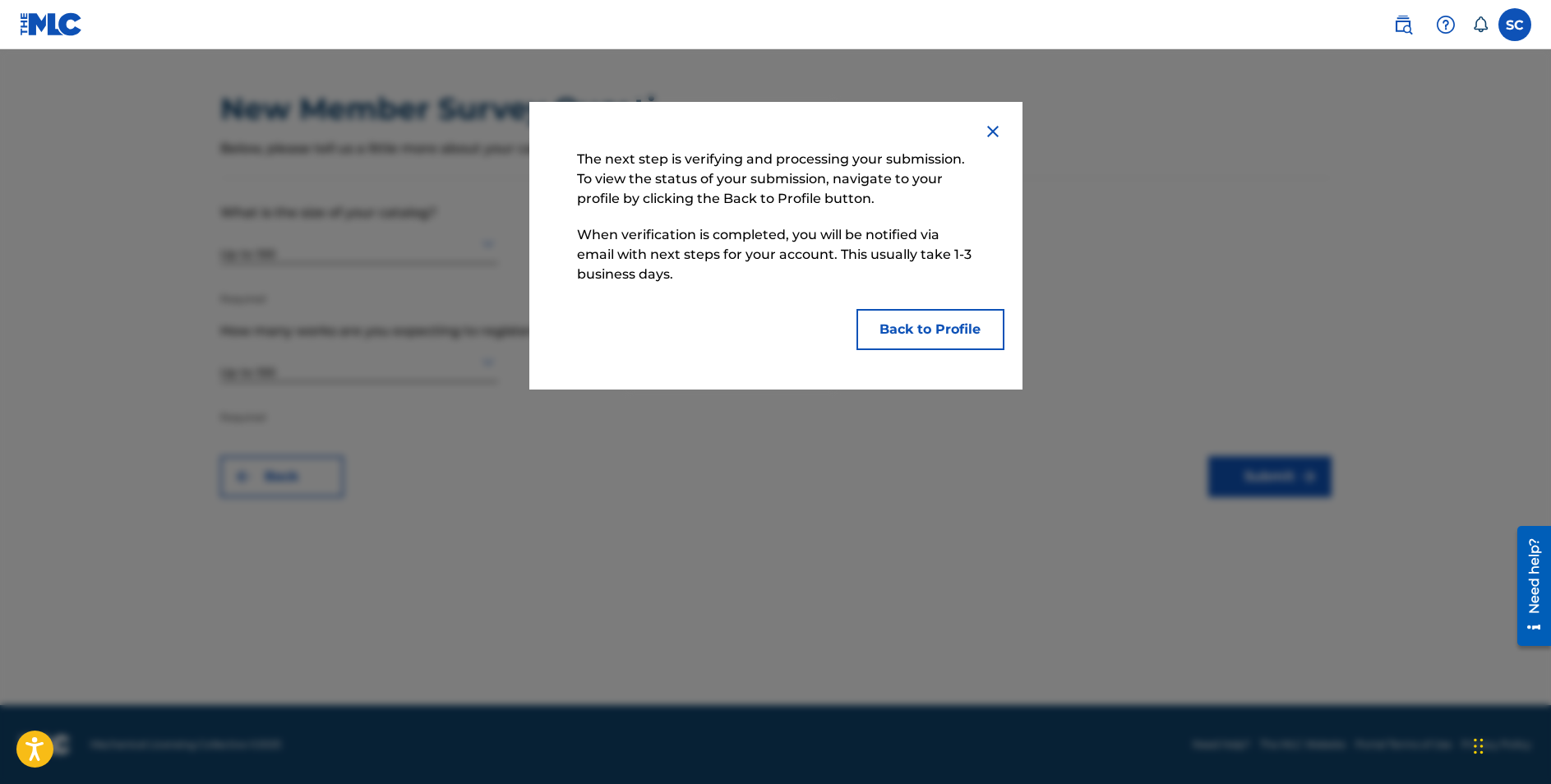
click at [921, 319] on button "Back to Profile" at bounding box center [930, 330] width 148 height 41
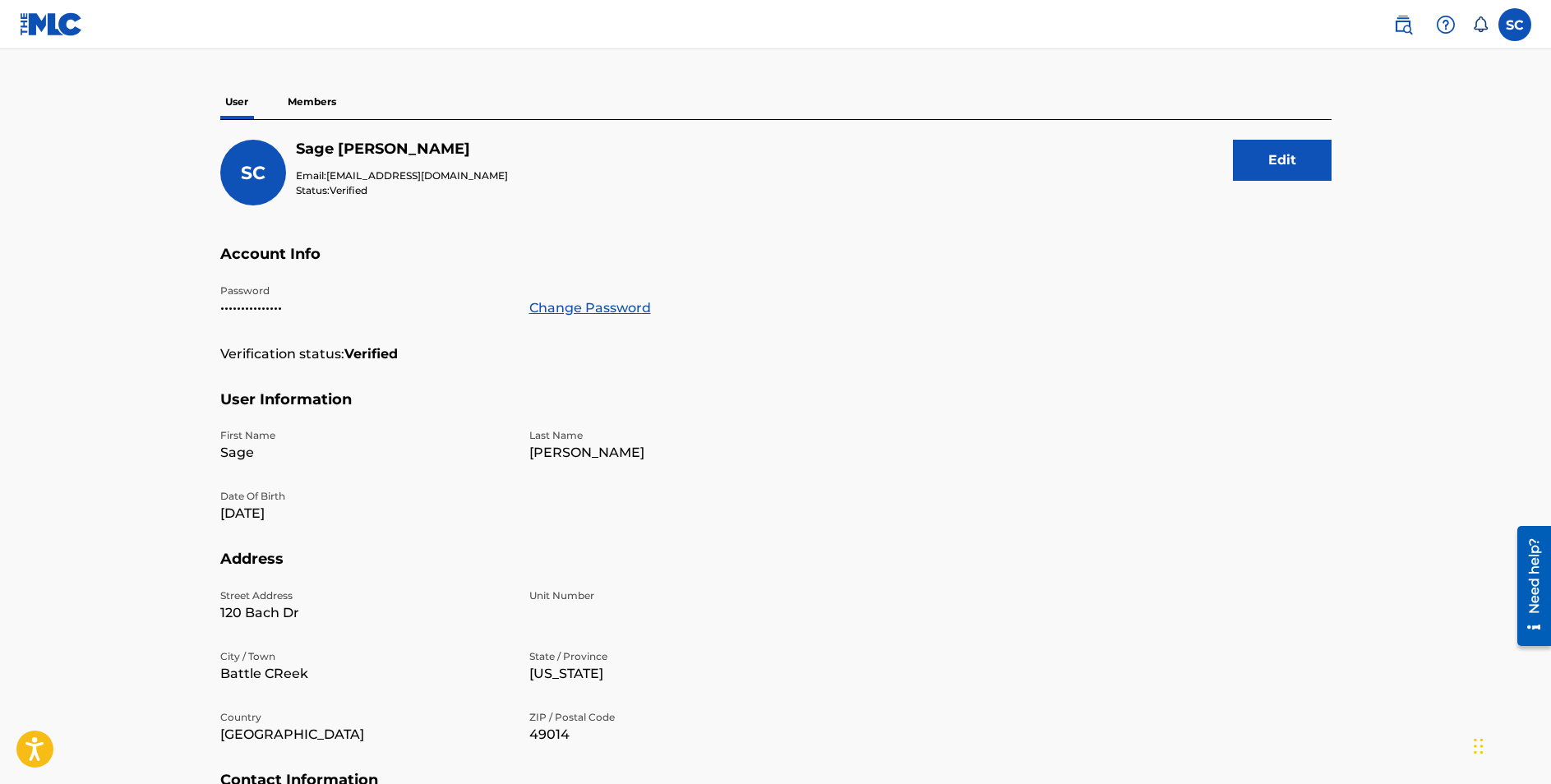
scroll to position [116, 0]
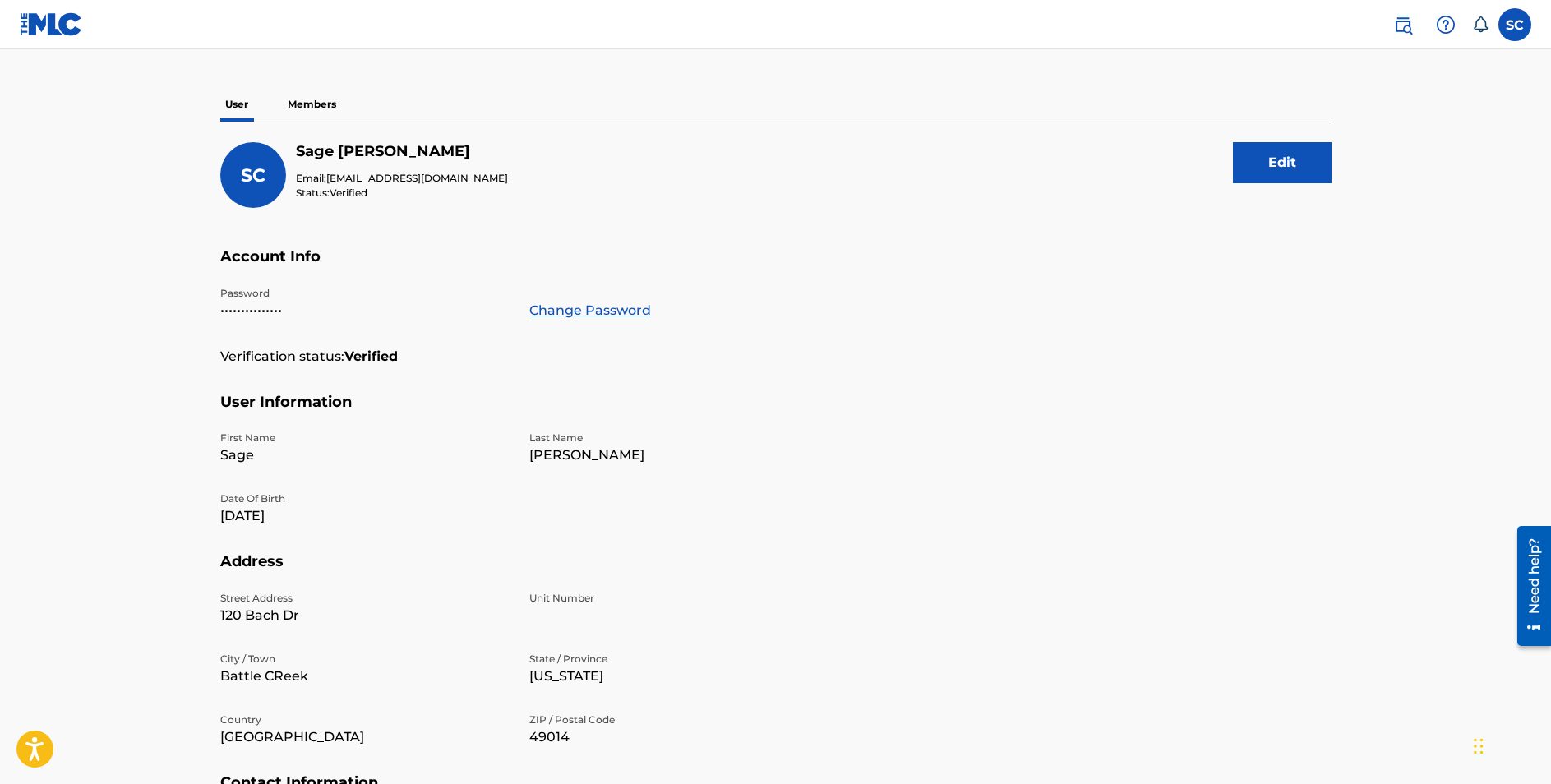
click at [333, 110] on p "Members" at bounding box center [311, 103] width 58 height 34
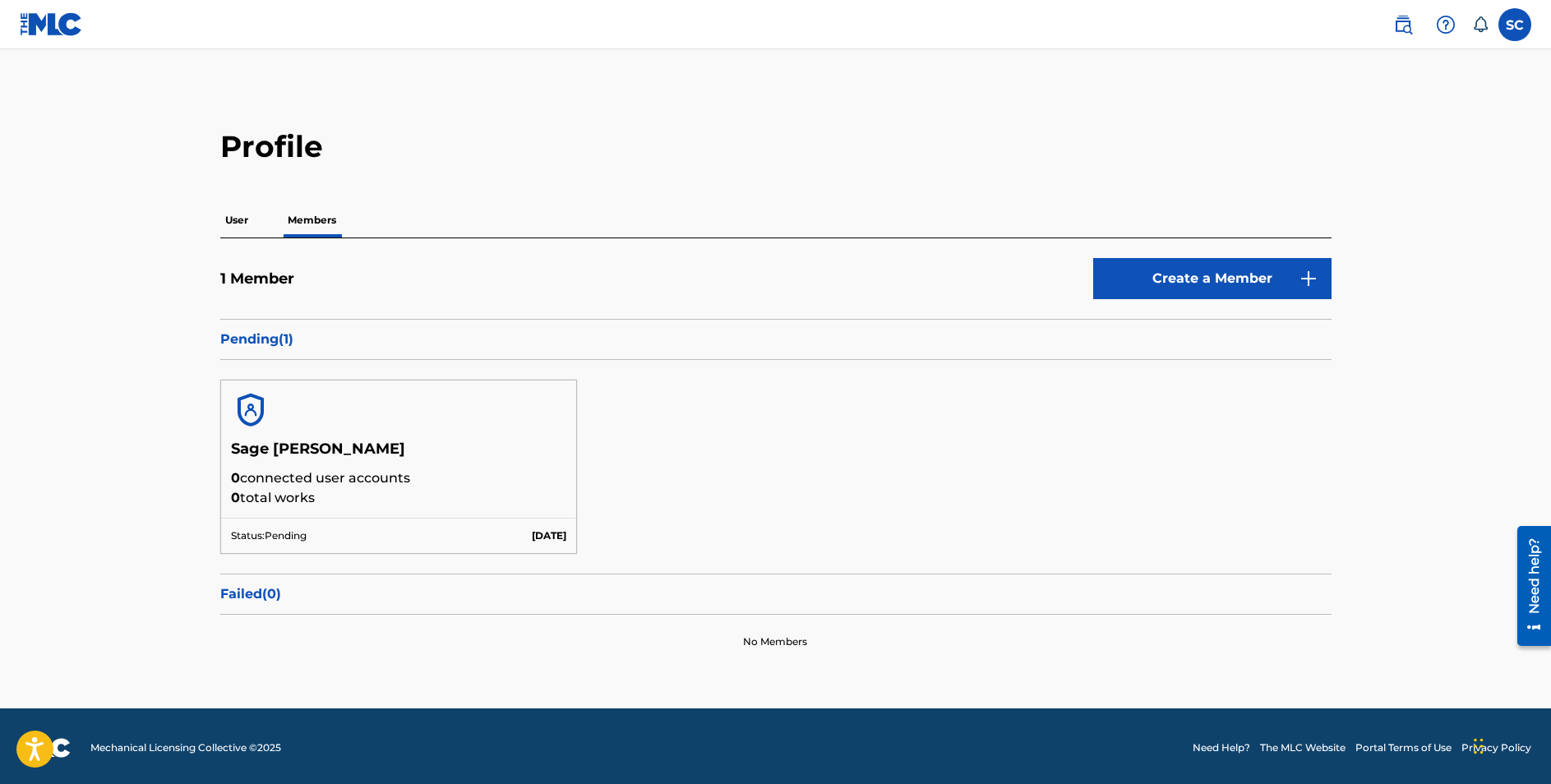
click at [243, 222] on p "User" at bounding box center [236, 220] width 33 height 34
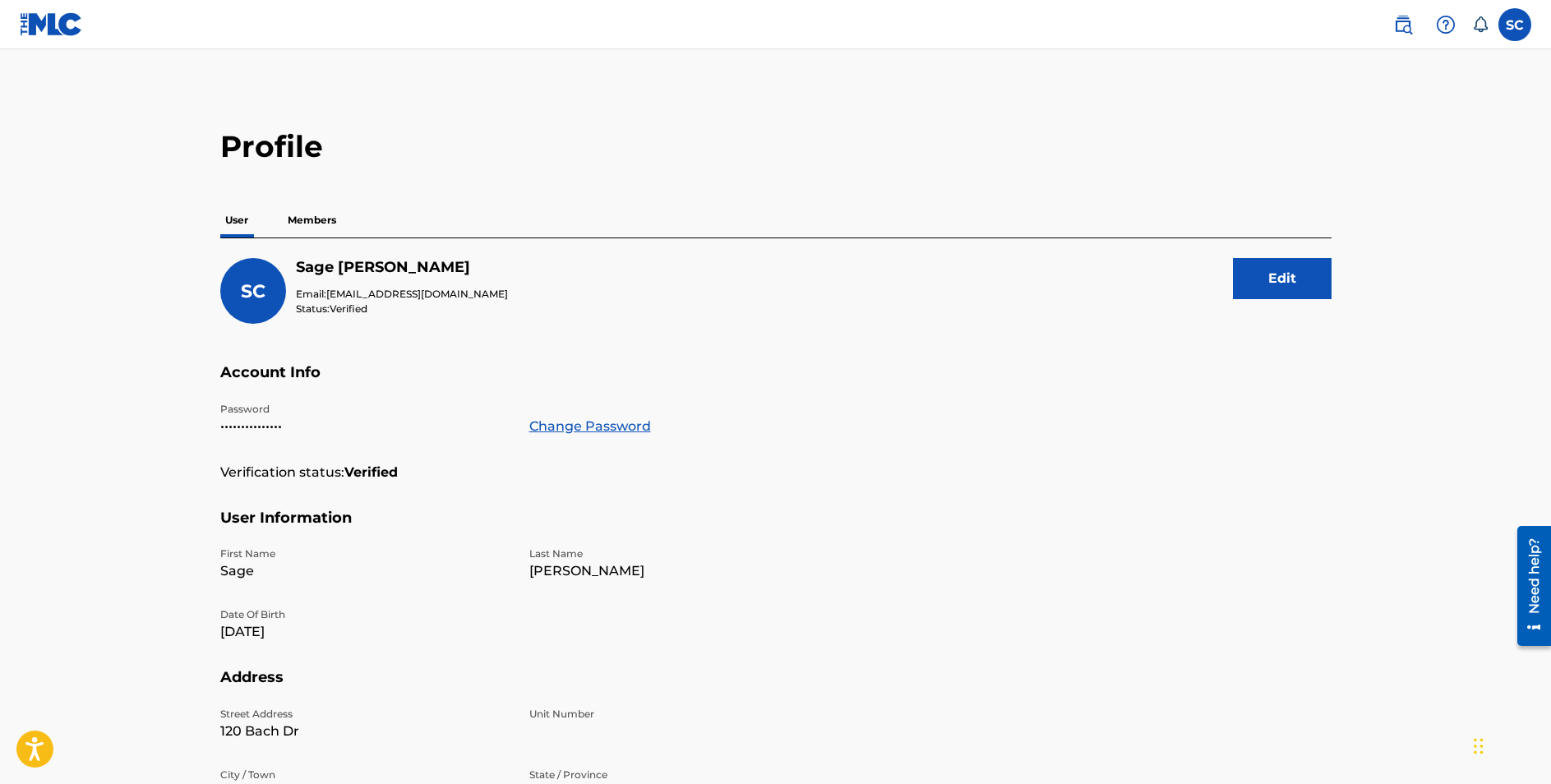
click at [318, 221] on p "Members" at bounding box center [311, 220] width 58 height 34
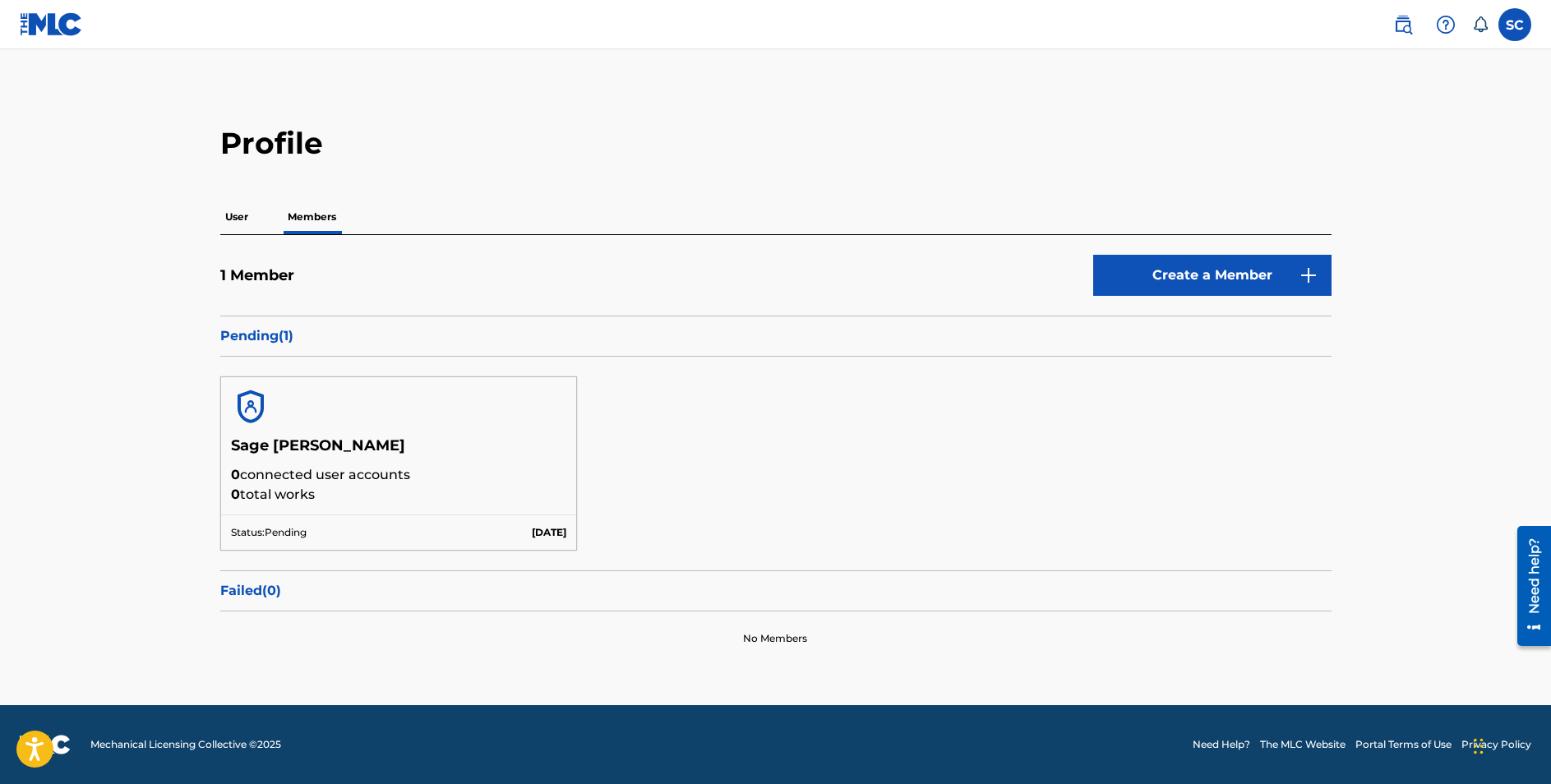
scroll to position [3, 0]
click at [237, 217] on p "User" at bounding box center [236, 218] width 33 height 34
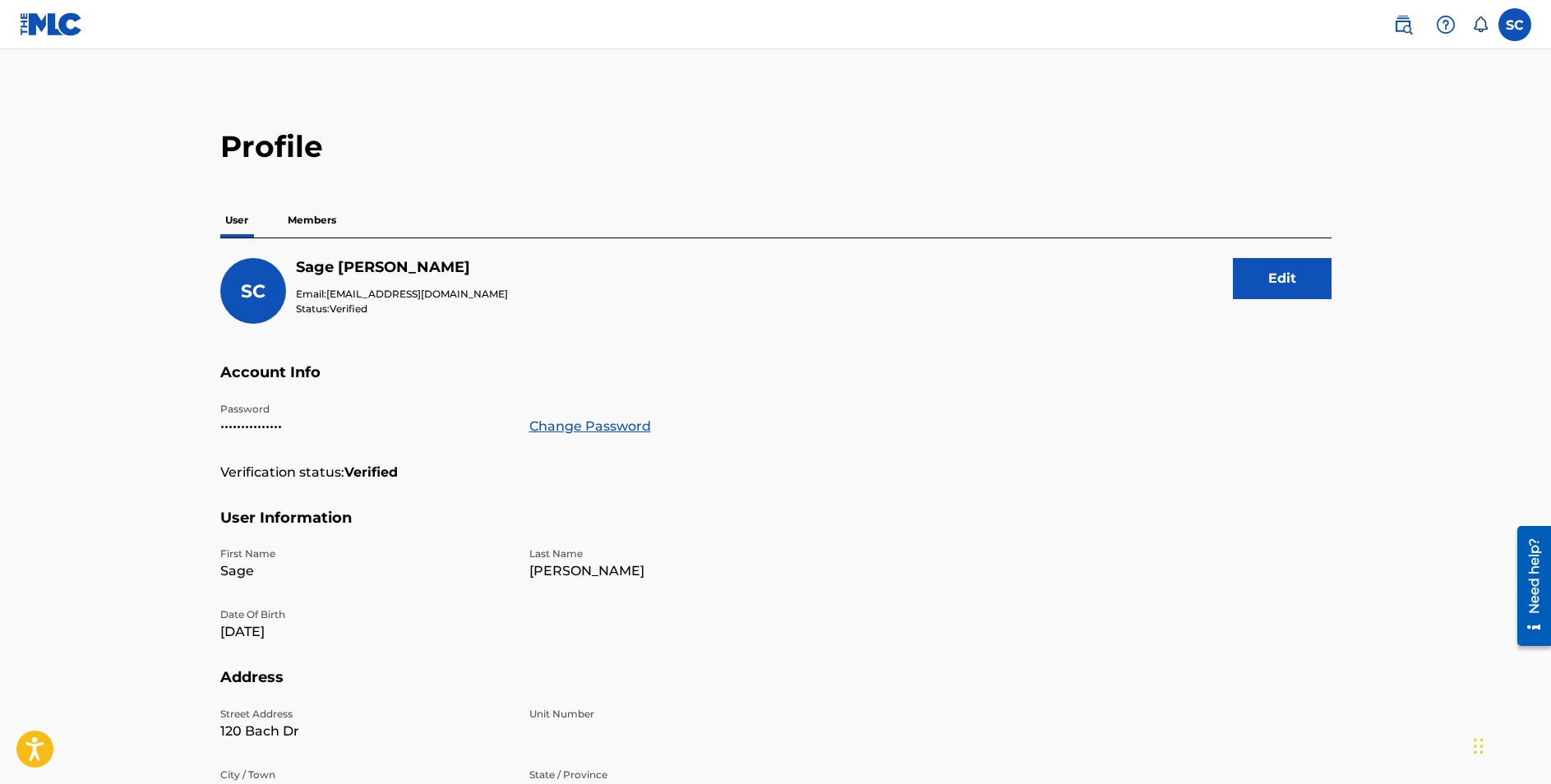
click at [1506, 27] on label at bounding box center [1515, 24] width 33 height 33
click at [1515, 25] on input "SC Sage Castleberry sagecastleberrymusic@gmail.com Notification Preferences Pro…" at bounding box center [1515, 25] width 0 height 0
click at [1355, 203] on link "Profile" at bounding box center [1352, 204] width 33 height 15
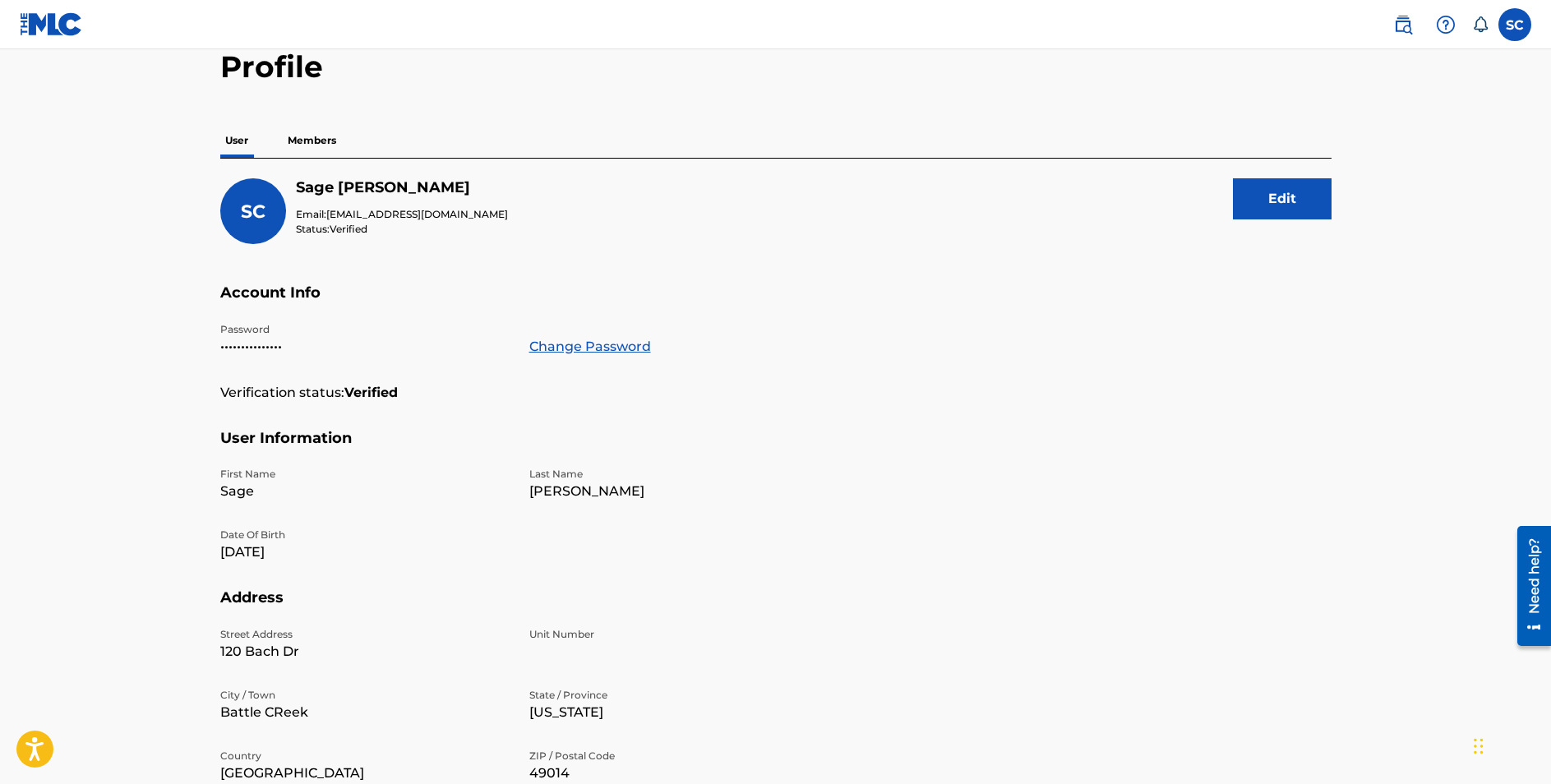
scroll to position [78, 0]
click at [1305, 216] on button "Edit" at bounding box center [1282, 201] width 99 height 41
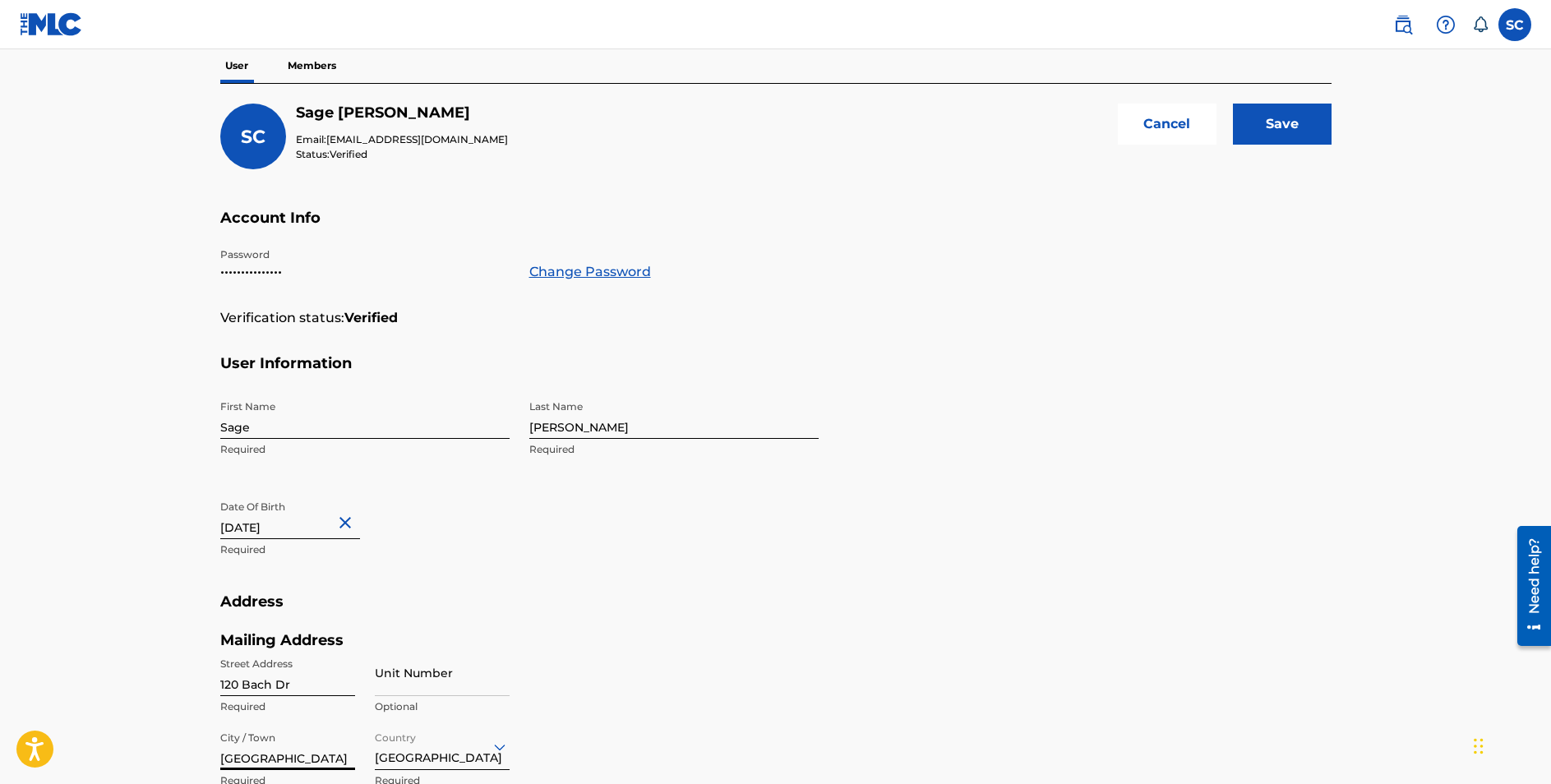
scroll to position [147, 0]
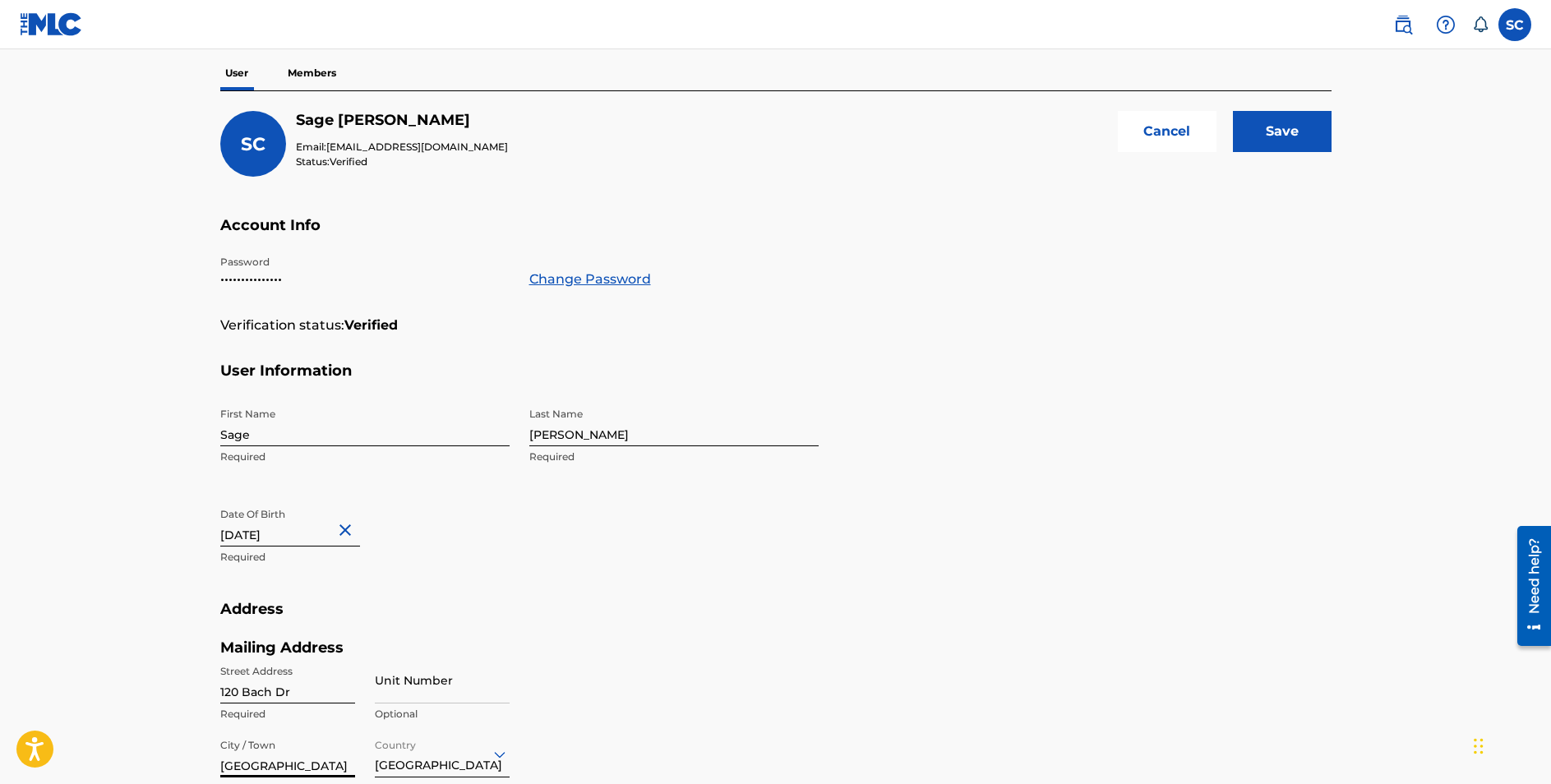
type input "Battle Creek"
click at [1264, 129] on input "Save" at bounding box center [1282, 132] width 99 height 41
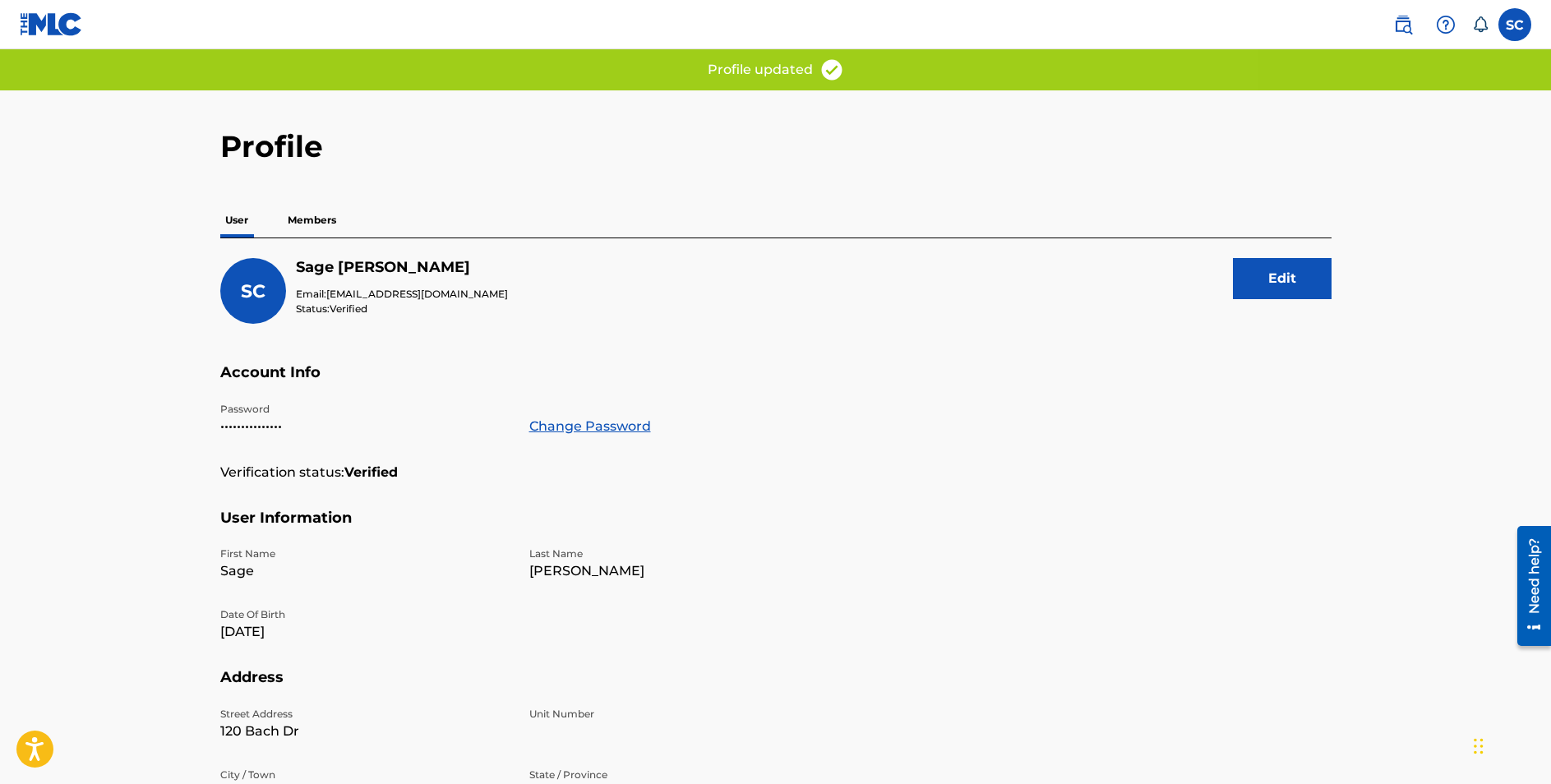
scroll to position [0, 0]
click at [1501, 36] on div "SC SC Sage Castleberry sagecastleberrymusic@gmail.com Notification Preferences …" at bounding box center [1453, 24] width 155 height 33
click at [1509, 34] on label at bounding box center [1515, 24] width 33 height 33
click at [1515, 25] on input "SC Sage Castleberry sagecastleberrymusic@gmail.com Notification Preferences Pro…" at bounding box center [1515, 25] width 0 height 0
drag, startPoint x: 1215, startPoint y: 150, endPoint x: 1140, endPoint y: 194, distance: 87.0
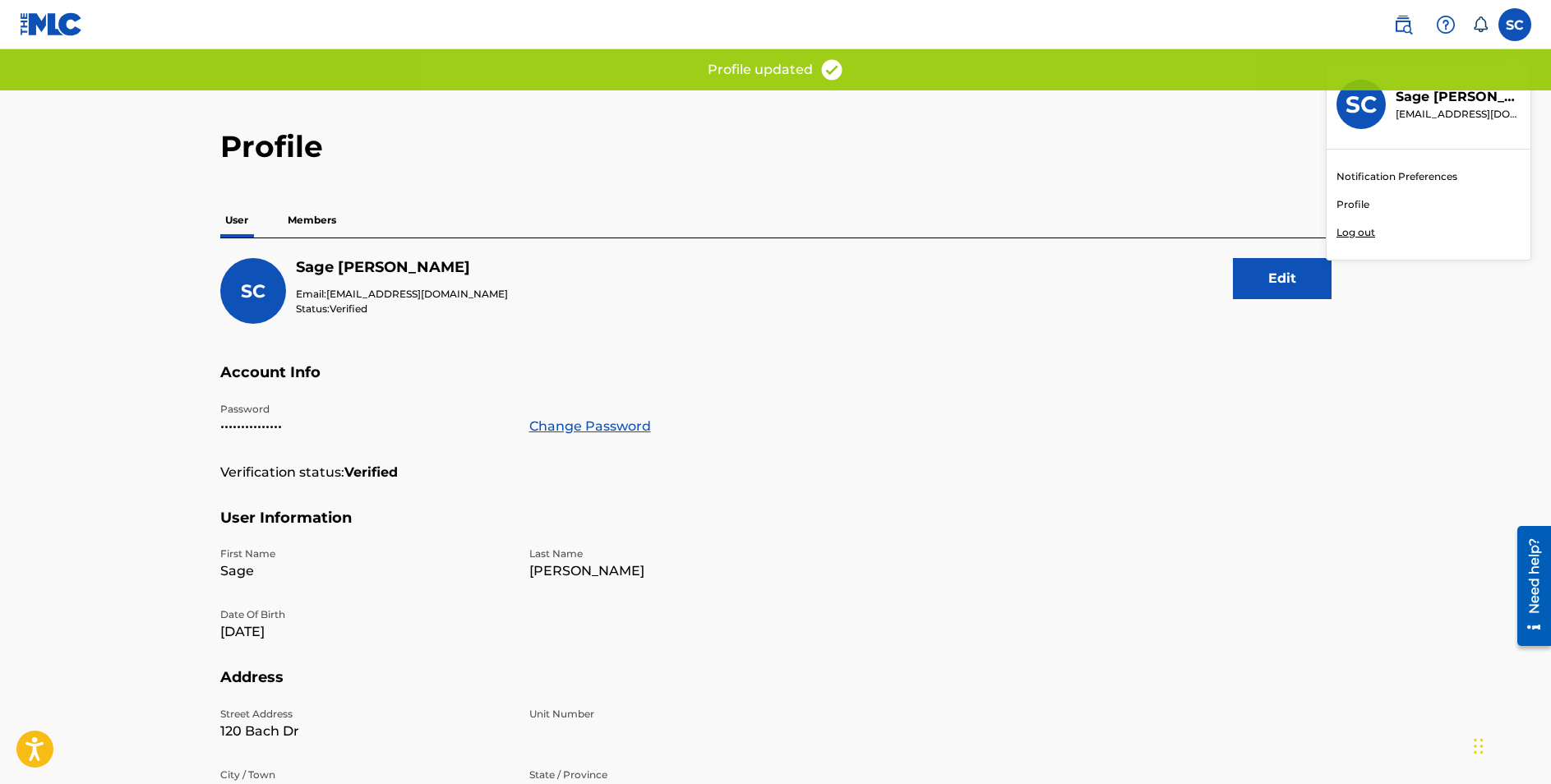
click at [1214, 150] on h2 "Profile" at bounding box center [776, 147] width 1112 height 37
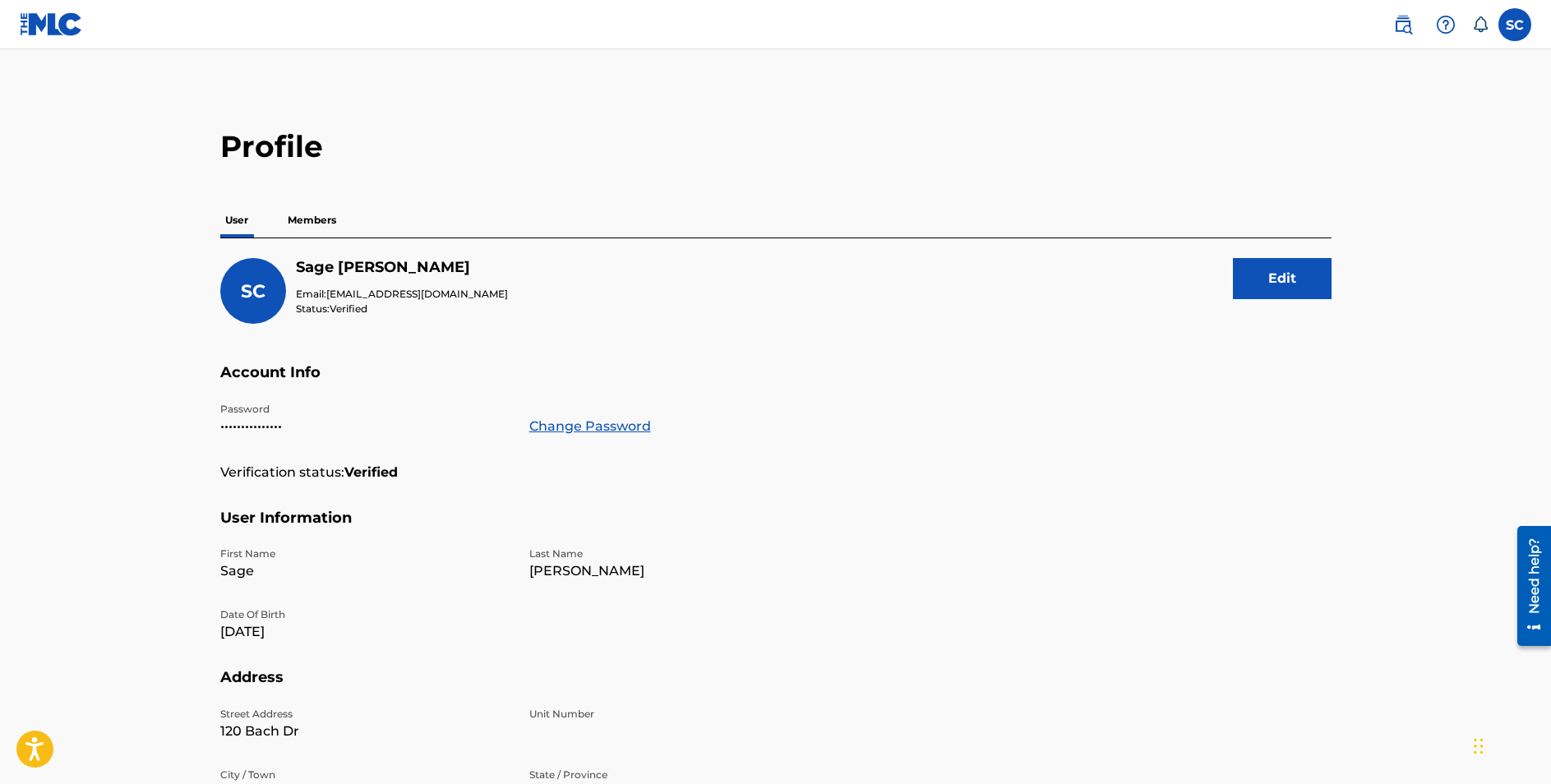
click at [1405, 24] on img at bounding box center [1403, 25] width 20 height 20
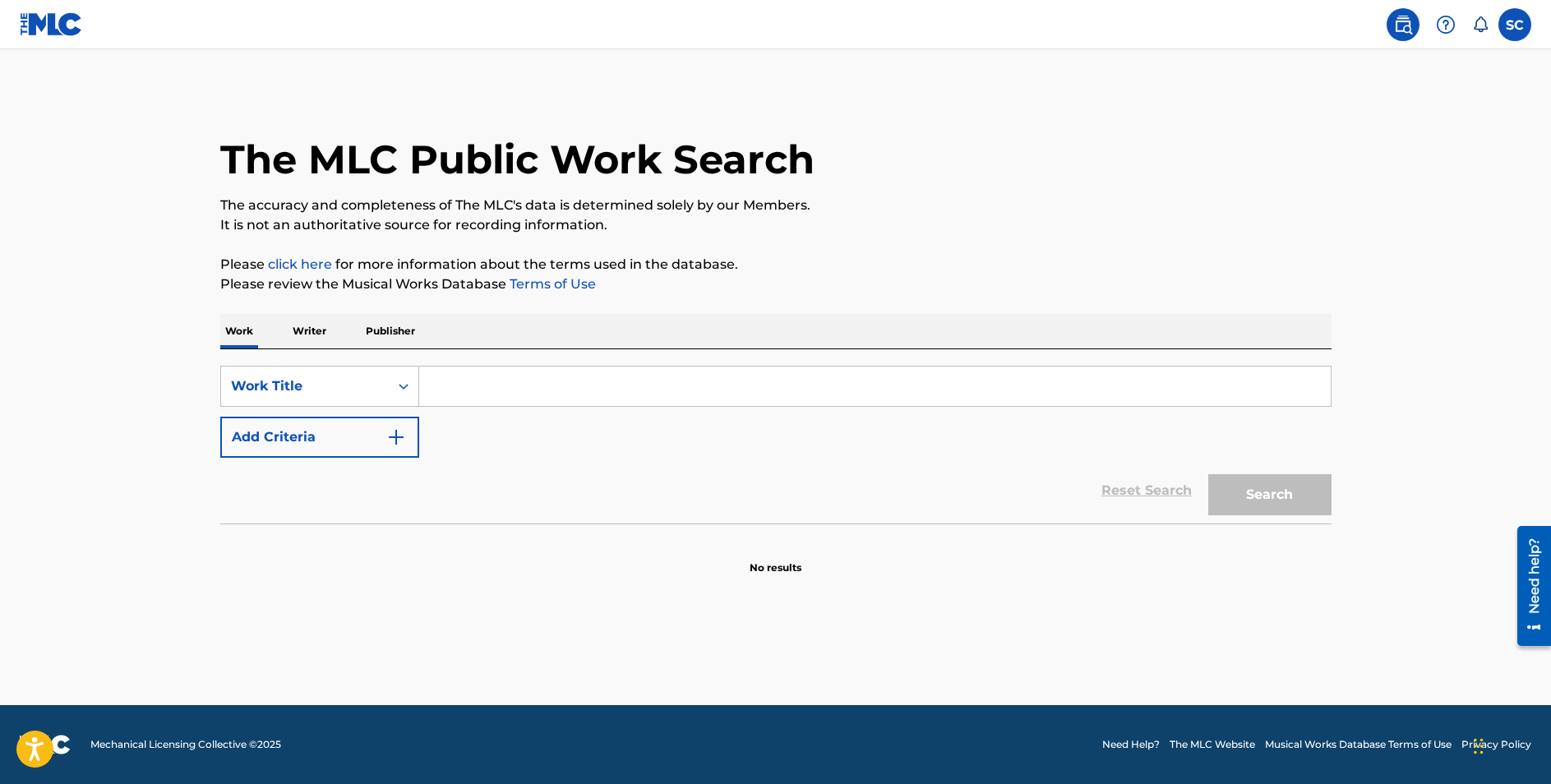
drag, startPoint x: 319, startPoint y: 327, endPoint x: 334, endPoint y: 324, distance: 15.3
click at [319, 327] on p "Writer" at bounding box center [309, 331] width 43 height 34
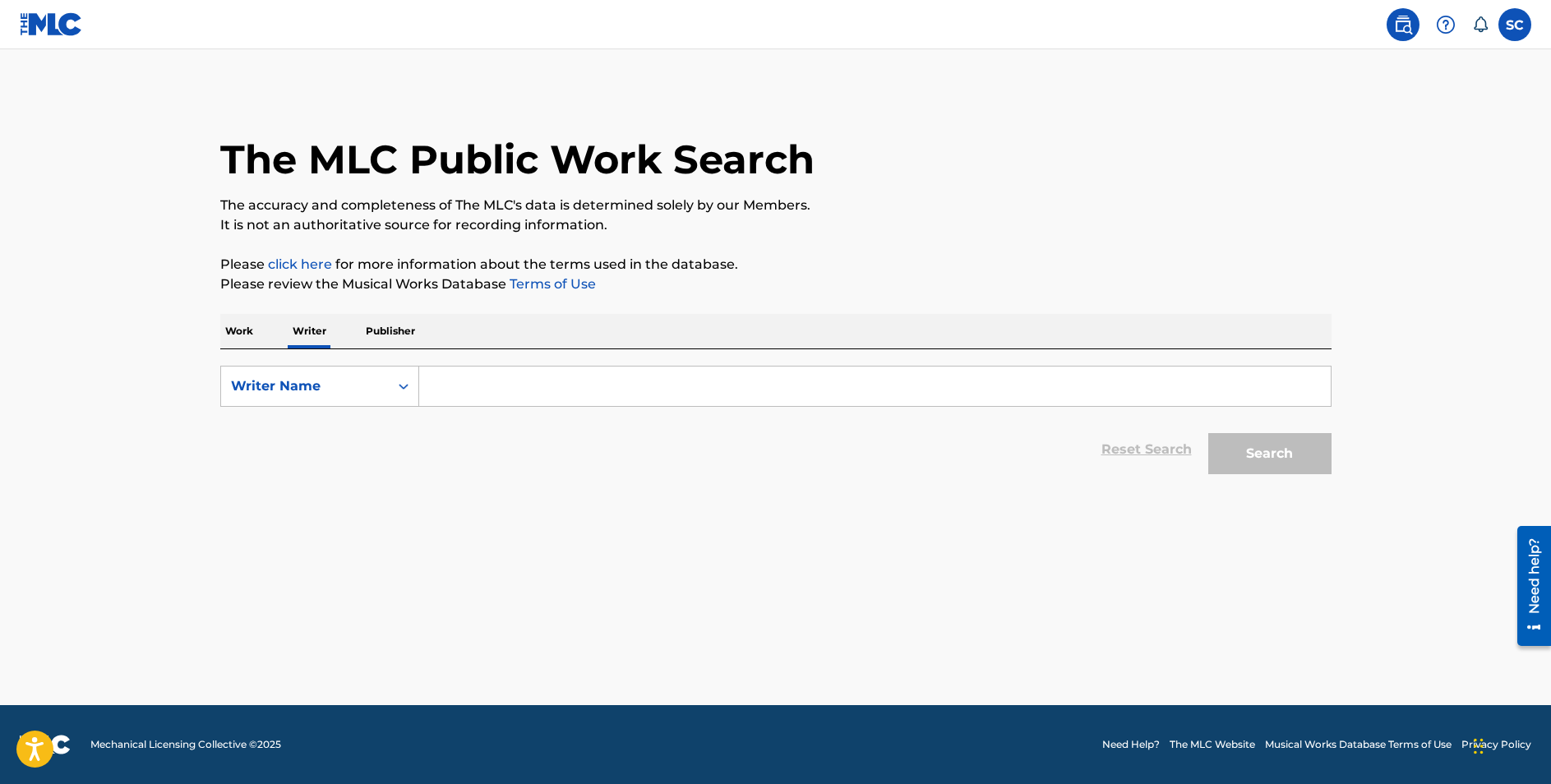
click at [370, 327] on p "Publisher" at bounding box center [390, 331] width 59 height 34
drag, startPoint x: 297, startPoint y: 329, endPoint x: 285, endPoint y: 329, distance: 12.0
click at [297, 329] on p "Writer" at bounding box center [309, 331] width 43 height 34
drag, startPoint x: 250, startPoint y: 329, endPoint x: 272, endPoint y: 328, distance: 22.0
click at [250, 329] on p "Work" at bounding box center [239, 331] width 37 height 34
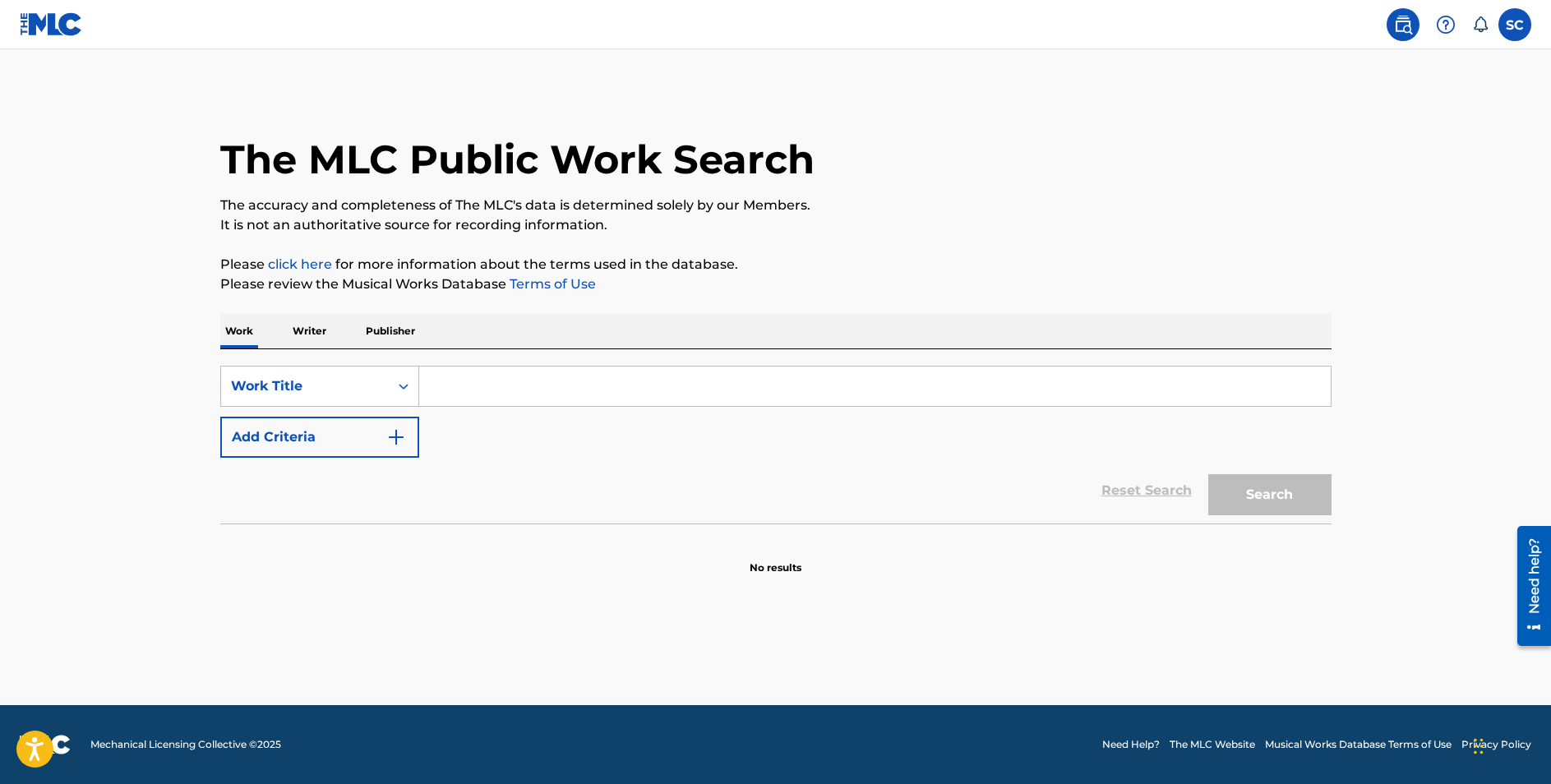
click at [1504, 24] on label at bounding box center [1515, 24] width 33 height 33
click at [1515, 25] on input "SC Sage Castleberry sagecastleberrymusic@gmail.com Notification Preferences Pro…" at bounding box center [1515, 25] width 0 height 0
click at [1480, 23] on icon at bounding box center [1480, 25] width 17 height 17
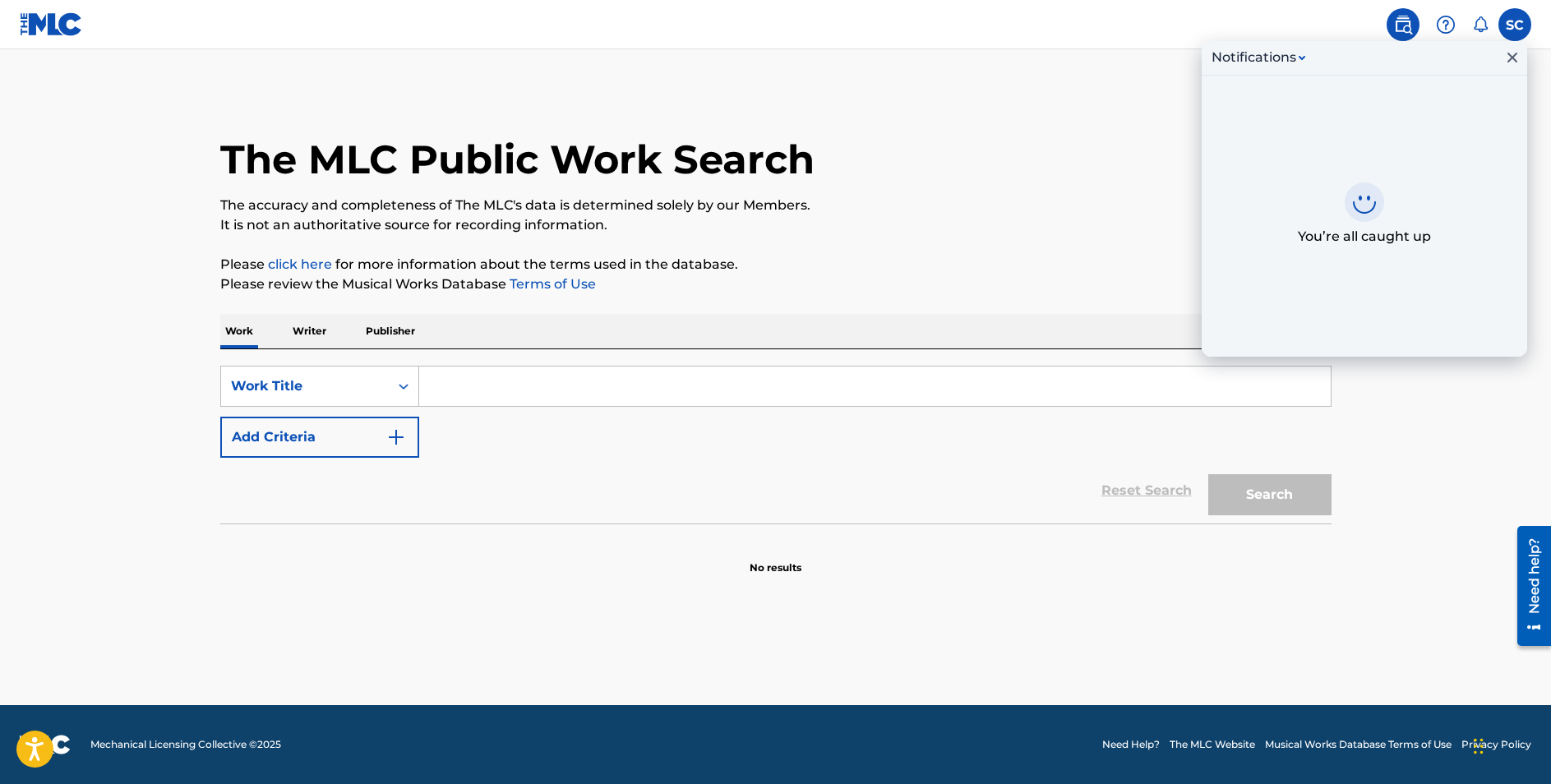
click at [1480, 23] on icon at bounding box center [1480, 25] width 17 height 17
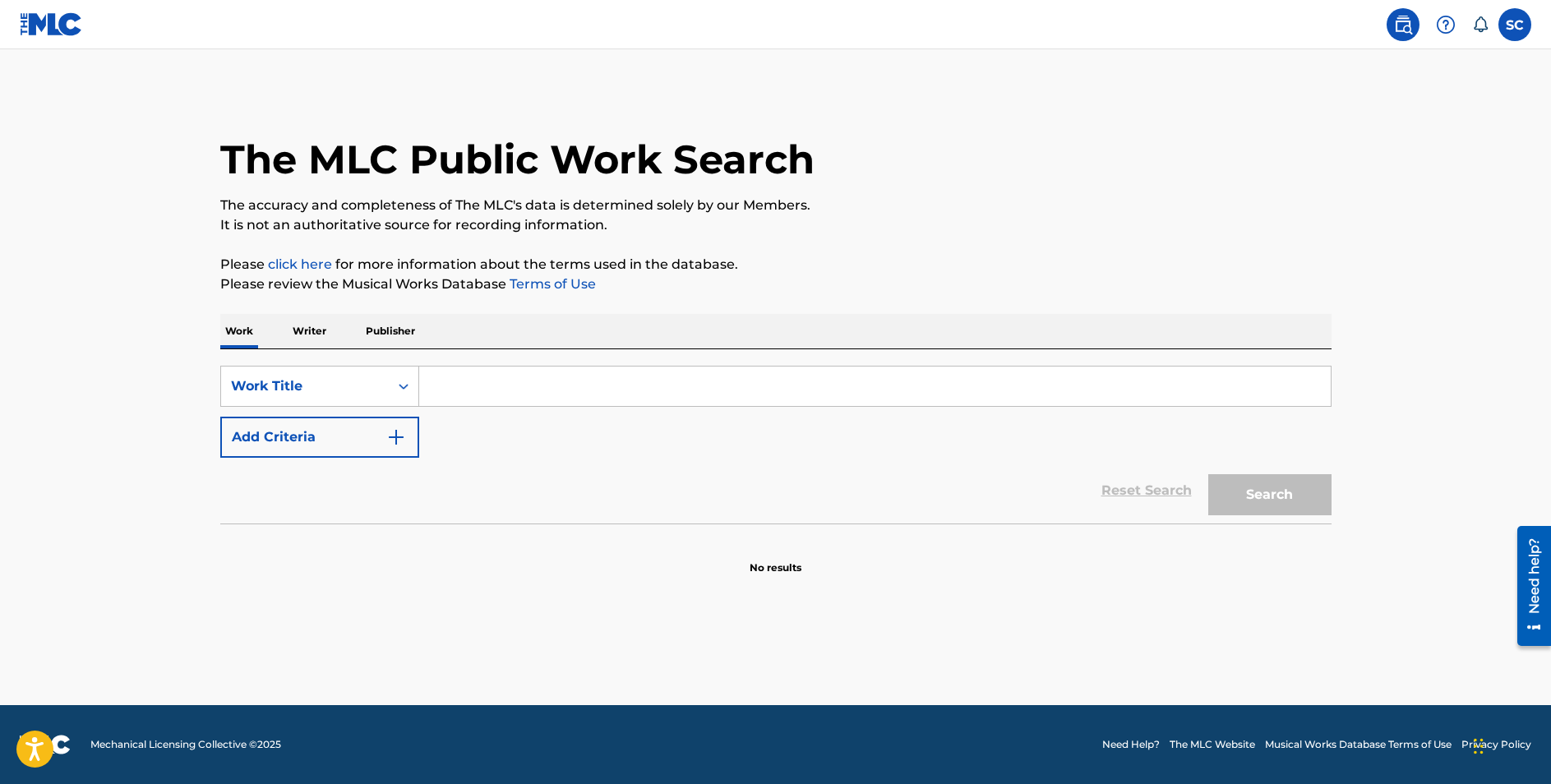
drag, startPoint x: 35, startPoint y: 18, endPoint x: 57, endPoint y: 28, distance: 24.2
click at [37, 18] on img at bounding box center [51, 25] width 63 height 24
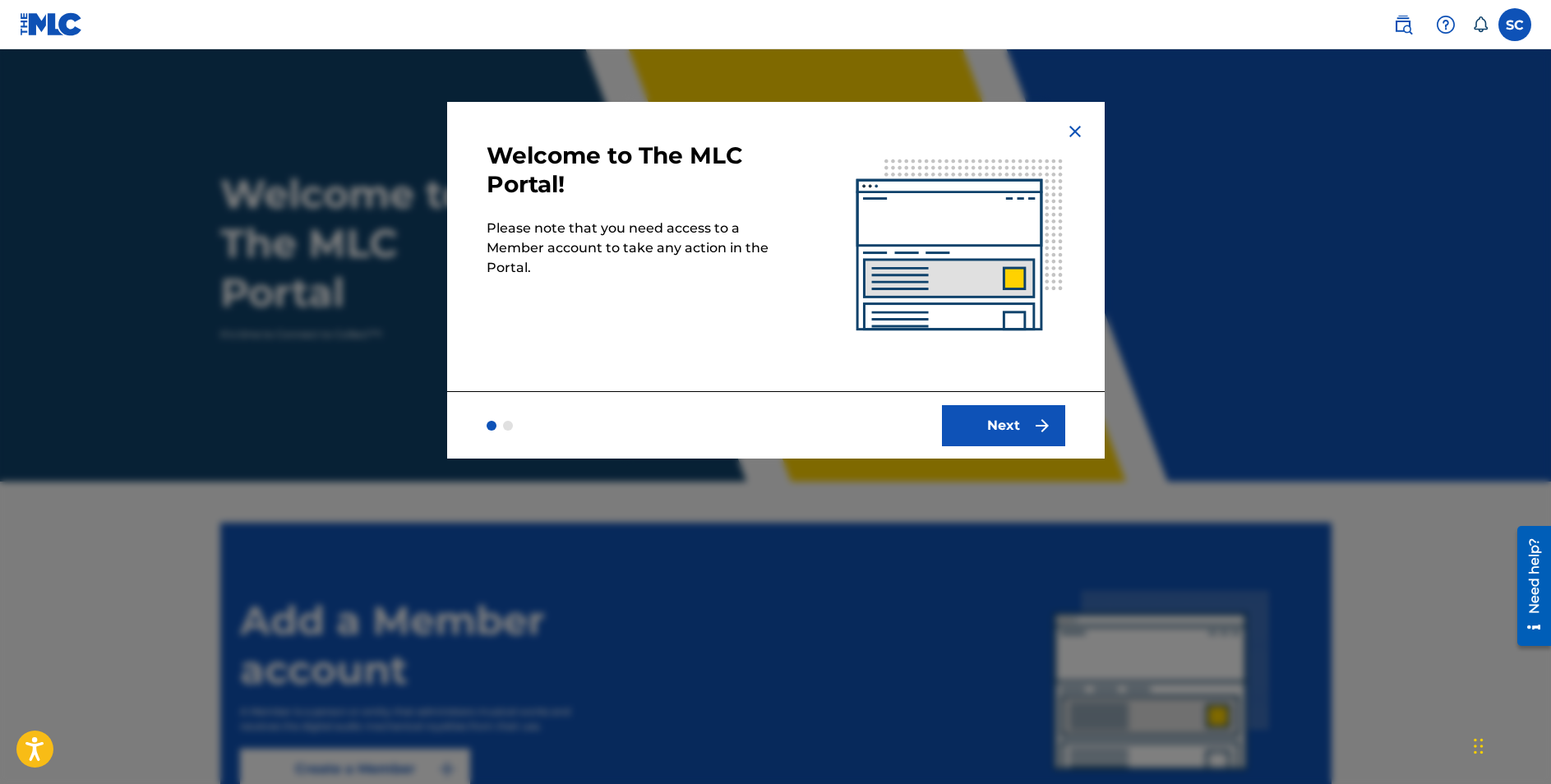
click at [1032, 414] on button "Next" at bounding box center [1003, 425] width 123 height 41
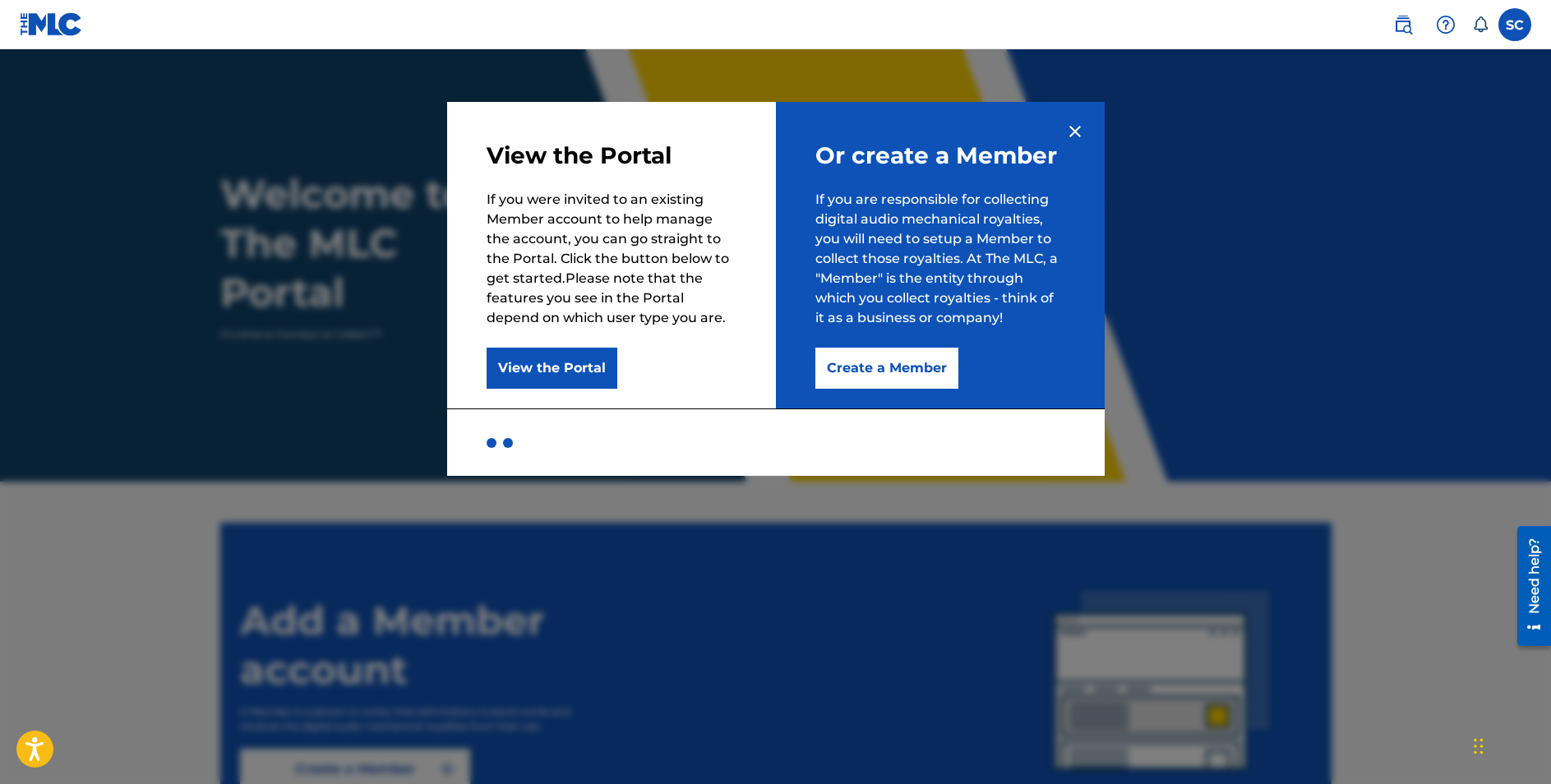
click at [1068, 127] on img at bounding box center [1075, 131] width 20 height 20
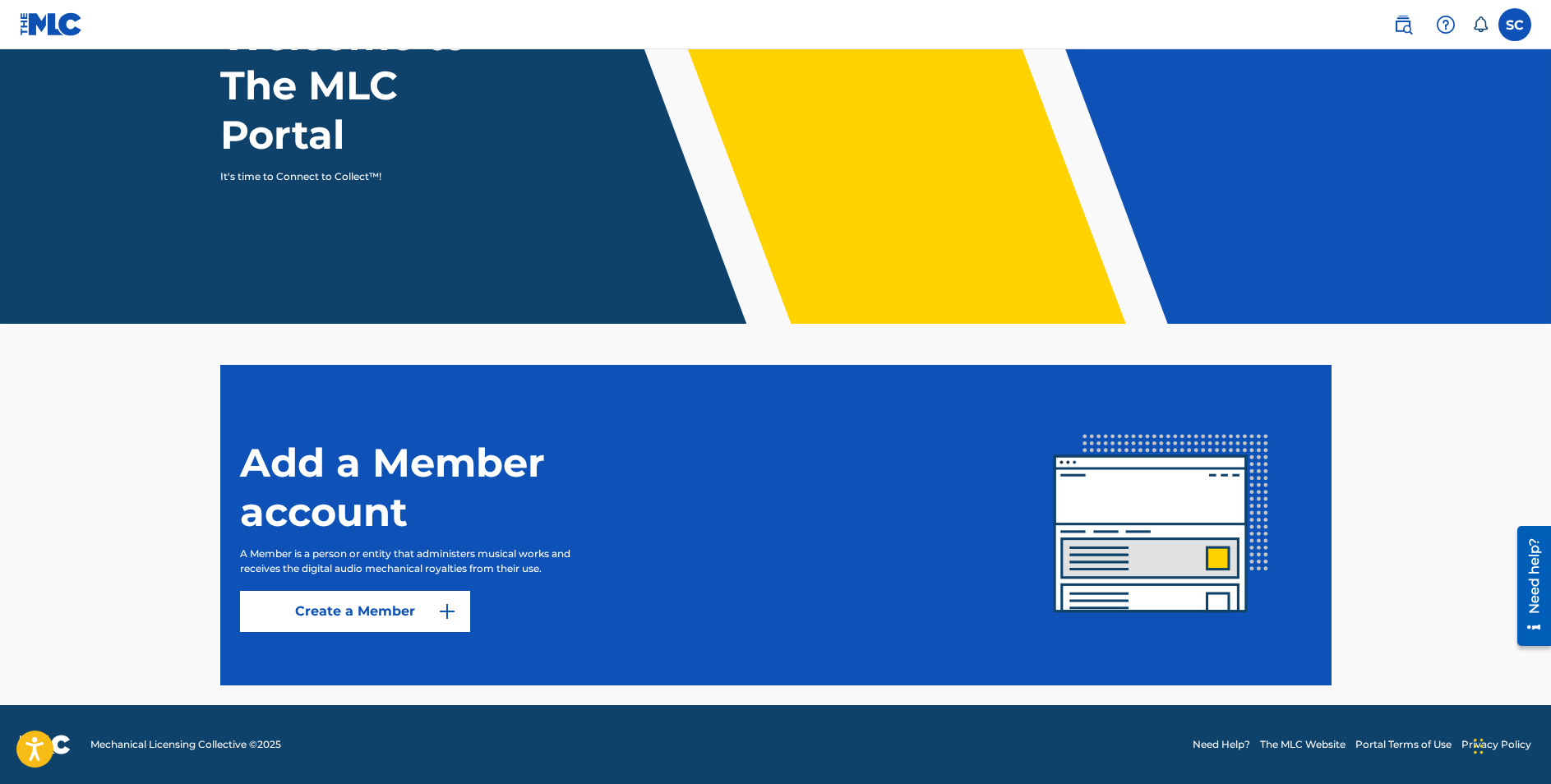
scroll to position [158, 0]
click at [377, 614] on link "Create a Member" at bounding box center [356, 612] width 231 height 41
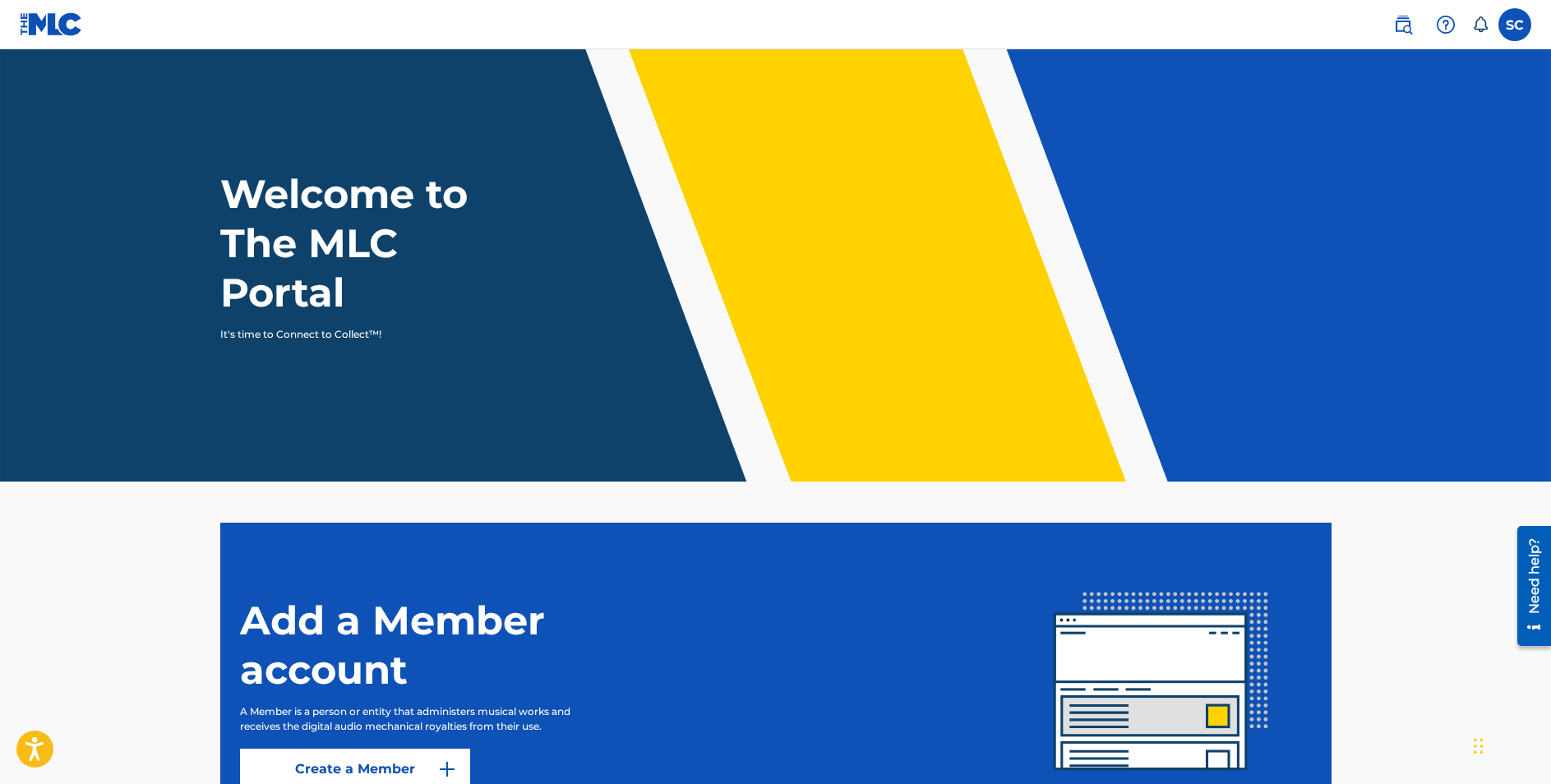
click at [1516, 22] on label at bounding box center [1515, 24] width 33 height 33
click at [1515, 25] on input "SC Sage Castleberry sagecastleberrymusic@gmail.com Notification Preferences Pro…" at bounding box center [1515, 25] width 0 height 0
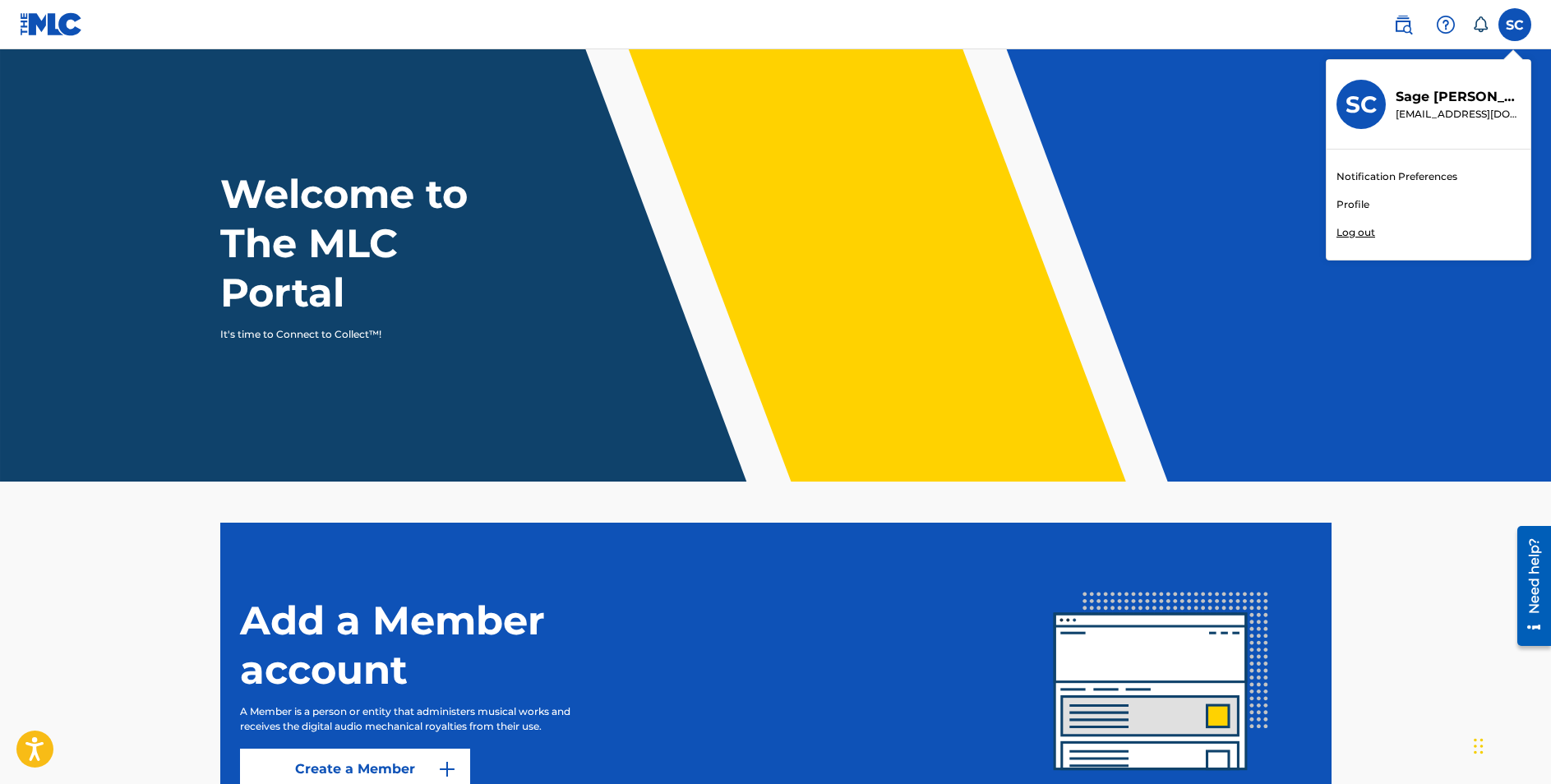
click at [1508, 33] on div "SC SC Sage Castleberry sagecastleberrymusic@gmail.com Notification Preferences …" at bounding box center [1515, 24] width 33 height 33
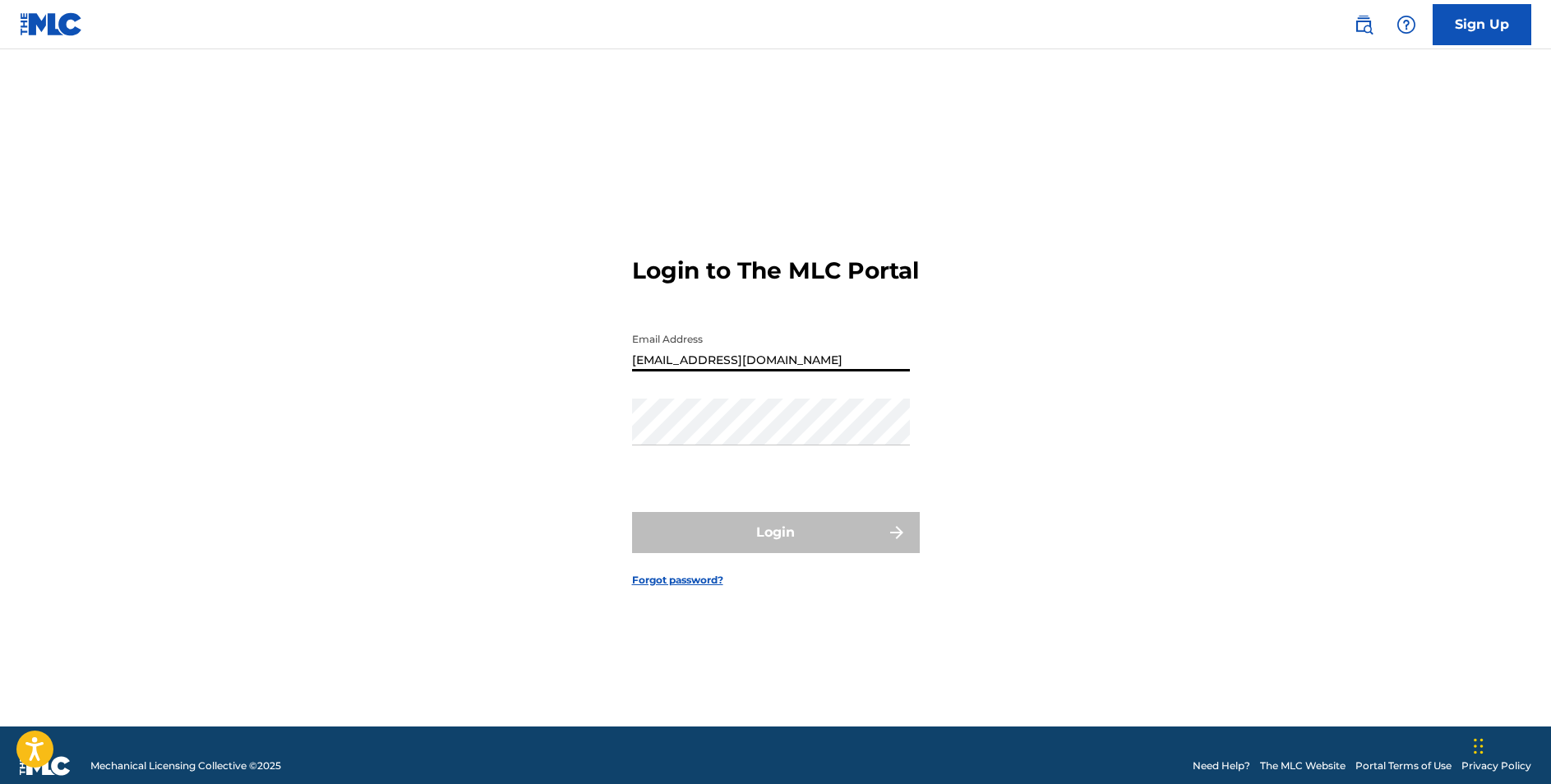
type input "sagecastleberrymusic@gmail.com"
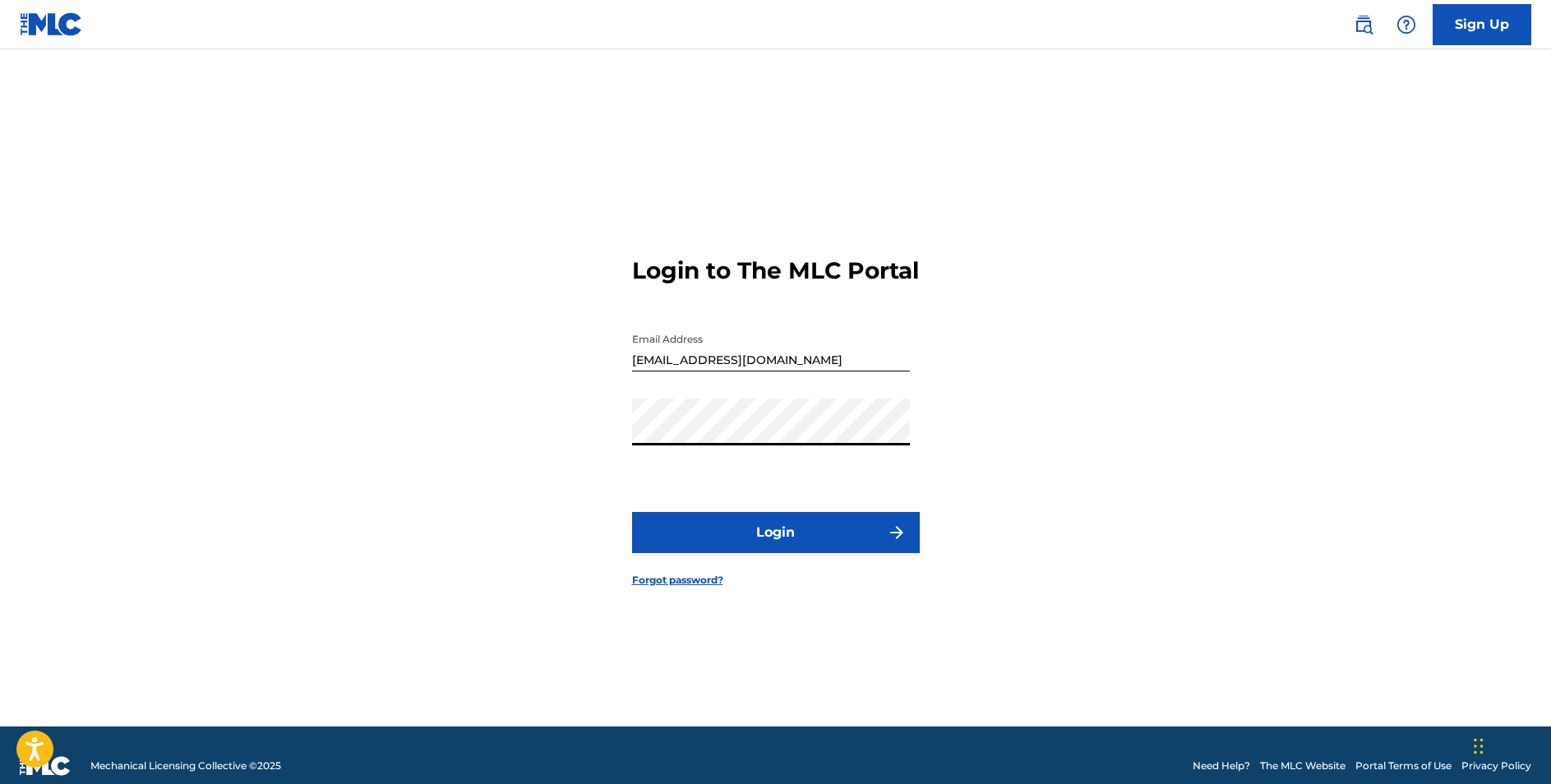
click at [750, 542] on button "Login" at bounding box center [776, 533] width 288 height 41
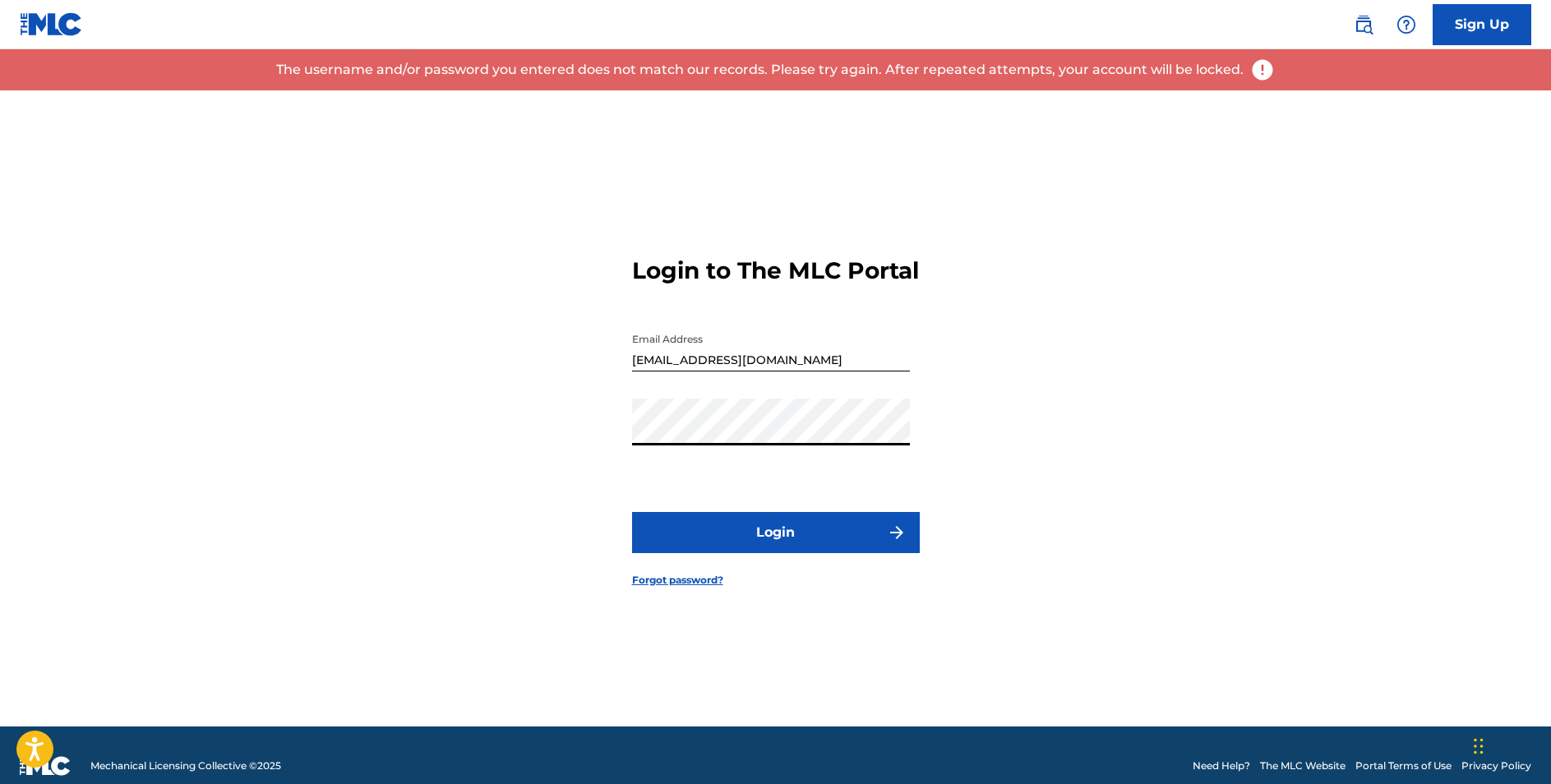
click at [598, 424] on div "Login to The MLC Portal Email Address sagecastleberrymusic@gmail.com Password L…" at bounding box center [776, 409] width 1151 height 636
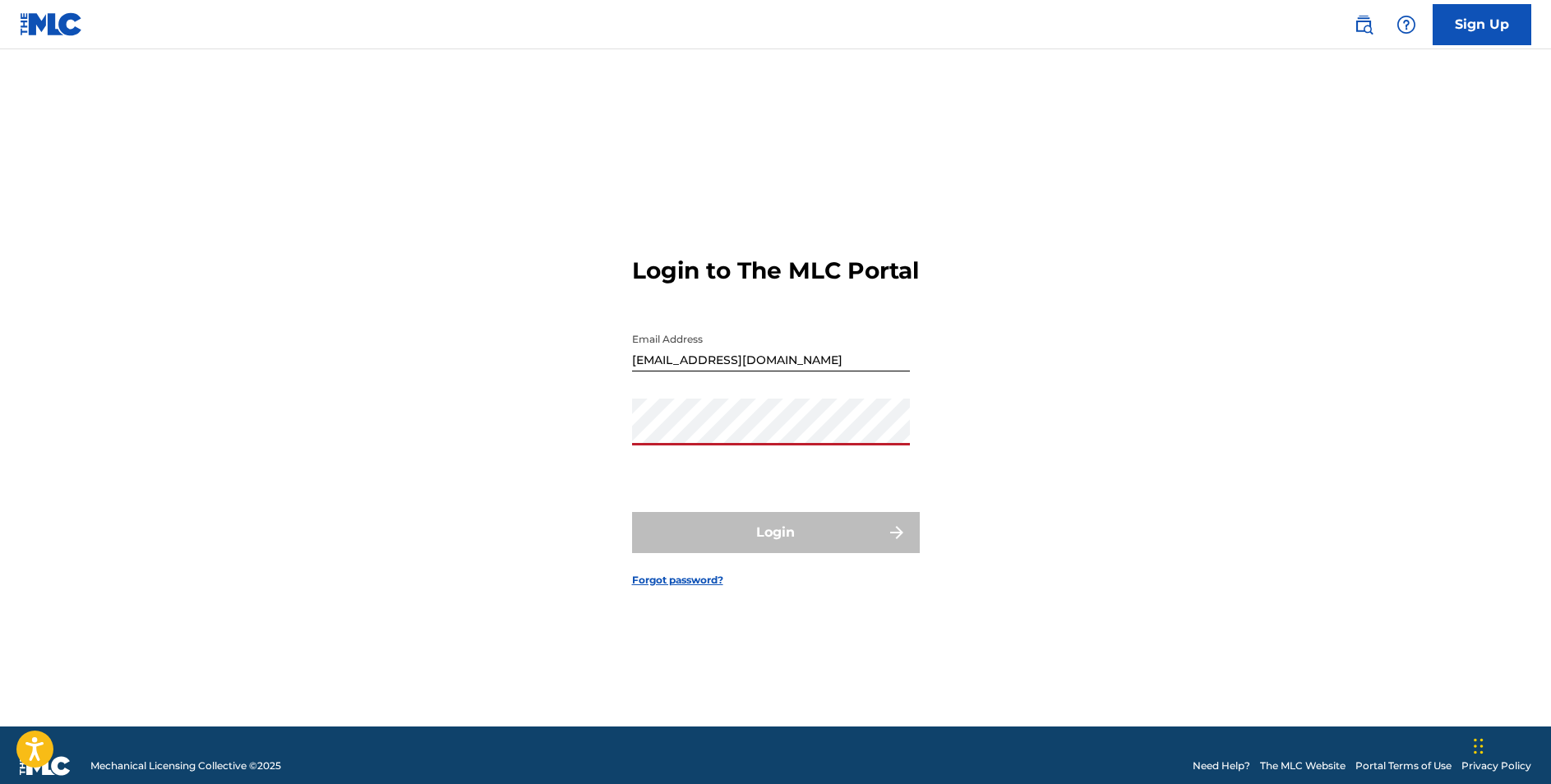
click at [840, 473] on div "Password" at bounding box center [771, 435] width 278 height 74
click at [705, 587] on link "Forgot password?" at bounding box center [677, 579] width 92 height 15
click at [673, 587] on link "Forgot password?" at bounding box center [677, 579] width 92 height 15
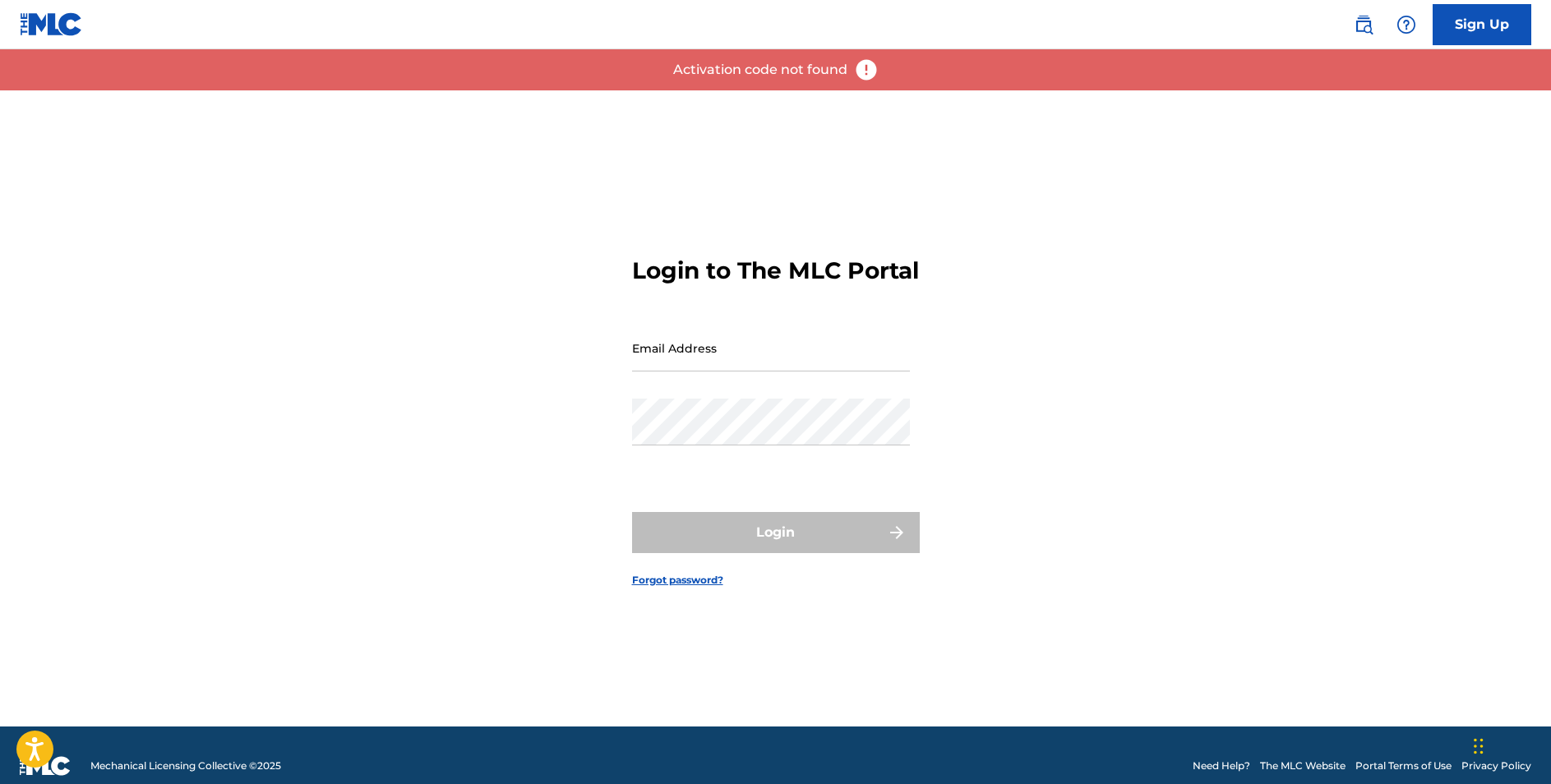
click at [862, 70] on img at bounding box center [866, 69] width 25 height 25
click at [864, 69] on img at bounding box center [866, 69] width 25 height 25
click at [883, 67] on div "Activation code not found" at bounding box center [776, 70] width 1551 height 41
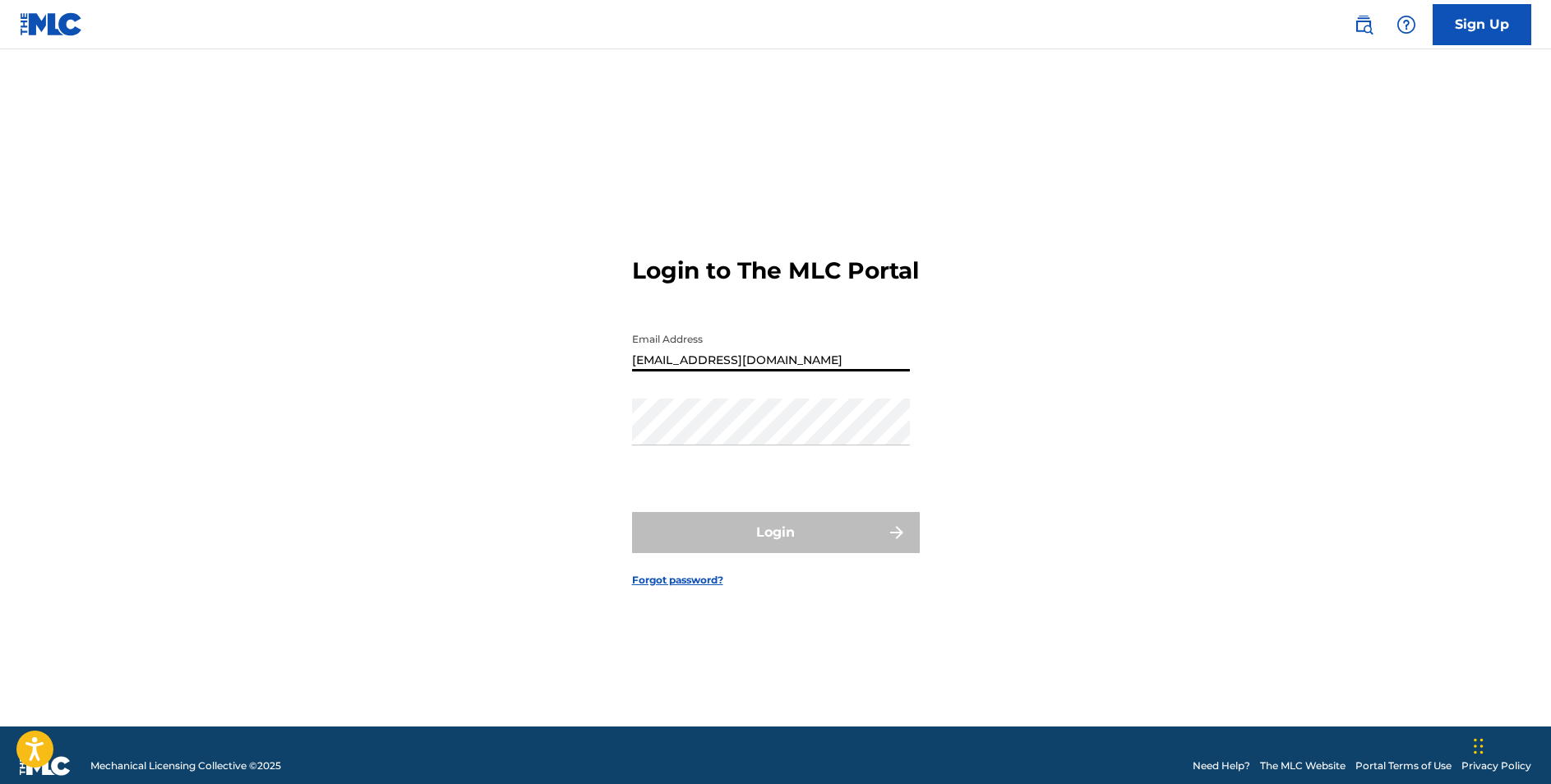
type input "sagecastleberrymusic@gmail.com"
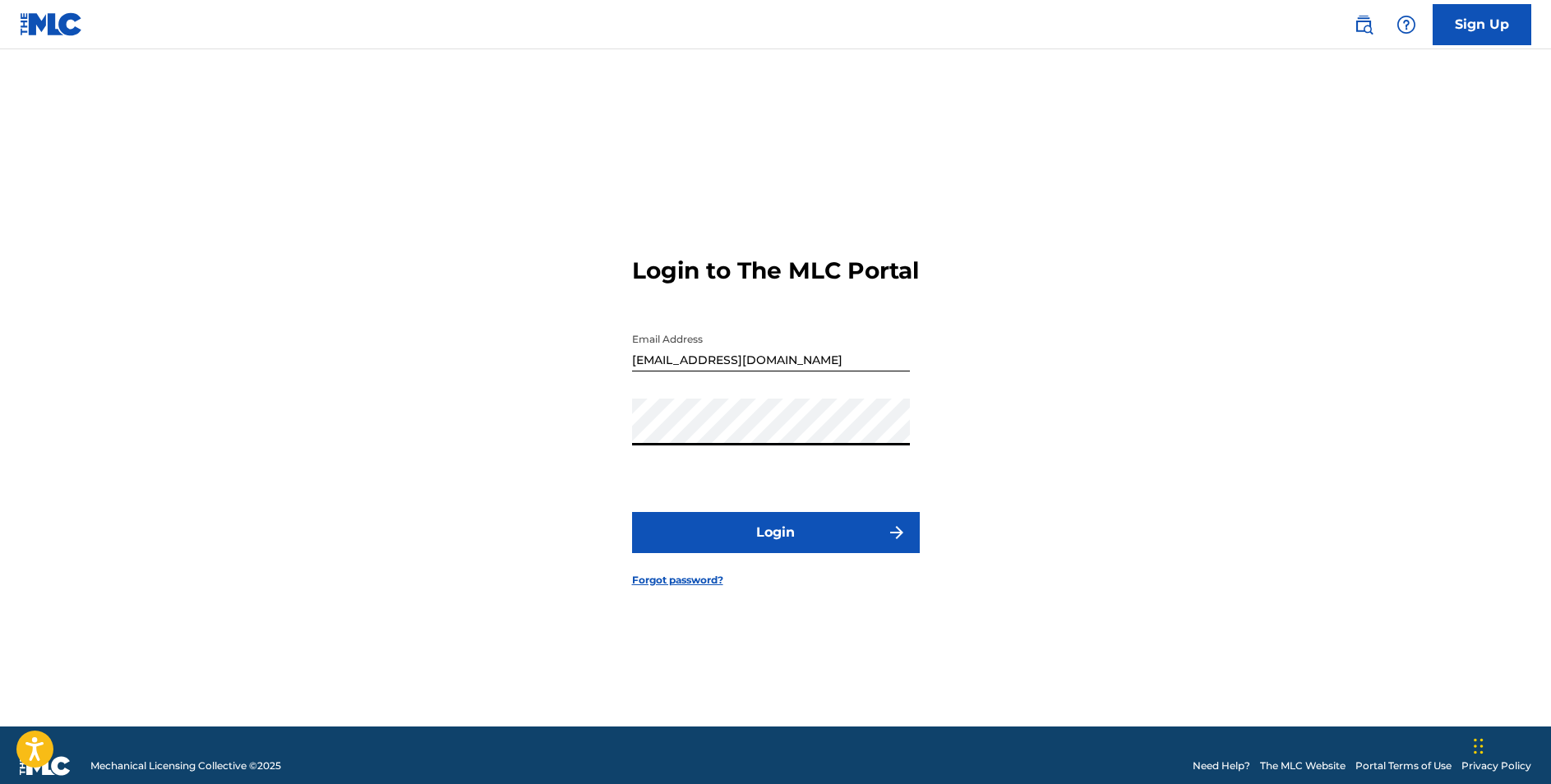
click at [776, 547] on button "Login" at bounding box center [776, 533] width 288 height 41
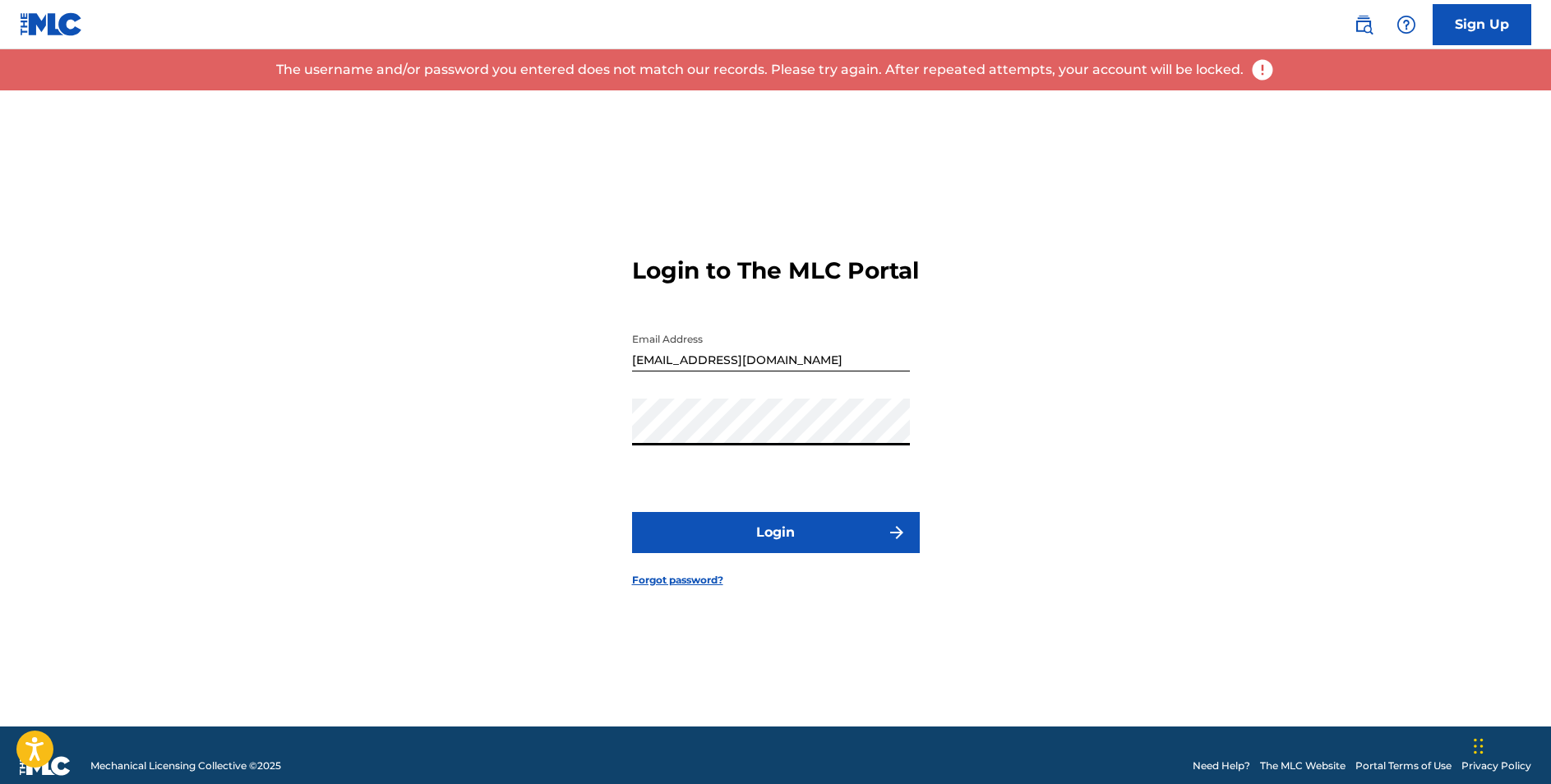
click at [1062, 74] on p "The username and/or password you entered does not match our records. Please try…" at bounding box center [760, 70] width 968 height 20
click at [1255, 65] on img at bounding box center [1262, 69] width 25 height 25
click at [1413, 21] on img at bounding box center [1406, 25] width 20 height 20
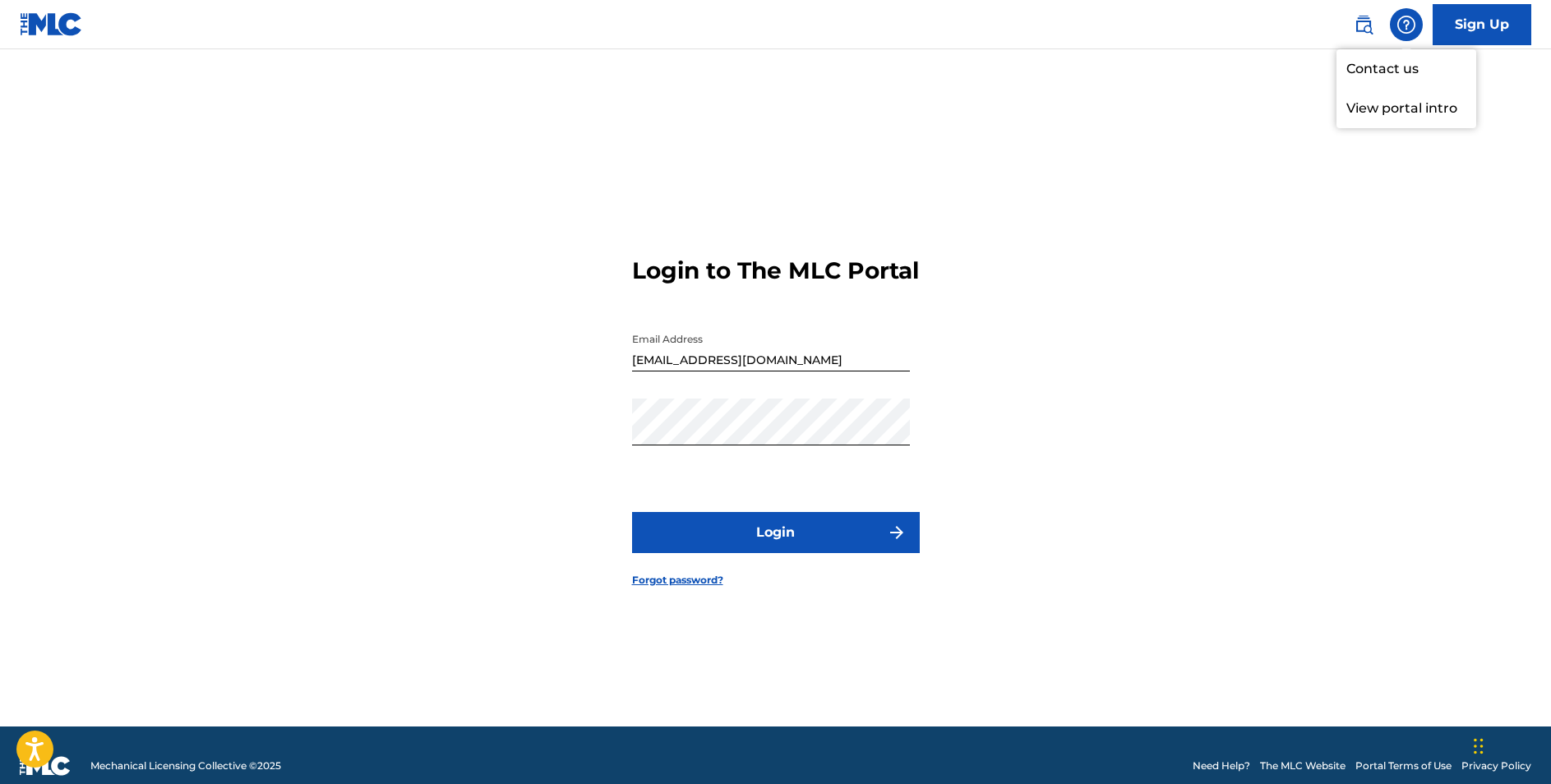
click at [1409, 111] on p "View portal intro" at bounding box center [1406, 108] width 140 height 39
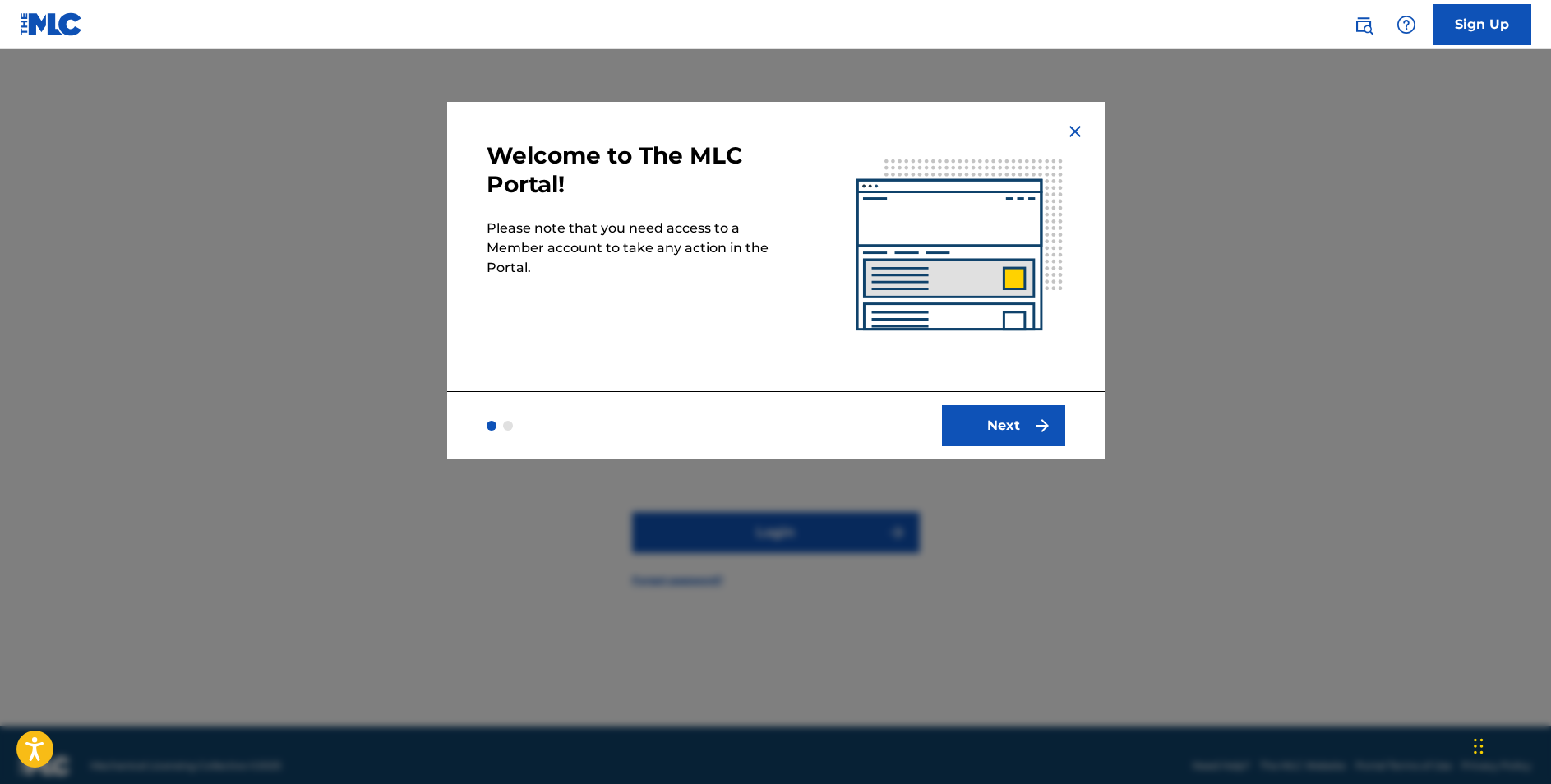
click at [1067, 130] on img at bounding box center [1075, 131] width 20 height 20
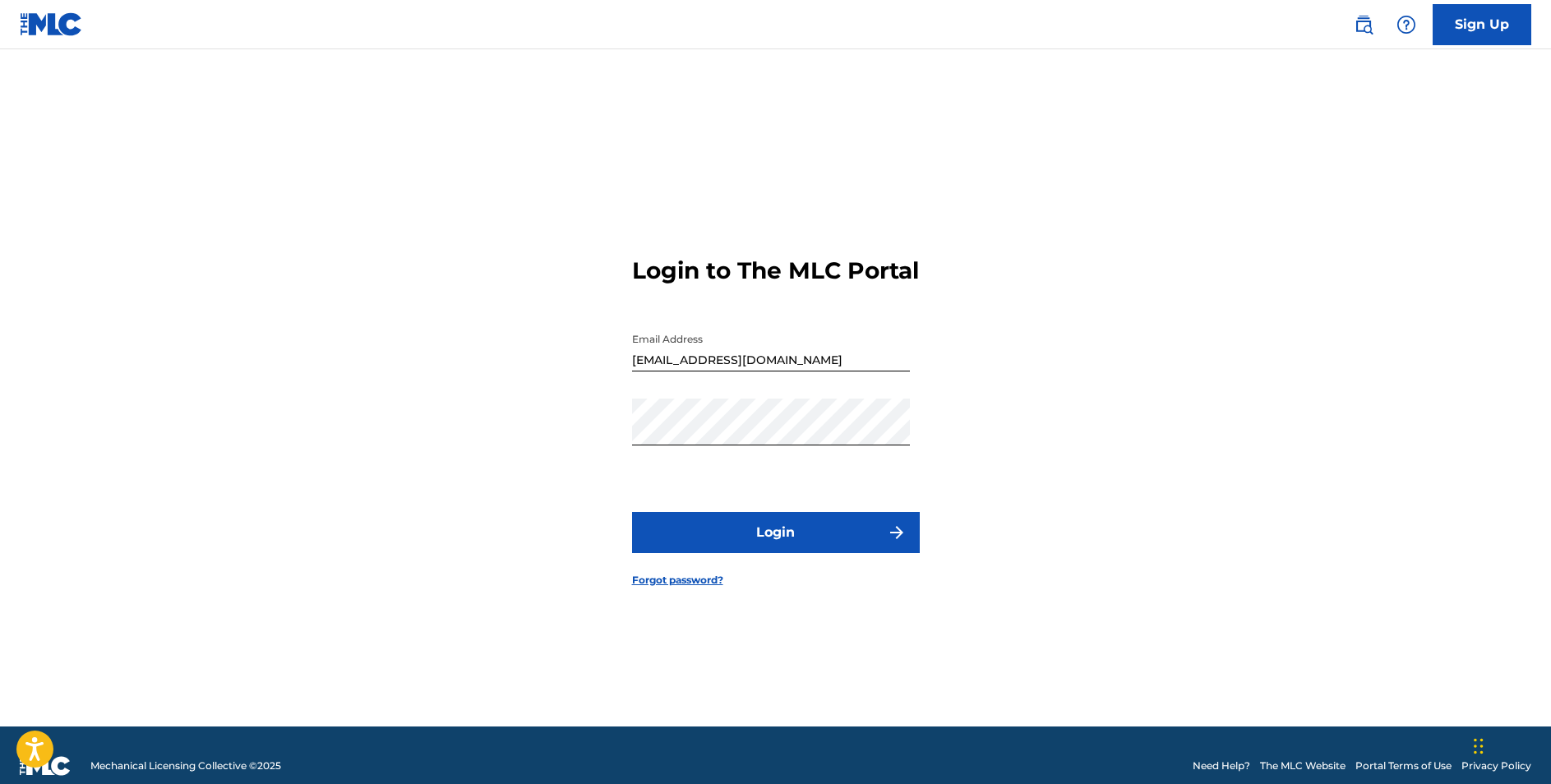
click at [1360, 35] on link at bounding box center [1363, 24] width 33 height 33
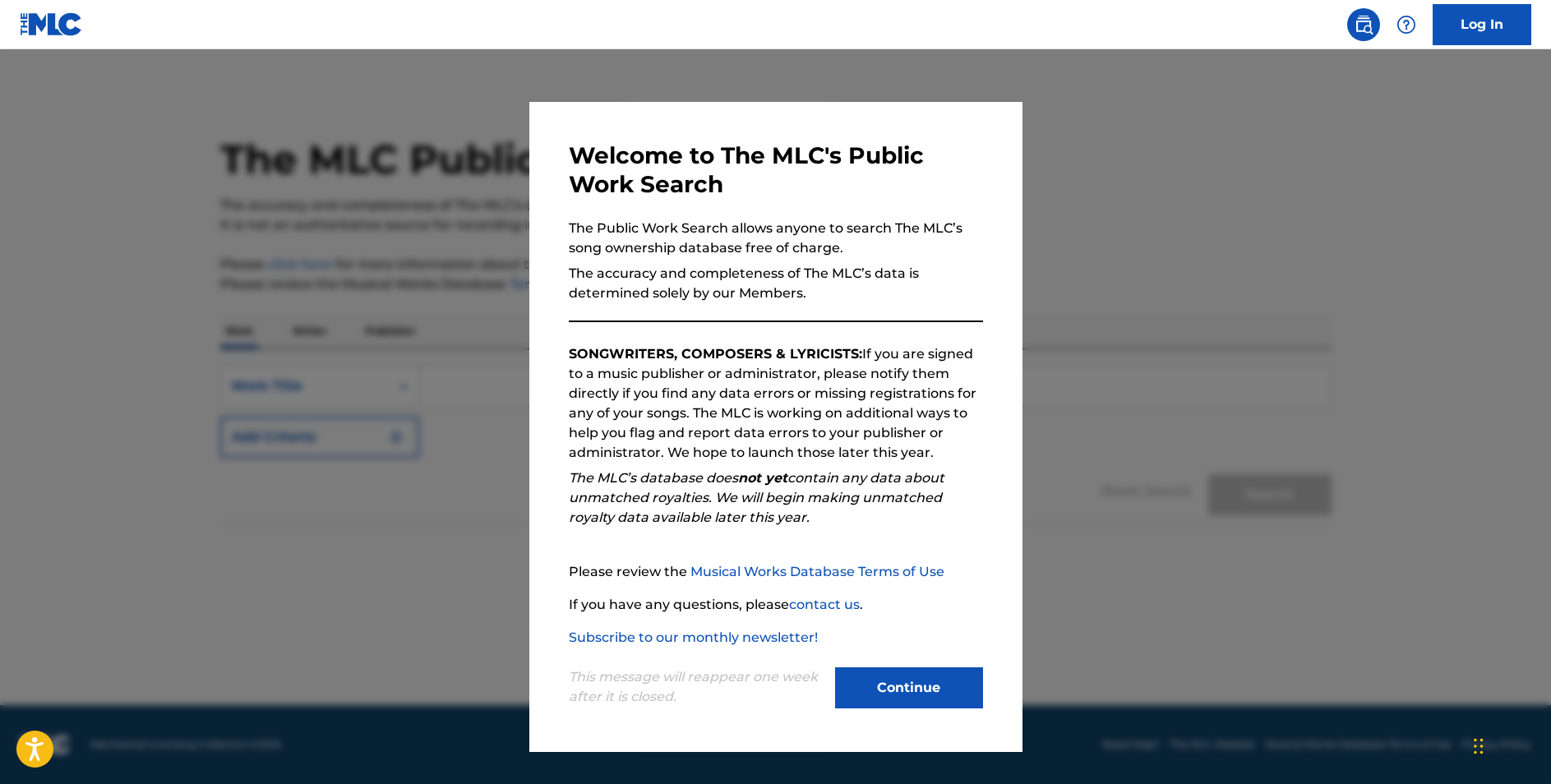
click at [899, 679] on button "Continue" at bounding box center [909, 687] width 148 height 41
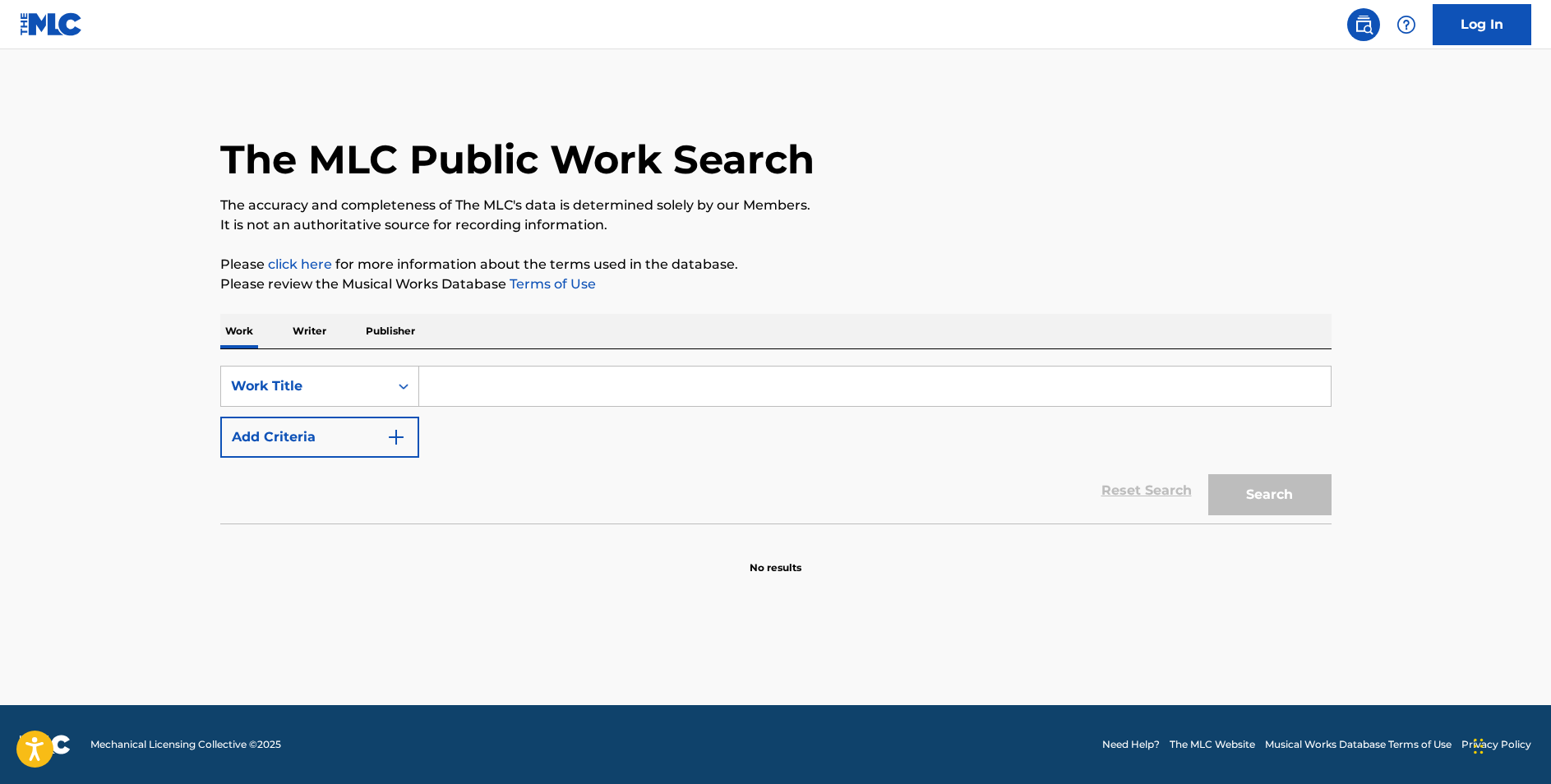
click at [542, 384] on input "Search Form" at bounding box center [874, 386] width 911 height 39
click at [384, 397] on div "Work Title" at bounding box center [304, 386] width 168 height 32
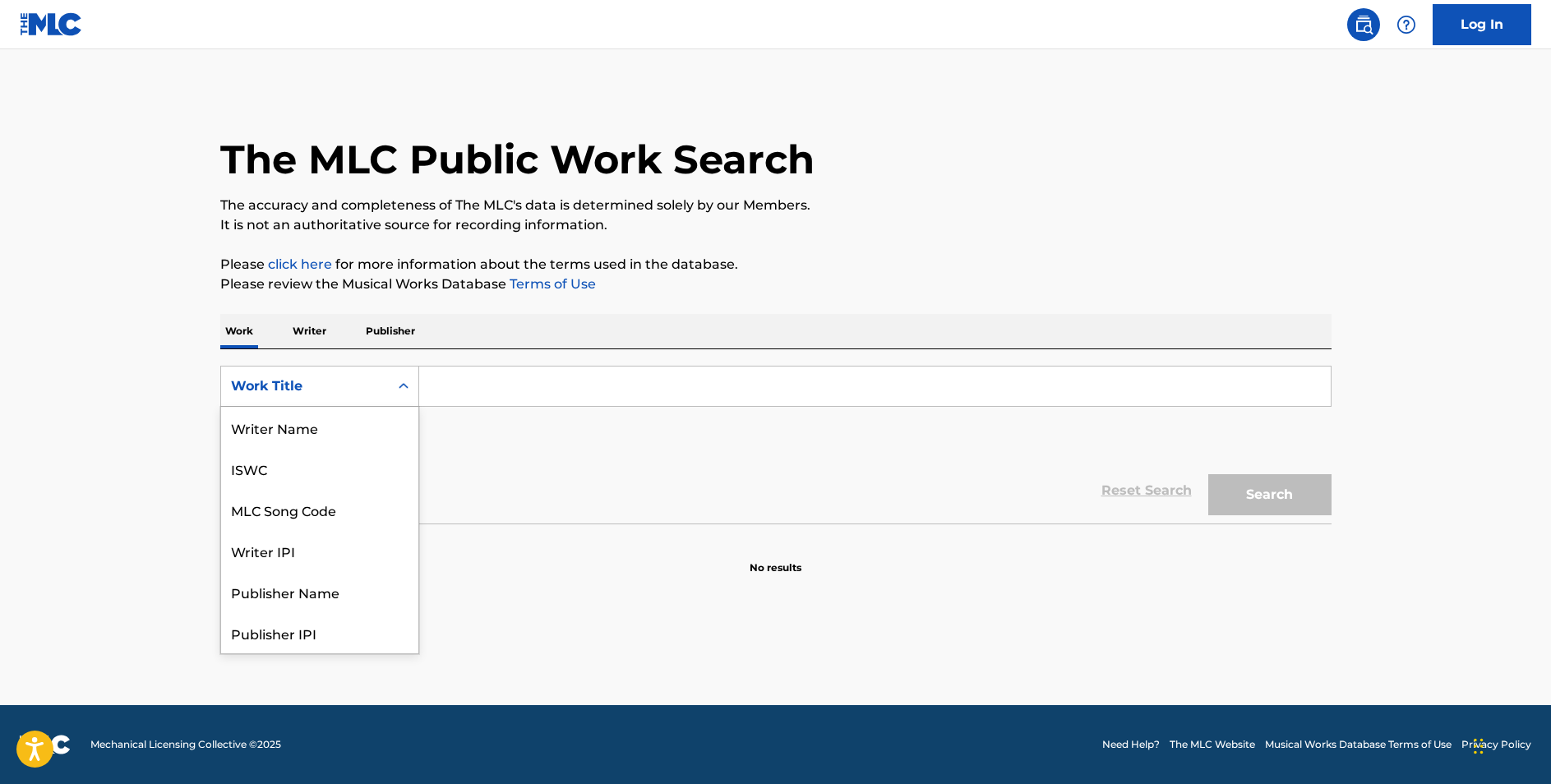
scroll to position [82, 0]
click at [355, 425] on div "MLC Song Code" at bounding box center [319, 427] width 197 height 41
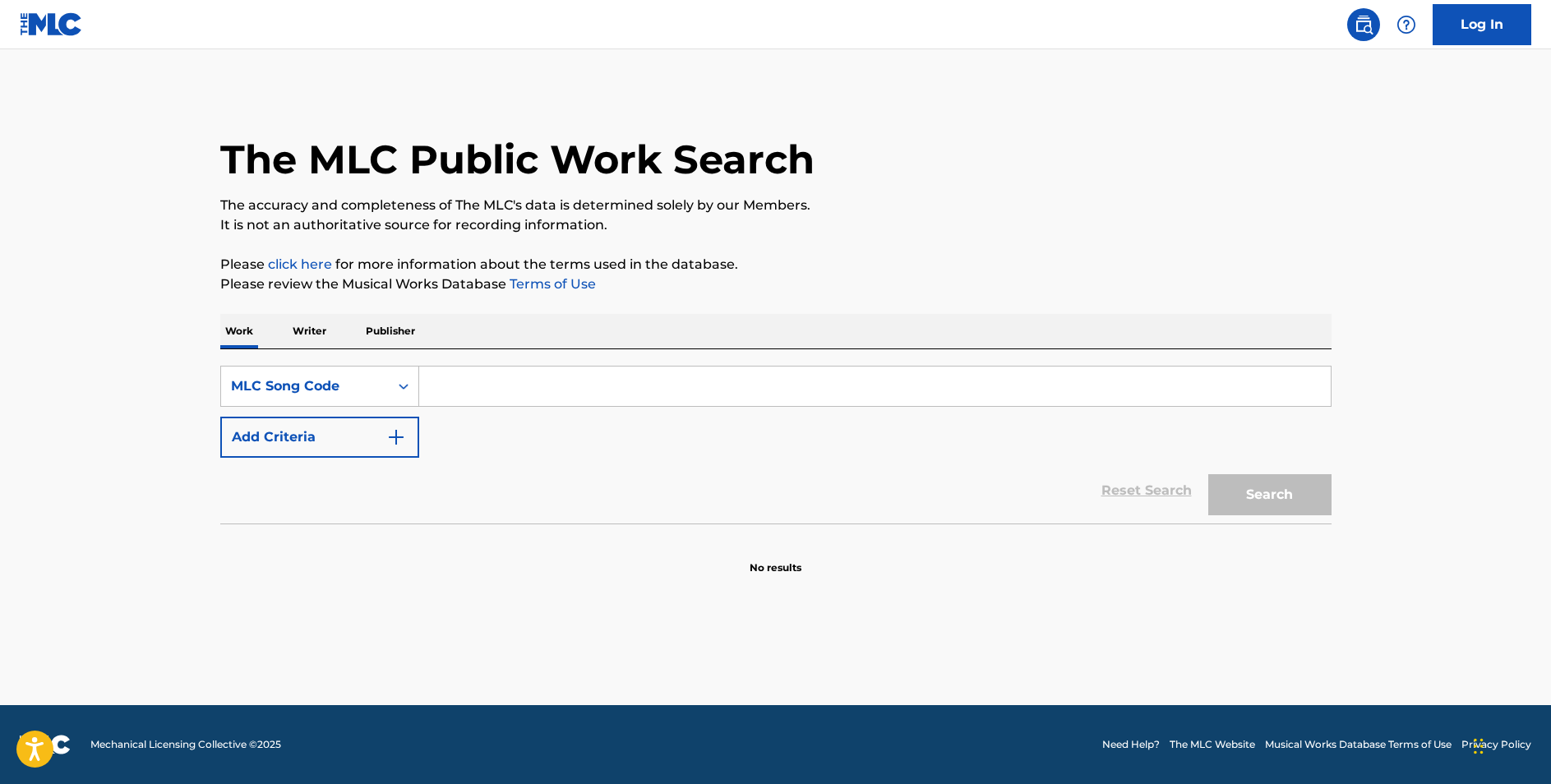
click at [1504, 41] on link "Log In" at bounding box center [1482, 25] width 99 height 41
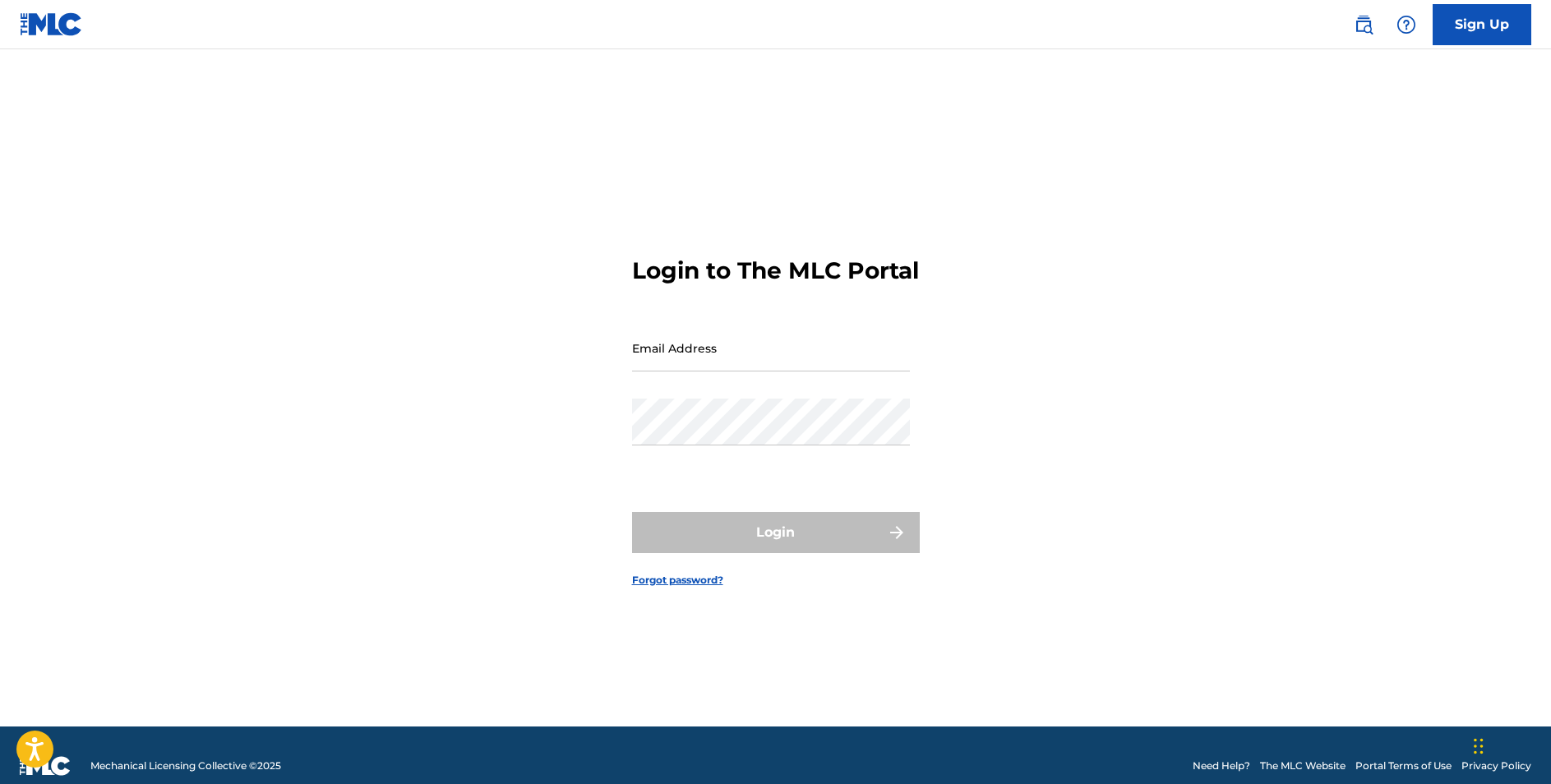
click at [1498, 20] on link "Sign Up" at bounding box center [1482, 25] width 99 height 41
